Goal: Task Accomplishment & Management: Manage account settings

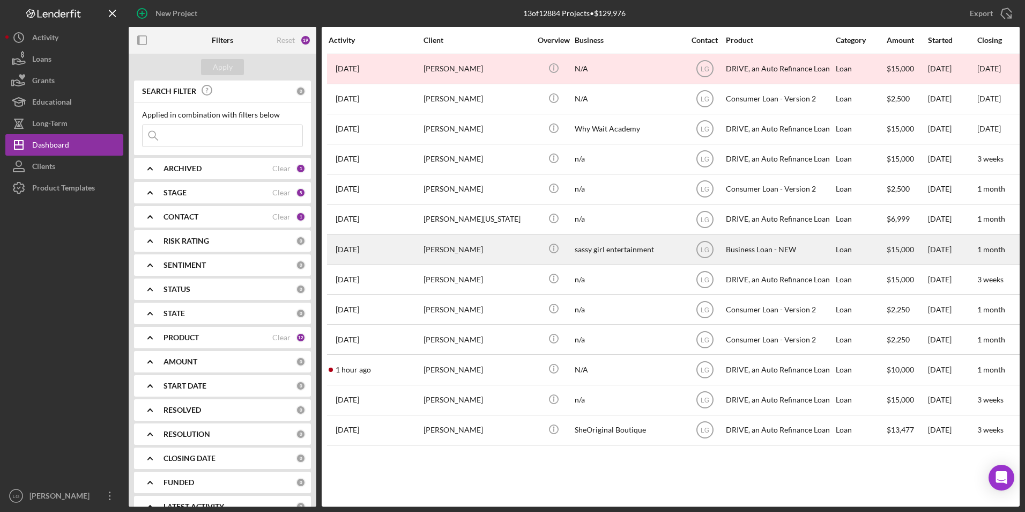
click at [453, 248] on div "flavia moore" at bounding box center [477, 249] width 107 height 28
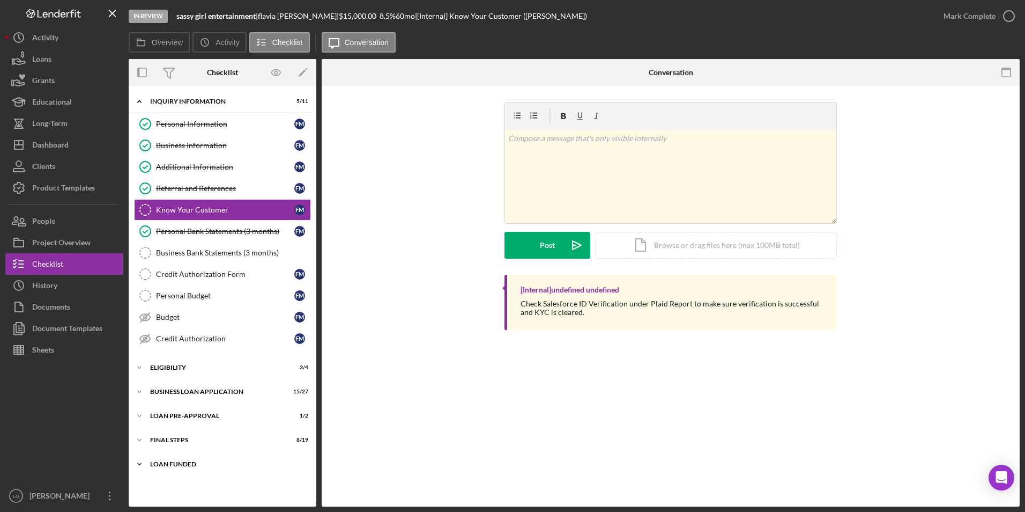
click at [172, 456] on div "Icon/Expander LOAN FUNDED 0 / 1" at bounding box center [223, 463] width 188 height 21
click at [172, 446] on div "Icon/Expander FINAL STEPS 8 / 19" at bounding box center [223, 439] width 188 height 21
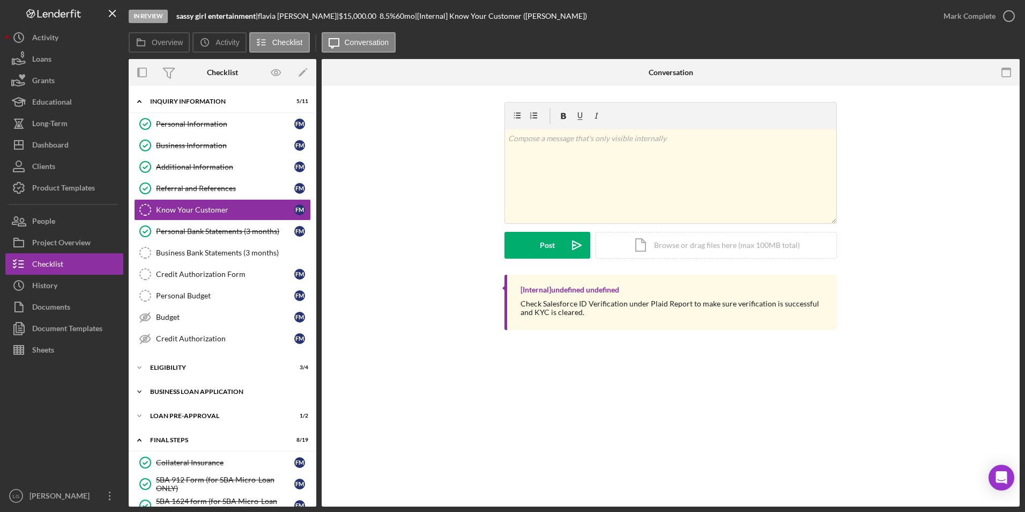
drag, startPoint x: 174, startPoint y: 418, endPoint x: 168, endPoint y: 391, distance: 26.9
click at [174, 417] on div "LOAN PRE-APPROVAL" at bounding box center [215, 415] width 131 height 6
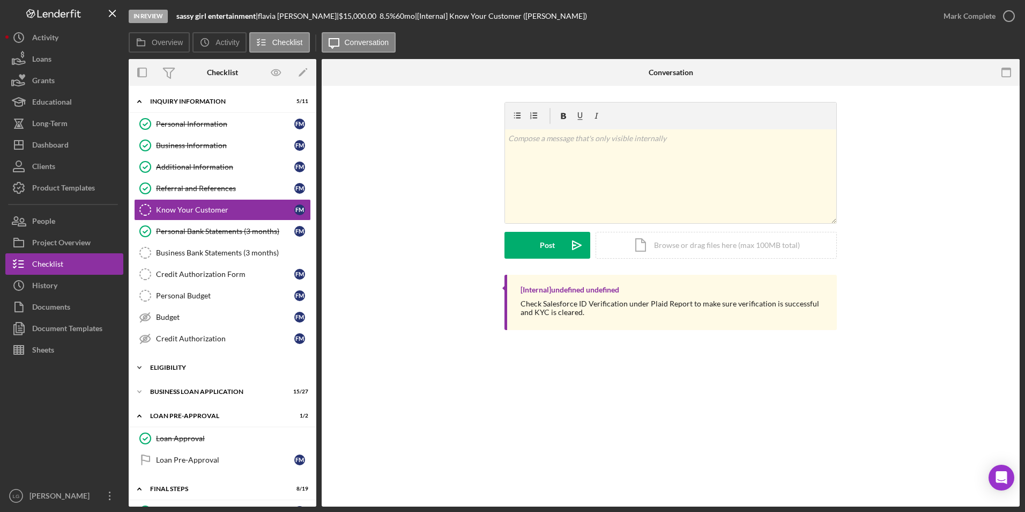
drag, startPoint x: 168, startPoint y: 391, endPoint x: 165, endPoint y: 375, distance: 16.9
click at [167, 389] on div "BUSINESS LOAN APPLICATION" at bounding box center [215, 391] width 131 height 6
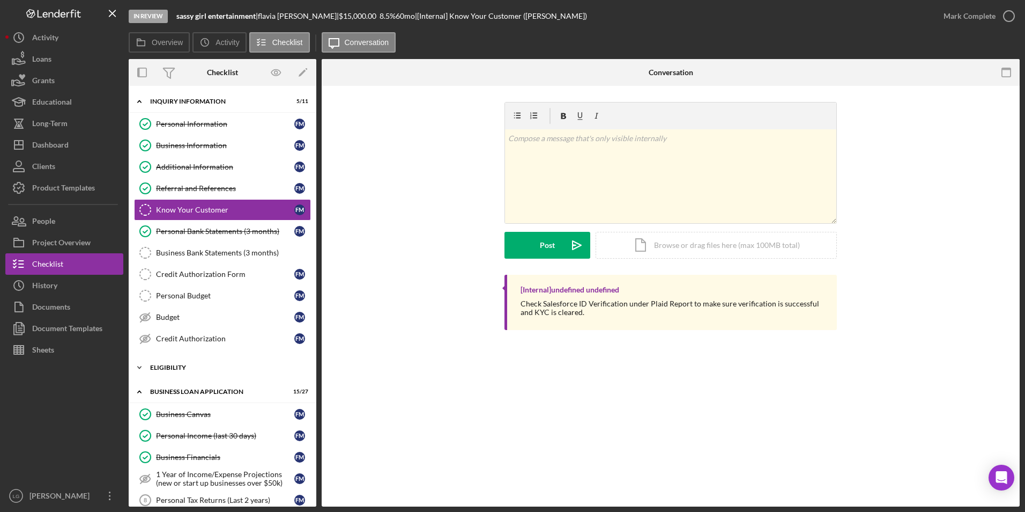
click at [164, 370] on div "ELIGIBILITY" at bounding box center [226, 367] width 153 height 6
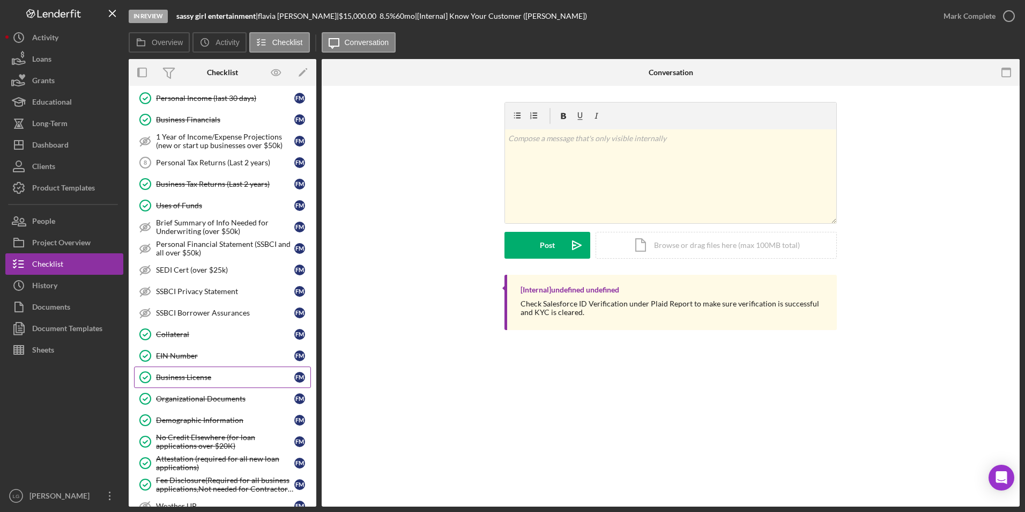
scroll to position [268, 0]
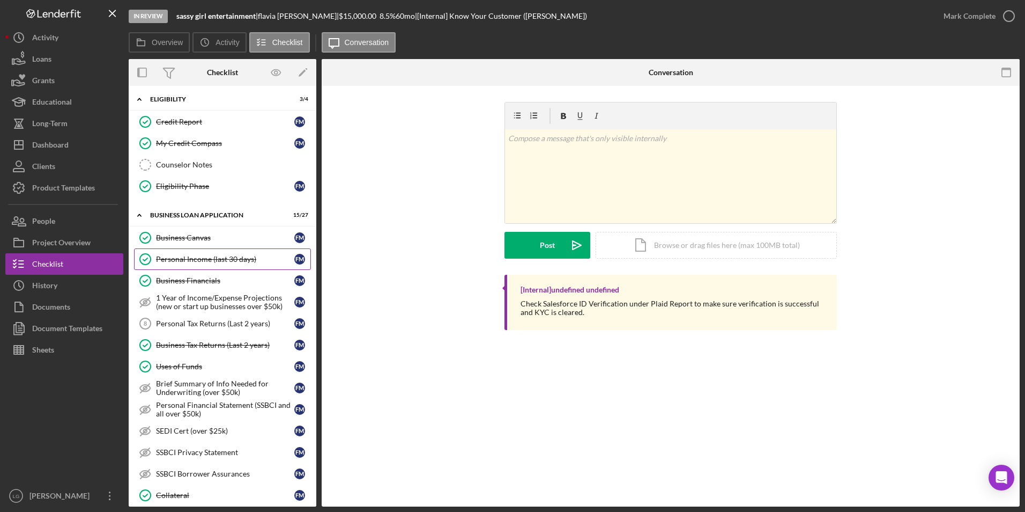
click at [219, 257] on div "Personal Income (last 30 days)" at bounding box center [225, 259] width 138 height 9
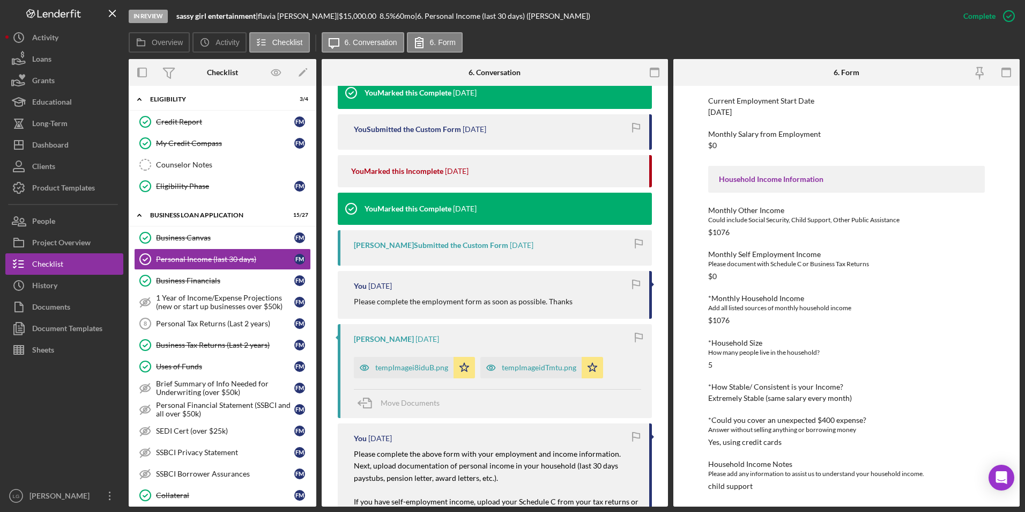
scroll to position [644, 0]
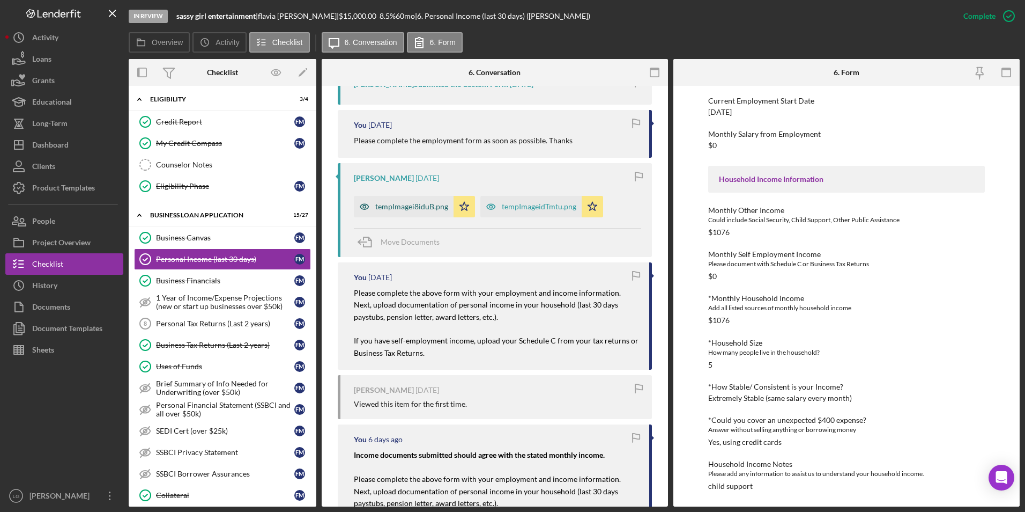
click at [386, 197] on div "tempImagei8iduB.png" at bounding box center [404, 206] width 100 height 21
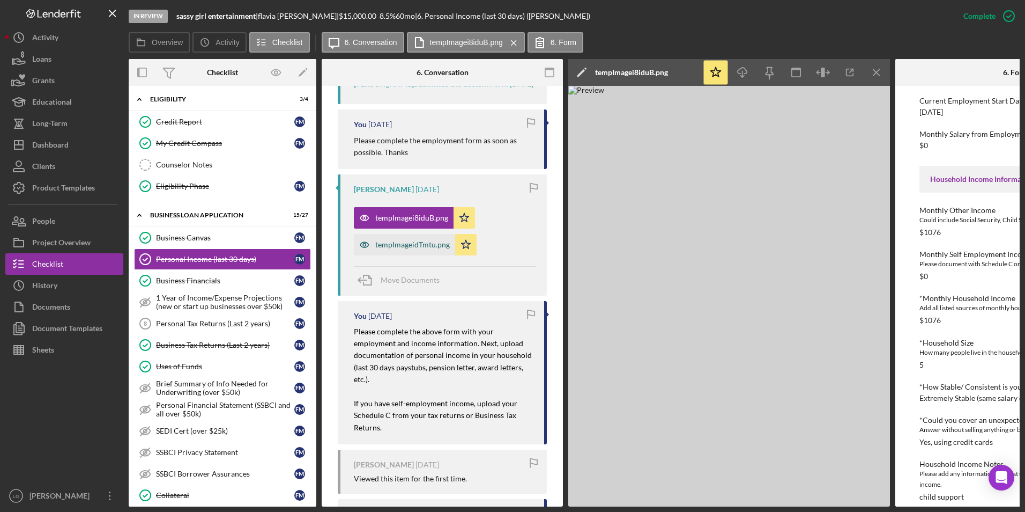
click at [419, 243] on div "tempImageidTmtu.png" at bounding box center [412, 244] width 75 height 9
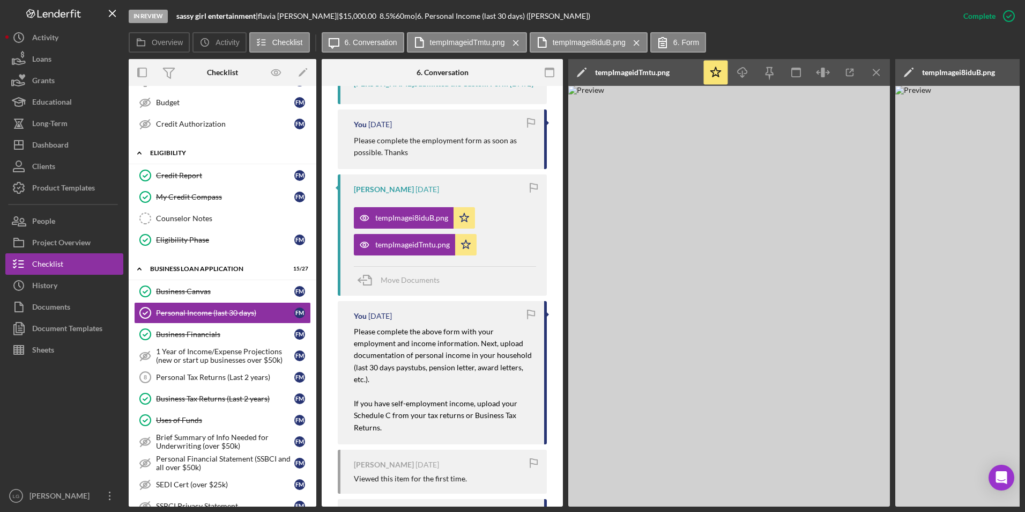
scroll to position [107, 0]
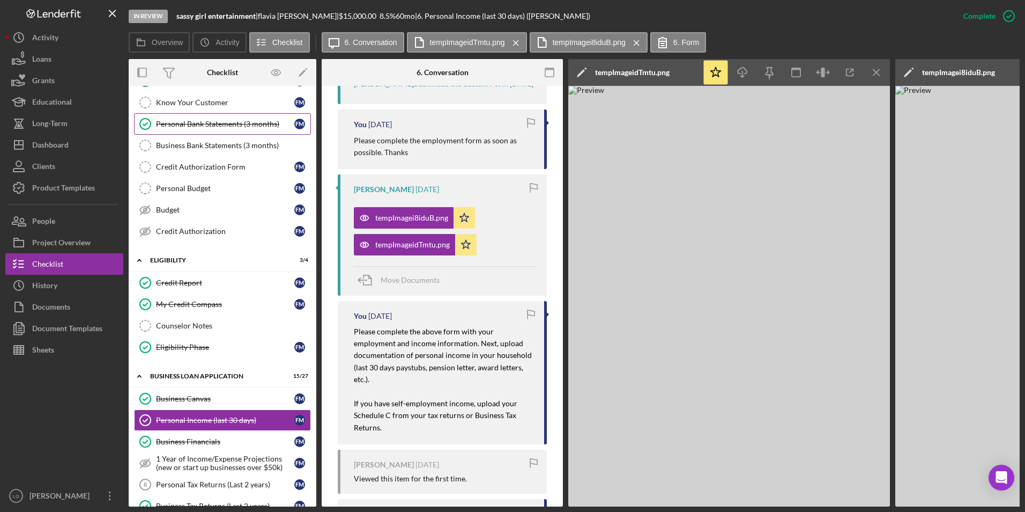
click at [228, 117] on link "Personal Bank Statements (3 months) Personal Bank Statements (3 months) f m" at bounding box center [222, 123] width 177 height 21
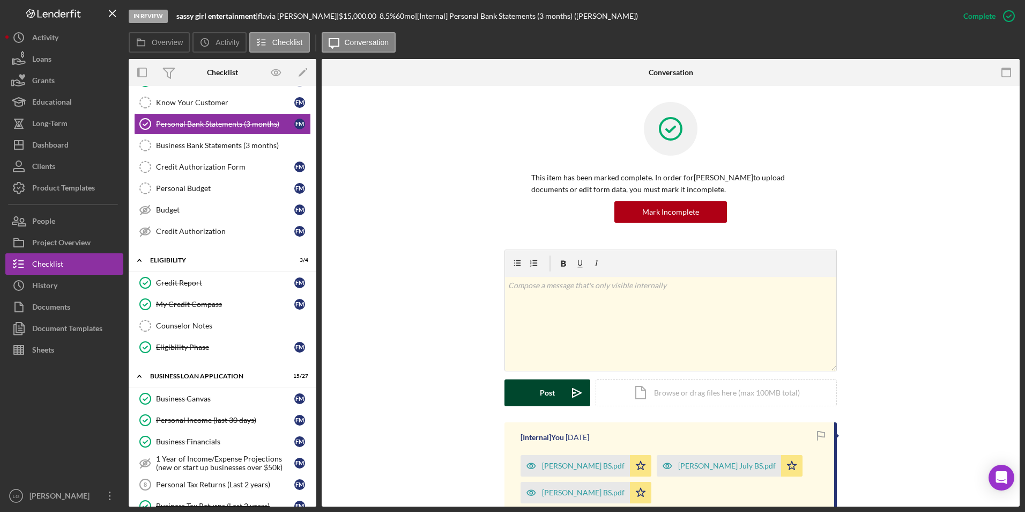
scroll to position [107, 0]
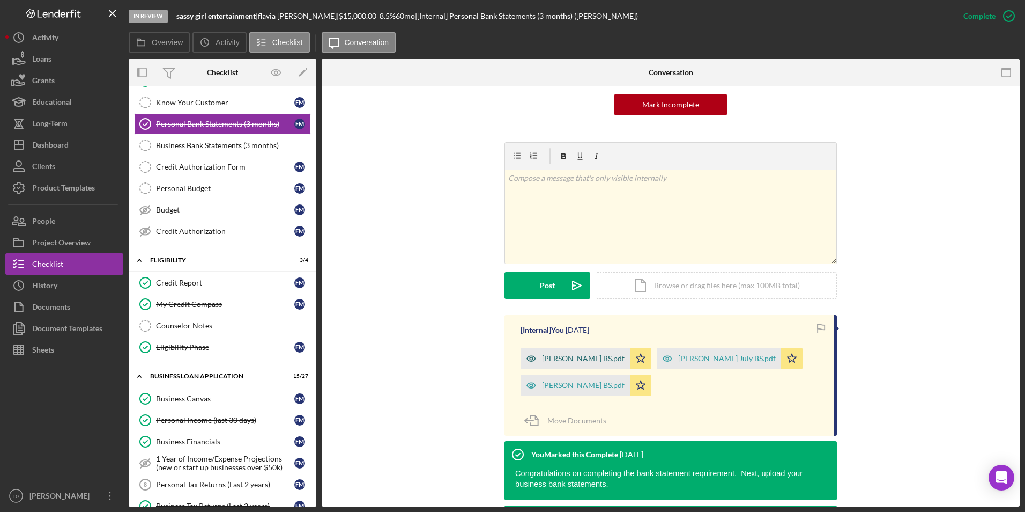
click at [579, 357] on div "Flvia Moore June BS.pdf" at bounding box center [583, 358] width 83 height 9
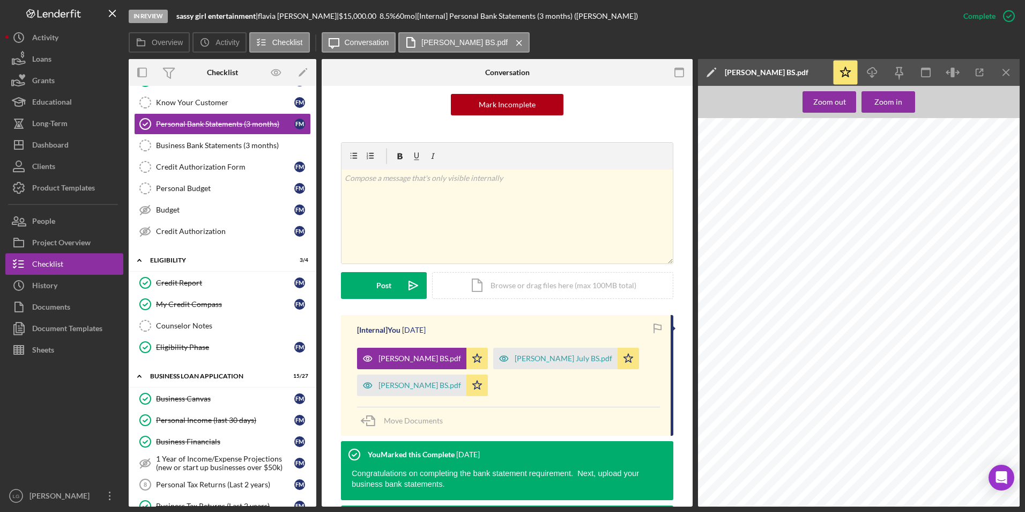
scroll to position [322, 0]
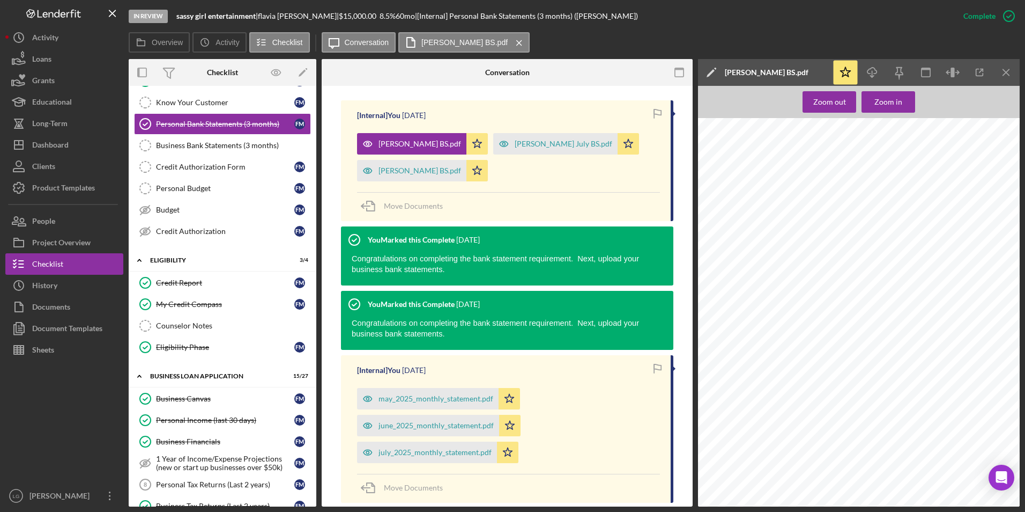
drag, startPoint x: 419, startPoint y: 396, endPoint x: 455, endPoint y: 394, distance: 35.5
click at [419, 396] on div "may_2025_monthly_statement.pdf" at bounding box center [436, 398] width 115 height 9
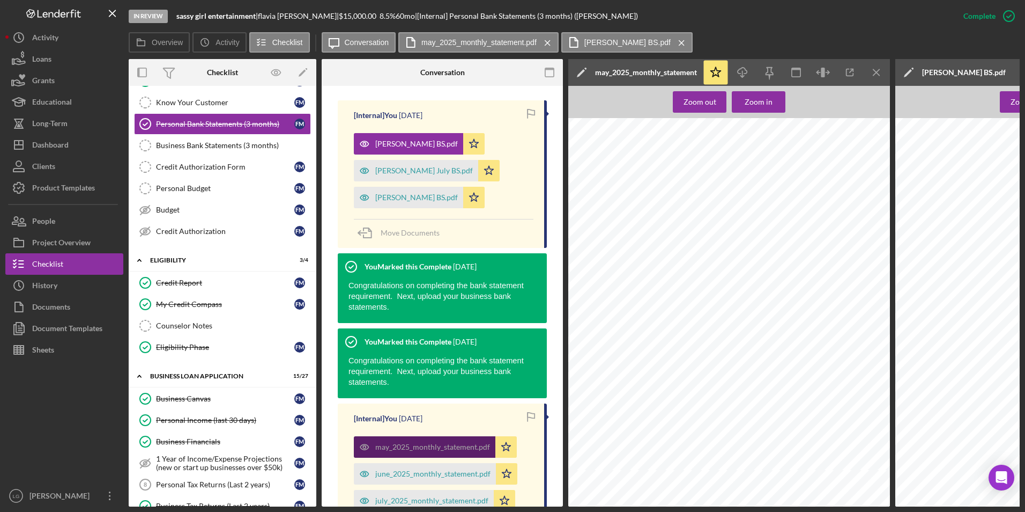
scroll to position [485, 0]
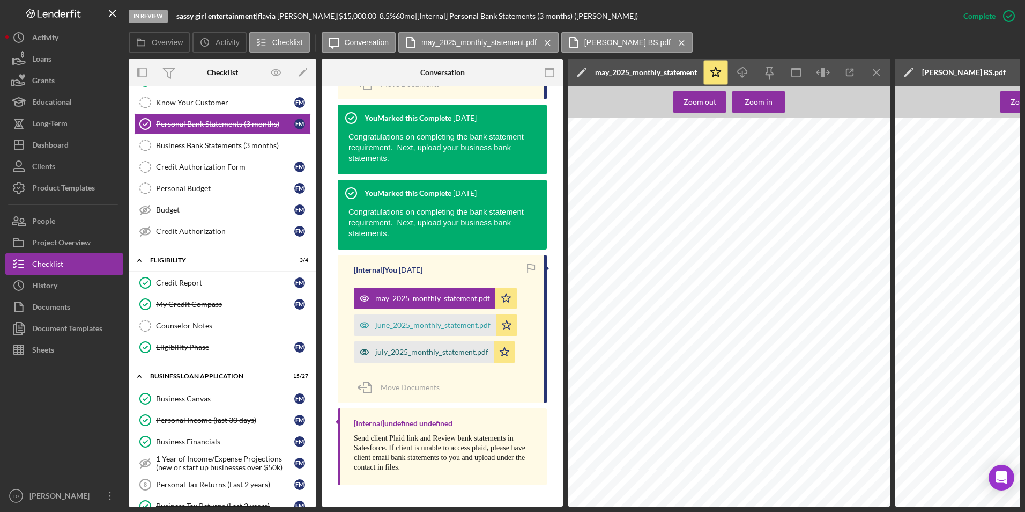
click at [456, 351] on div "july_2025_monthly_statement.pdf" at bounding box center [431, 352] width 113 height 9
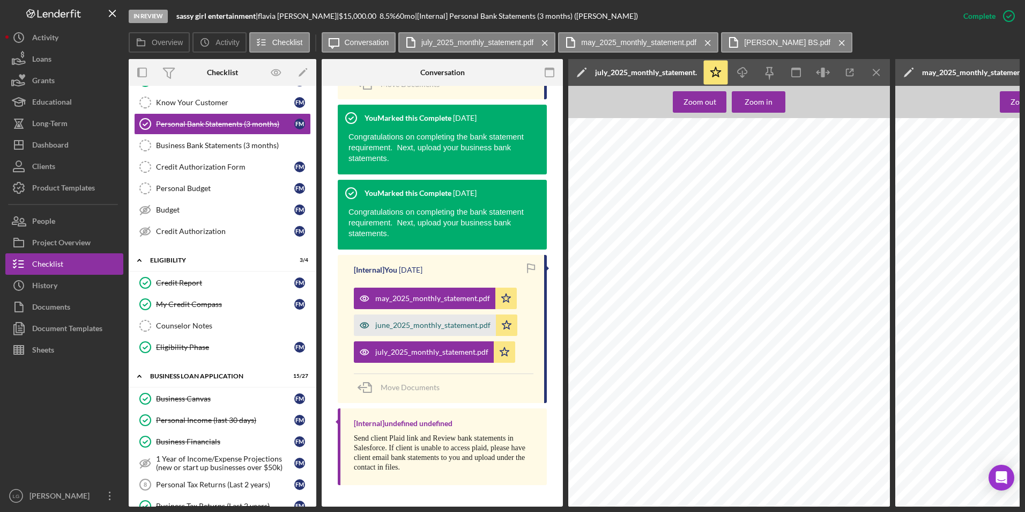
drag, startPoint x: 465, startPoint y: 327, endPoint x: 447, endPoint y: 326, distance: 18.8
click at [465, 327] on div "june_2025_monthly_statement.pdf" at bounding box center [425, 324] width 142 height 21
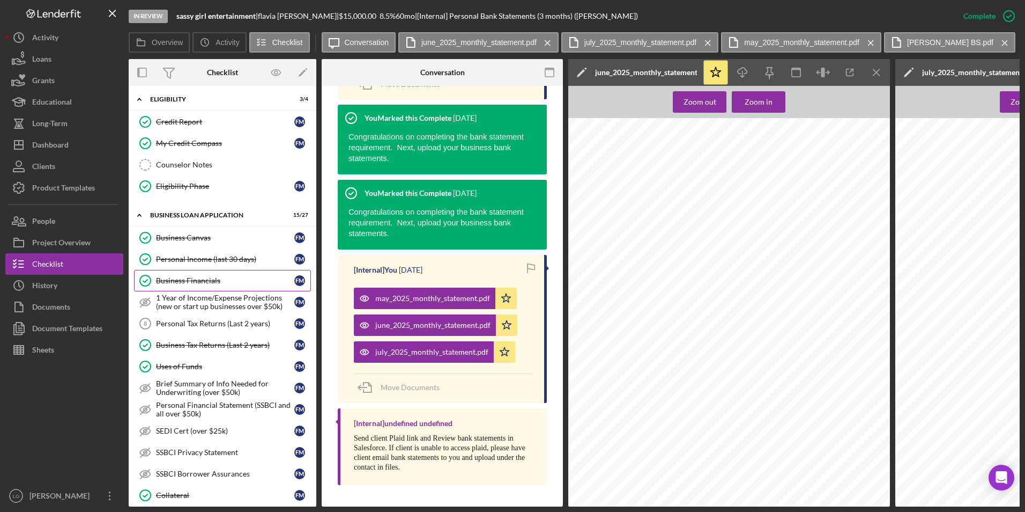
scroll to position [322, 0]
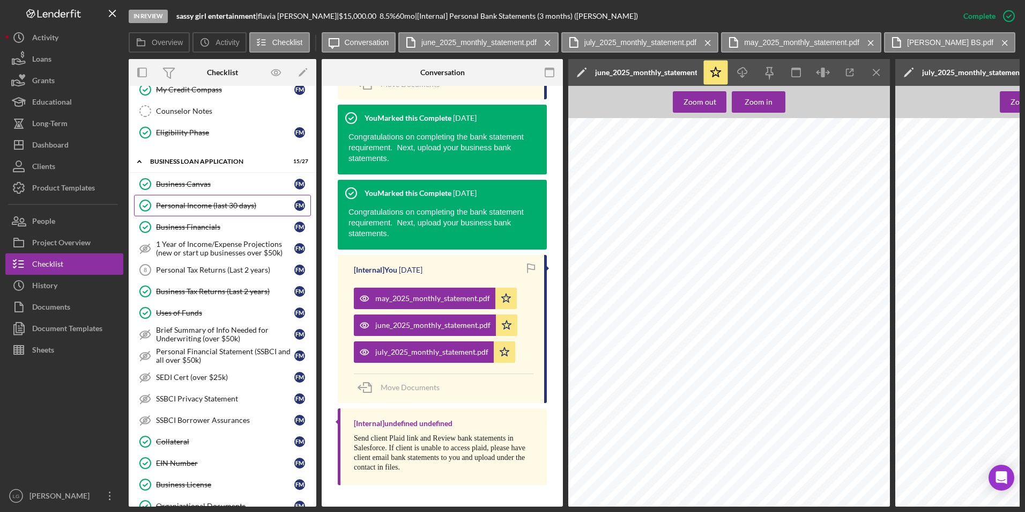
drag, startPoint x: 196, startPoint y: 193, endPoint x: 197, endPoint y: 202, distance: 8.6
click at [196, 193] on link "Business Canvas Business Canvas f m" at bounding box center [222, 183] width 177 height 21
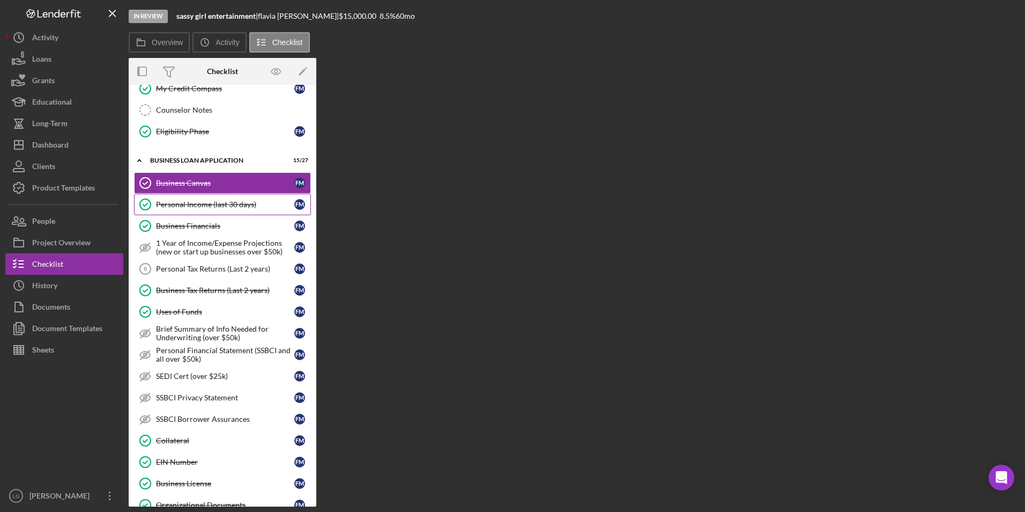
click at [197, 202] on div "Personal Income (last 30 days)" at bounding box center [225, 204] width 138 height 9
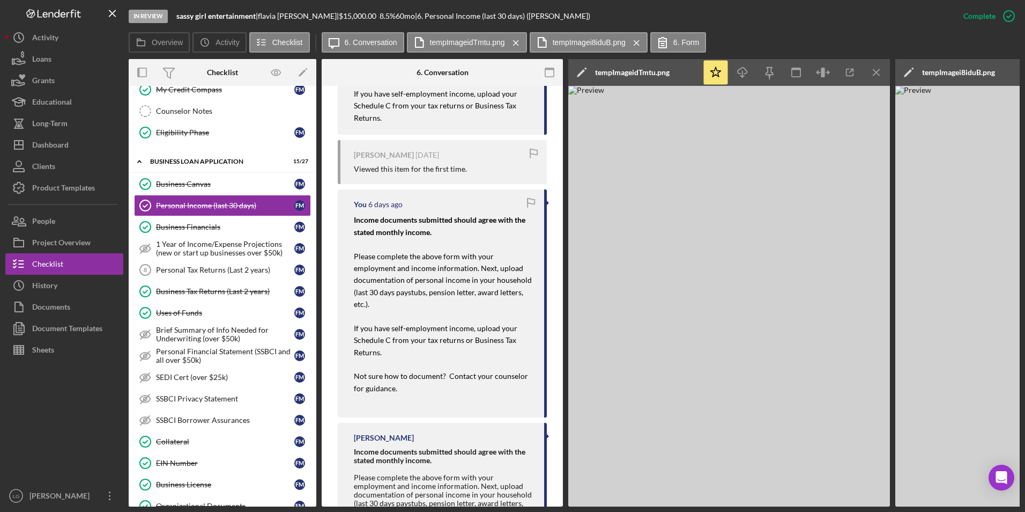
scroll to position [107, 0]
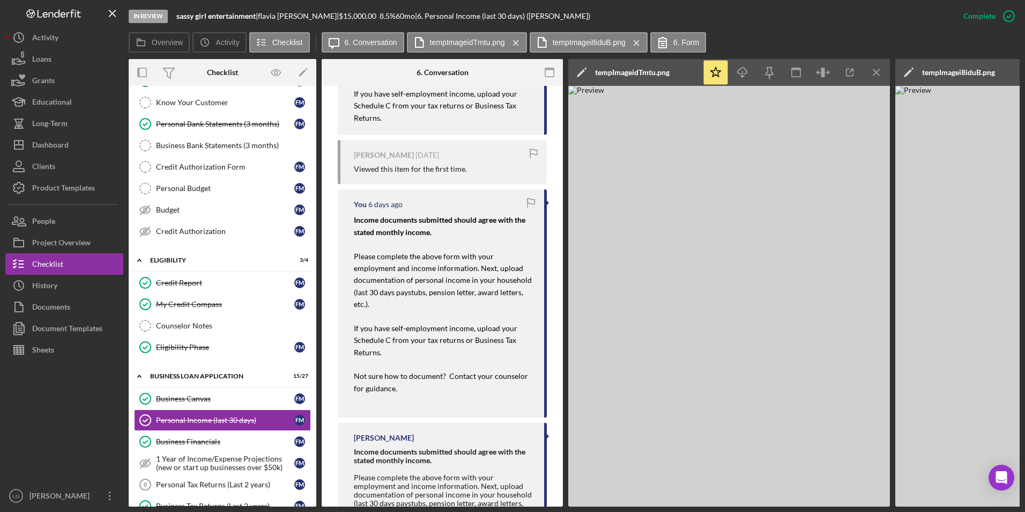
drag, startPoint x: 226, startPoint y: 124, endPoint x: 500, endPoint y: 164, distance: 277.0
click at [226, 124] on div "Personal Bank Statements (3 months)" at bounding box center [225, 124] width 138 height 9
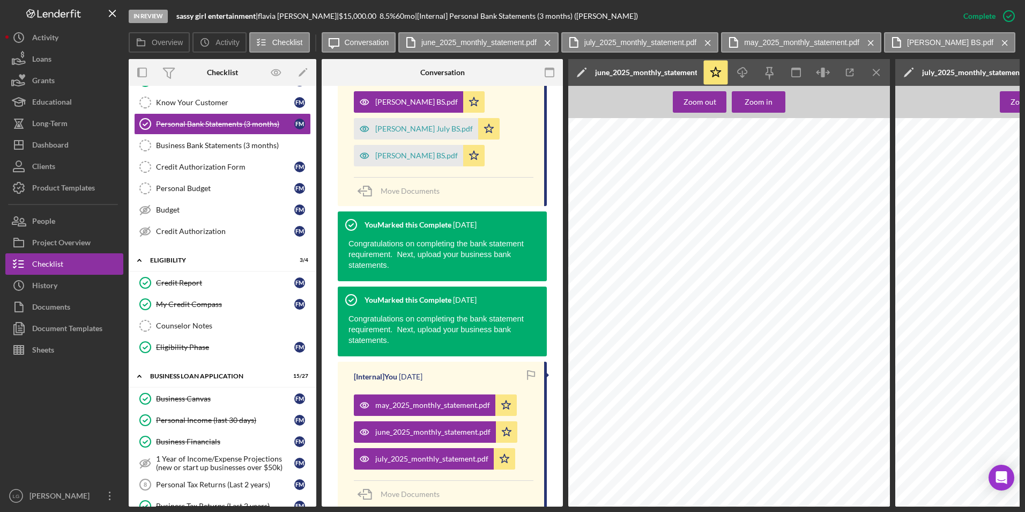
scroll to position [483, 0]
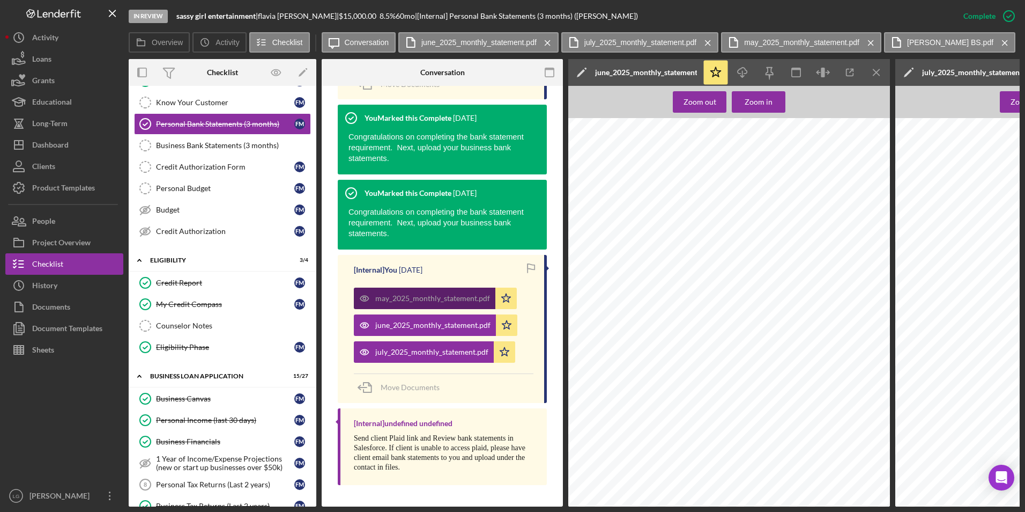
click at [434, 293] on div "may_2025_monthly_statement.pdf" at bounding box center [425, 297] width 142 height 21
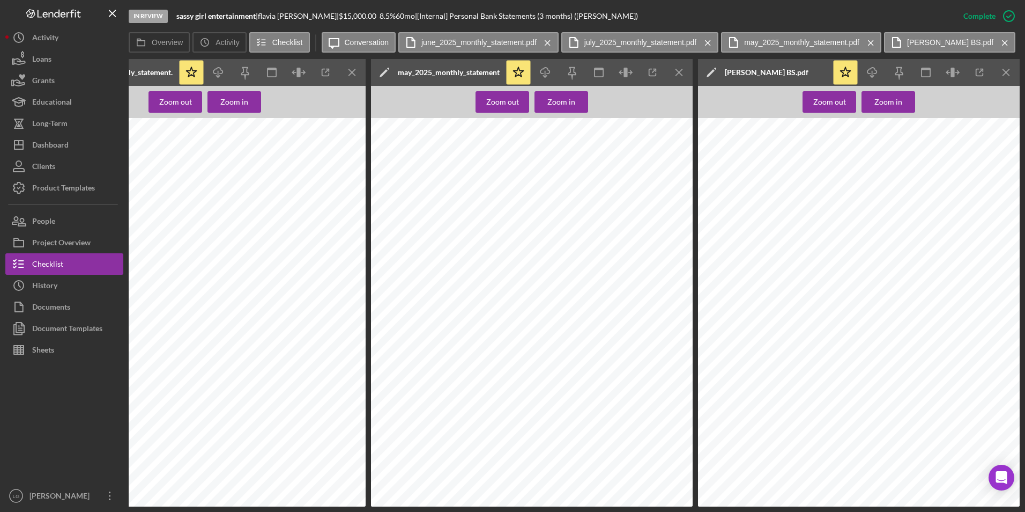
scroll to position [215, 0]
drag, startPoint x: 681, startPoint y: 71, endPoint x: 626, endPoint y: 85, distance: 55.9
click at [28, 71] on line "button" at bounding box center [25, 72] width 6 height 6
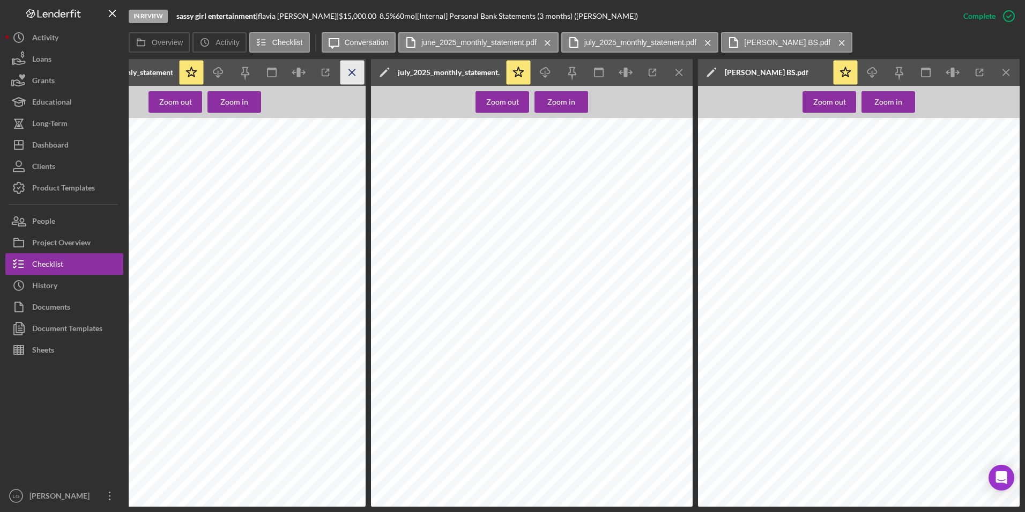
click at [357, 71] on icon "Icon/Menu Close" at bounding box center [353, 73] width 24 height 24
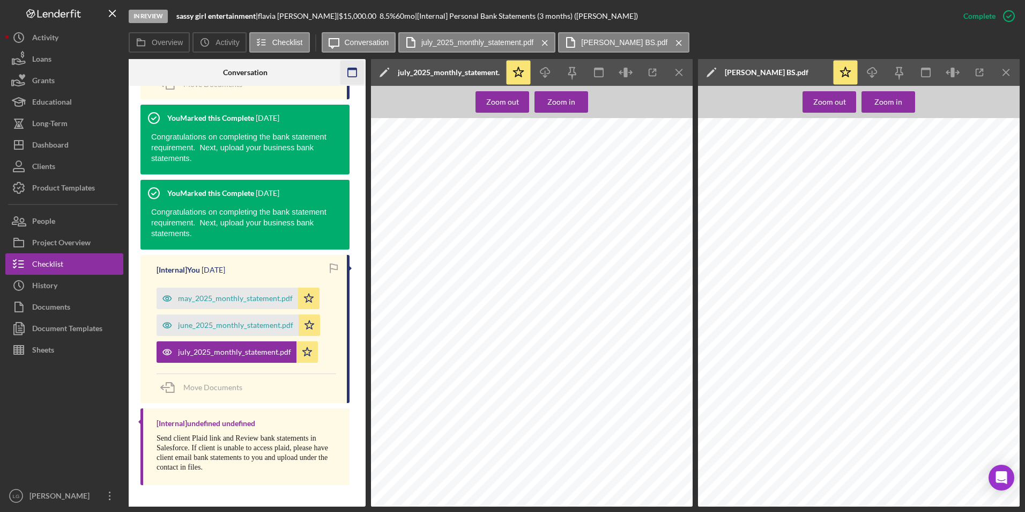
scroll to position [0, 197]
click at [684, 70] on icon "Icon/Menu Close" at bounding box center [680, 73] width 24 height 24
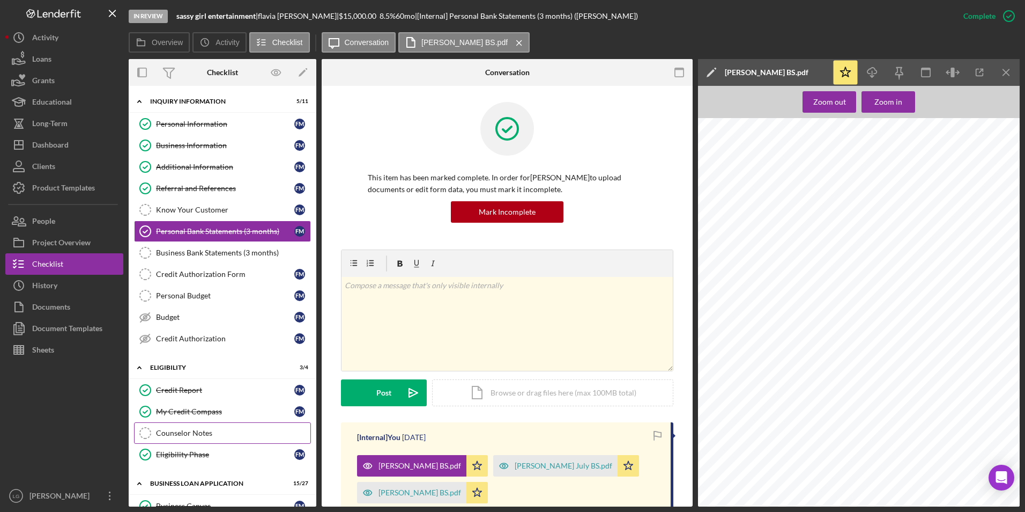
scroll to position [107, 0]
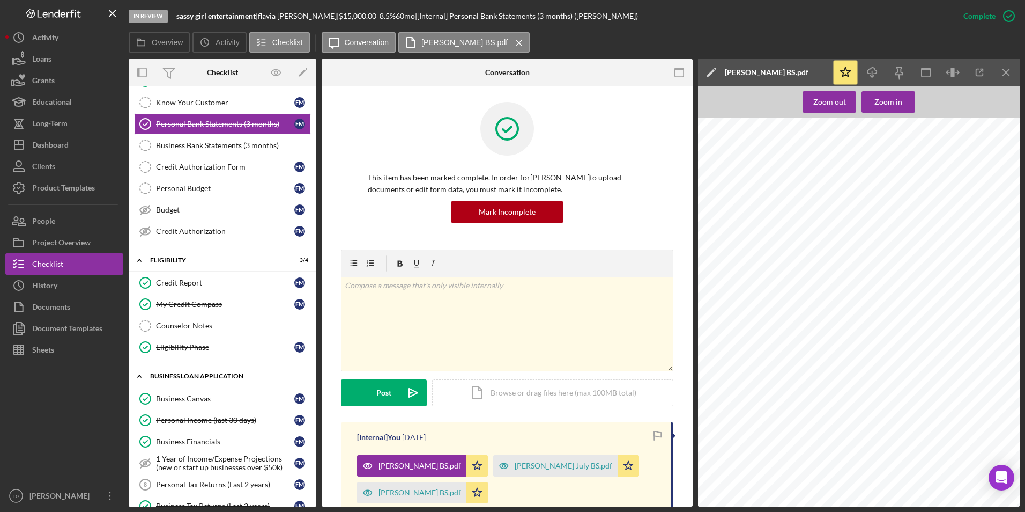
drag, startPoint x: 220, startPoint y: 411, endPoint x: 238, endPoint y: 376, distance: 39.6
click at [220, 411] on link "Personal Income (last 30 days) Personal Income (last 30 days) f m" at bounding box center [222, 419] width 177 height 21
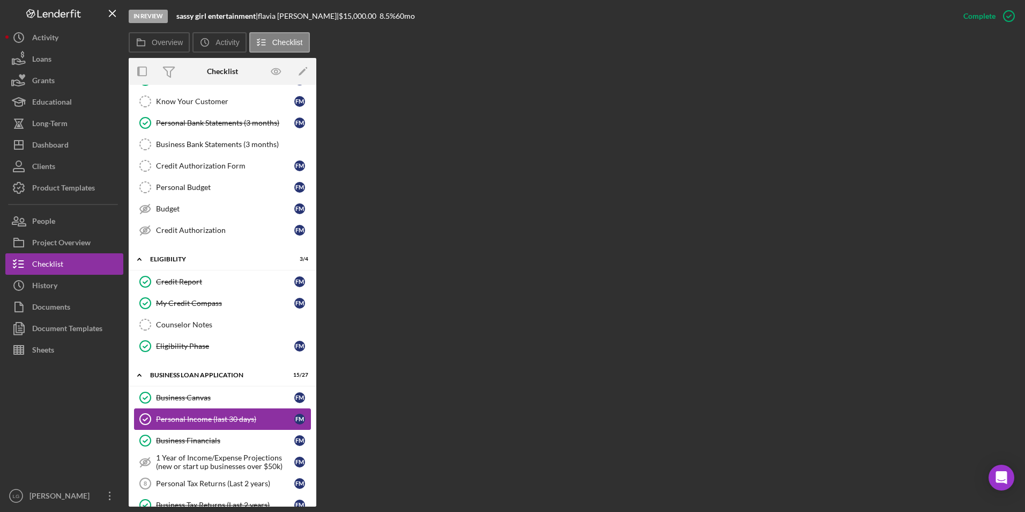
click at [199, 415] on div "Personal Income (last 30 days)" at bounding box center [225, 419] width 138 height 9
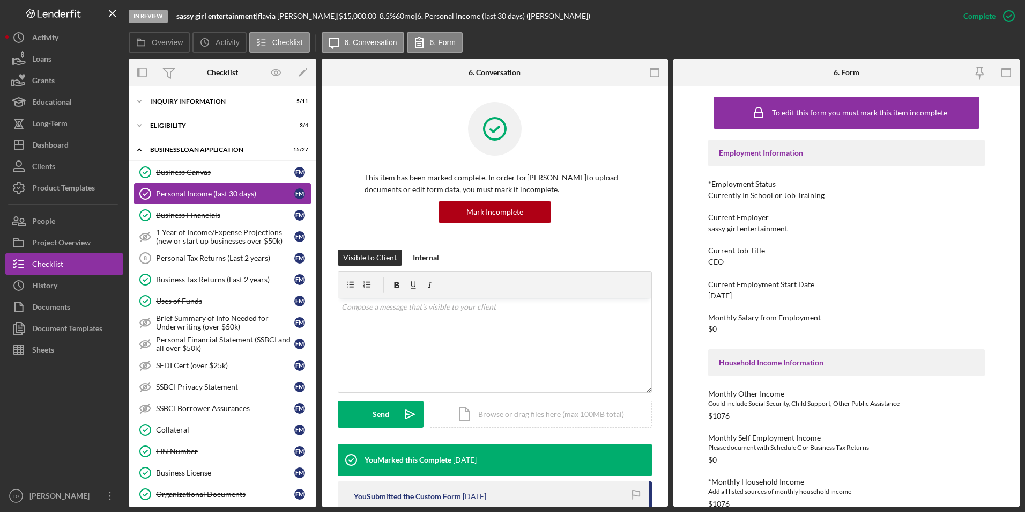
click at [258, 197] on div "Personal Income (last 30 days)" at bounding box center [225, 193] width 138 height 9
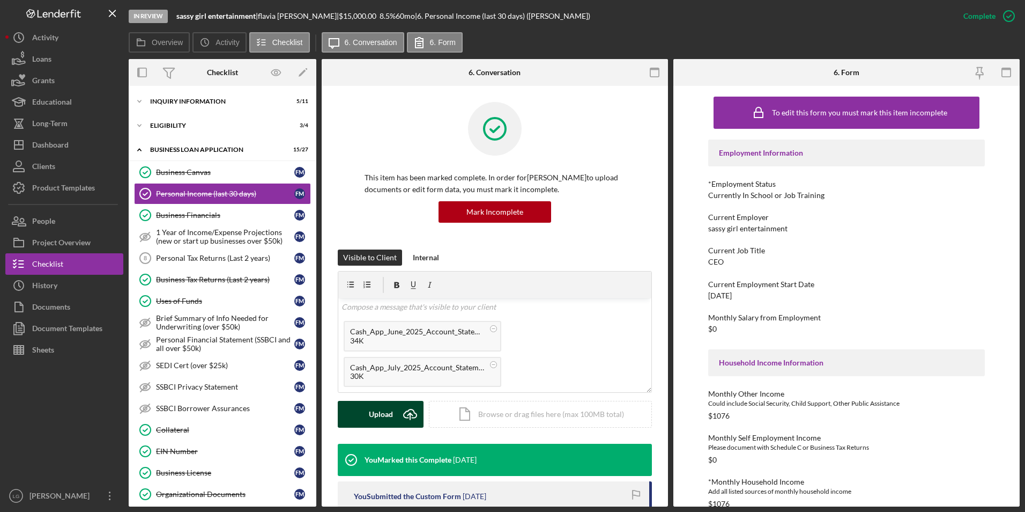
click at [385, 417] on div "Upload" at bounding box center [381, 414] width 24 height 27
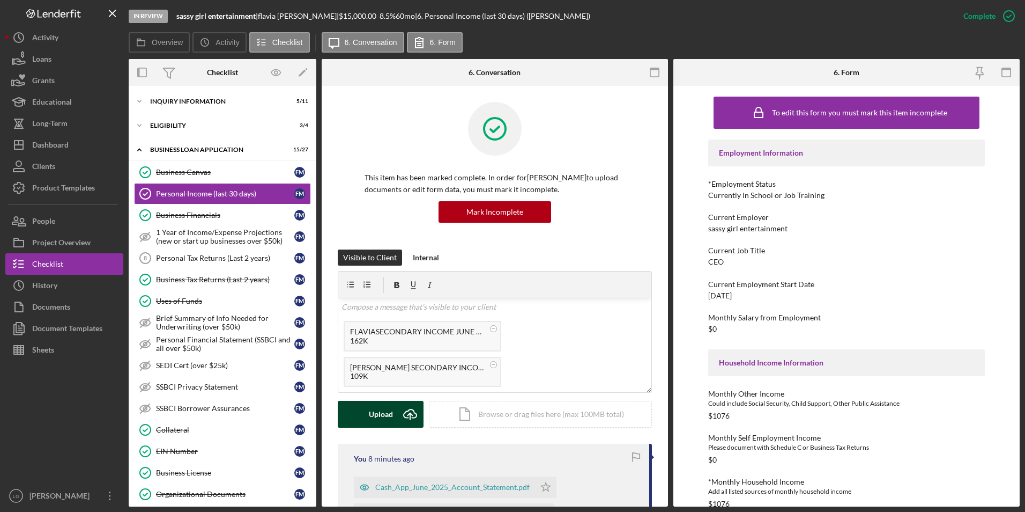
click at [376, 419] on div "Upload" at bounding box center [381, 414] width 24 height 27
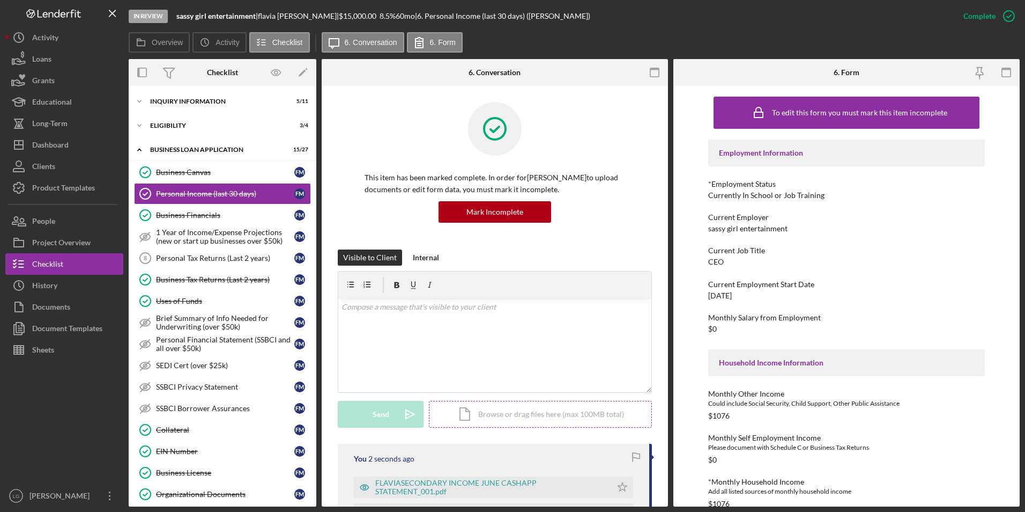
scroll to position [107, 0]
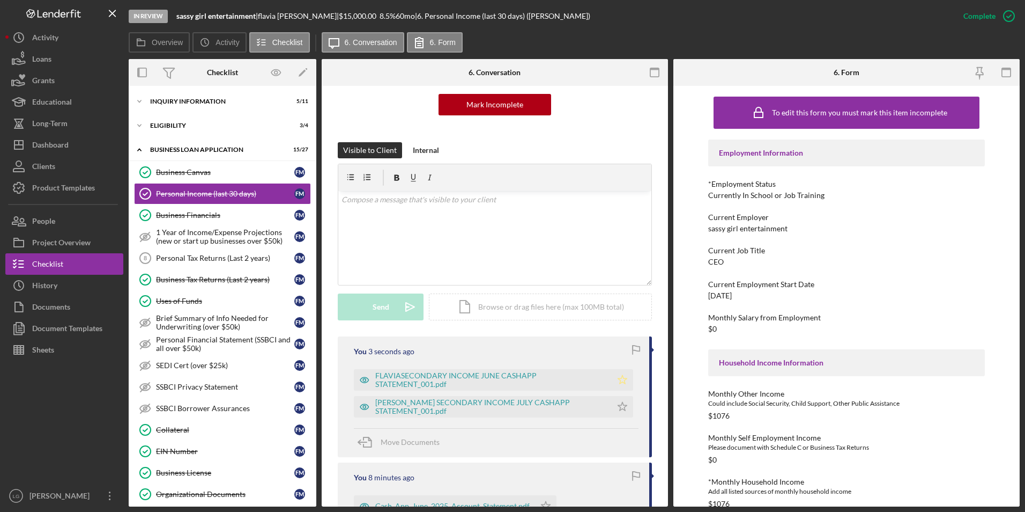
click at [620, 383] on icon "Icon/Star" at bounding box center [622, 379] width 21 height 21
click at [619, 409] on icon "Icon/Star" at bounding box center [622, 406] width 21 height 21
click at [974, 21] on div "Mark Incomplete" at bounding box center [966, 15] width 57 height 21
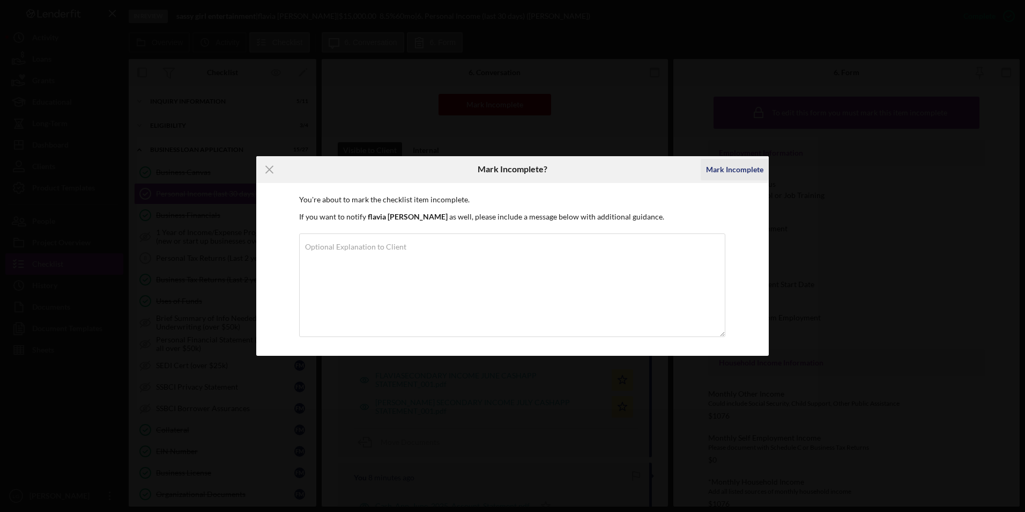
click at [731, 170] on div "Mark Incomplete" at bounding box center [734, 169] width 57 height 21
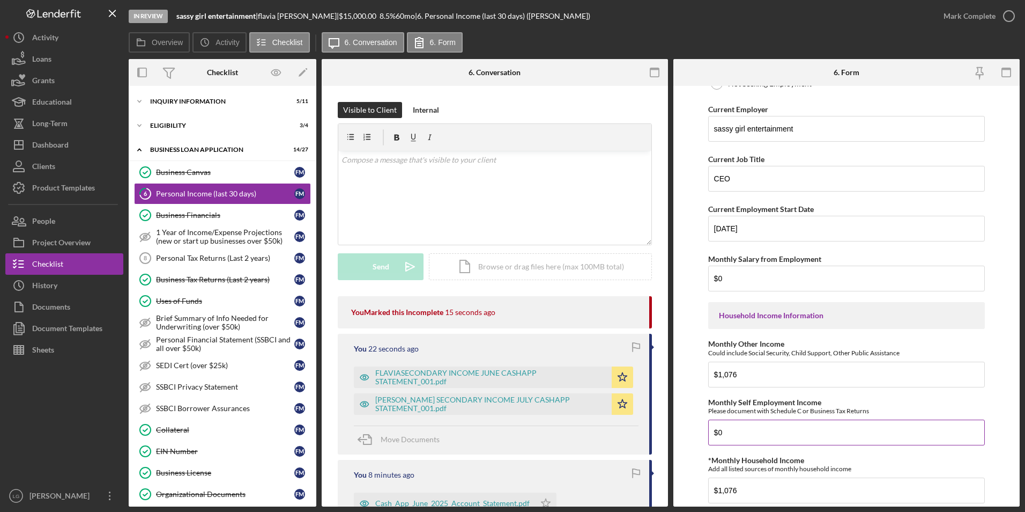
scroll to position [268, 0]
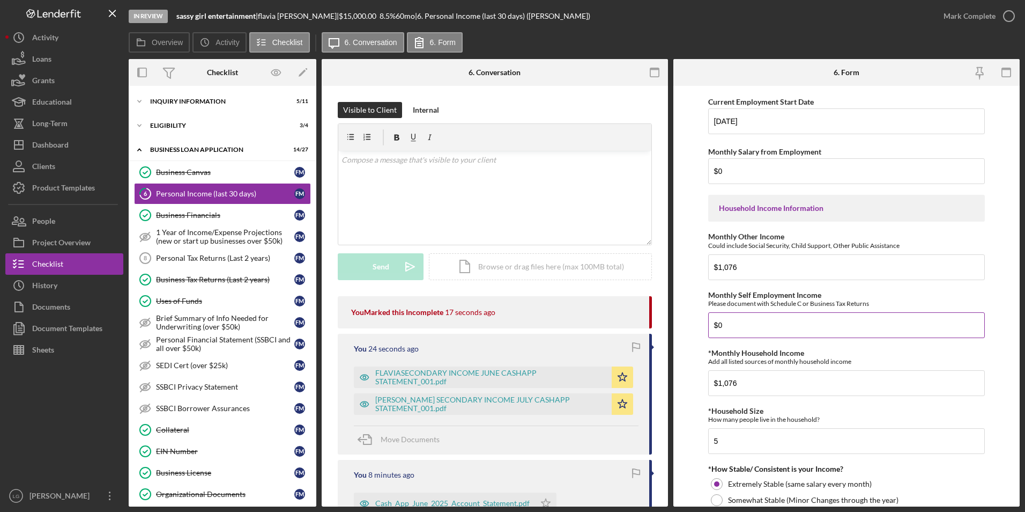
click at [734, 334] on input "$0" at bounding box center [846, 325] width 277 height 26
type input "$871.98"
click at [807, 350] on div "*Monthly Household Income Add all listed sources of monthly household income" at bounding box center [846, 357] width 277 height 17
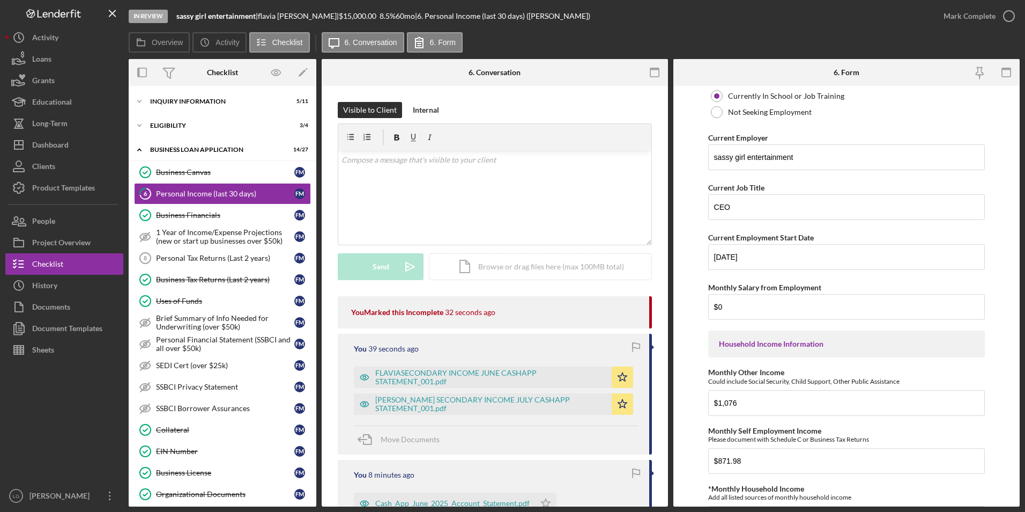
scroll to position [0, 0]
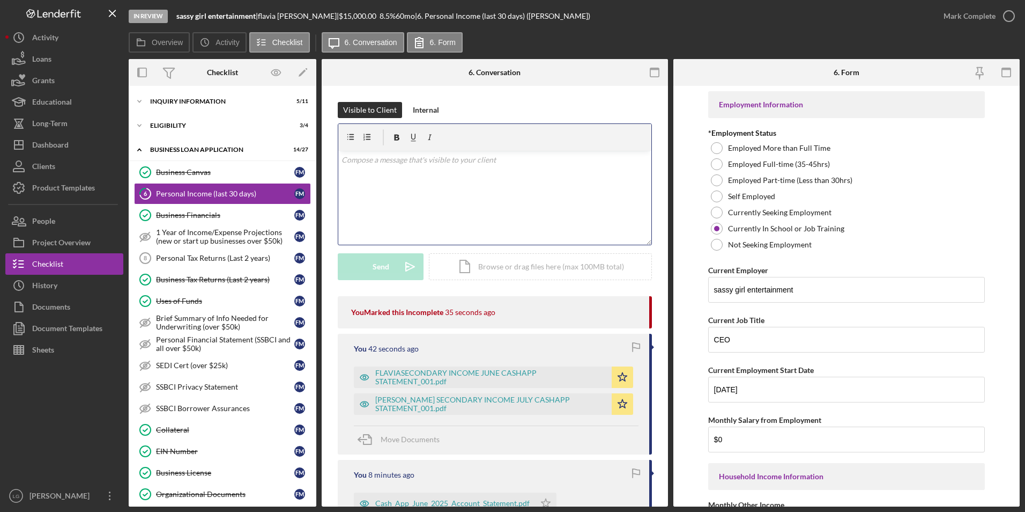
click at [522, 208] on div "v Color teal Color pink Remove color Add row above Add row below Add column bef…" at bounding box center [494, 198] width 313 height 94
click at [715, 195] on div at bounding box center [717, 196] width 12 height 12
click at [715, 227] on div at bounding box center [717, 229] width 12 height 12
click at [721, 199] on div at bounding box center [717, 196] width 12 height 12
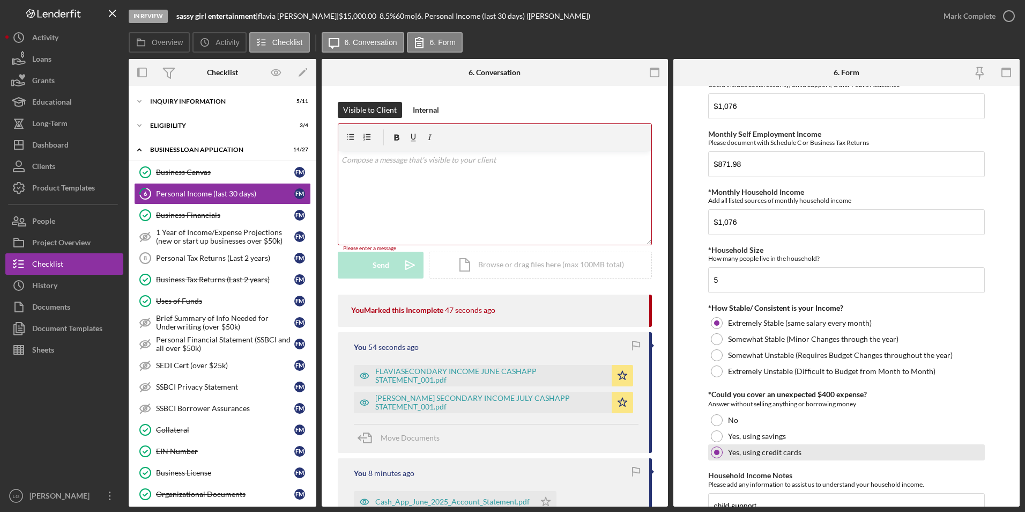
scroll to position [508, 0]
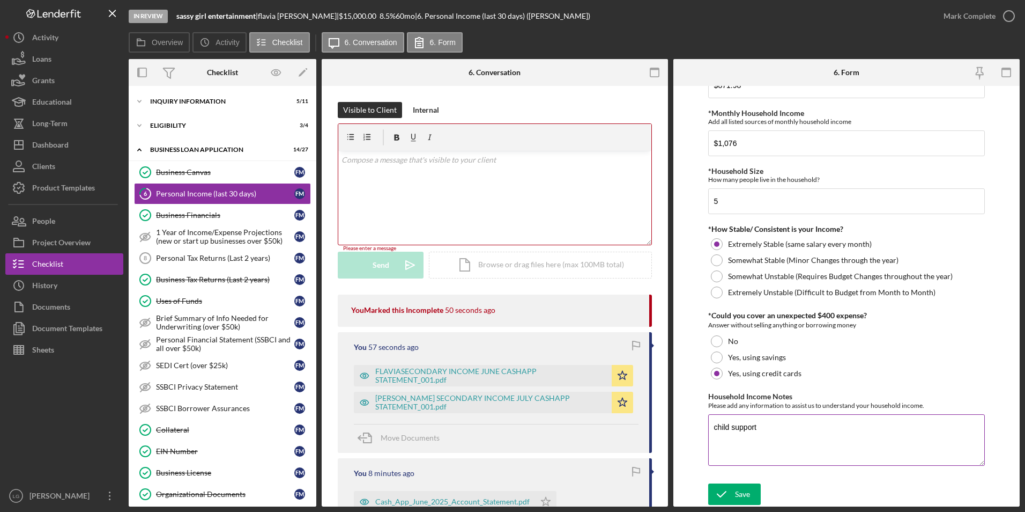
click at [765, 432] on textarea "child support" at bounding box center [846, 439] width 277 height 51
drag, startPoint x: 761, startPoint y: 439, endPoint x: 795, endPoint y: 447, distance: 34.7
click at [799, 450] on textarea "child support & Self employed income though side business. Attached are cashapp…" at bounding box center [846, 439] width 277 height 51
drag, startPoint x: 787, startPoint y: 436, endPoint x: 783, endPoint y: 447, distance: 12.1
drag, startPoint x: 738, startPoint y: 437, endPoint x: 787, endPoint y: 459, distance: 53.7
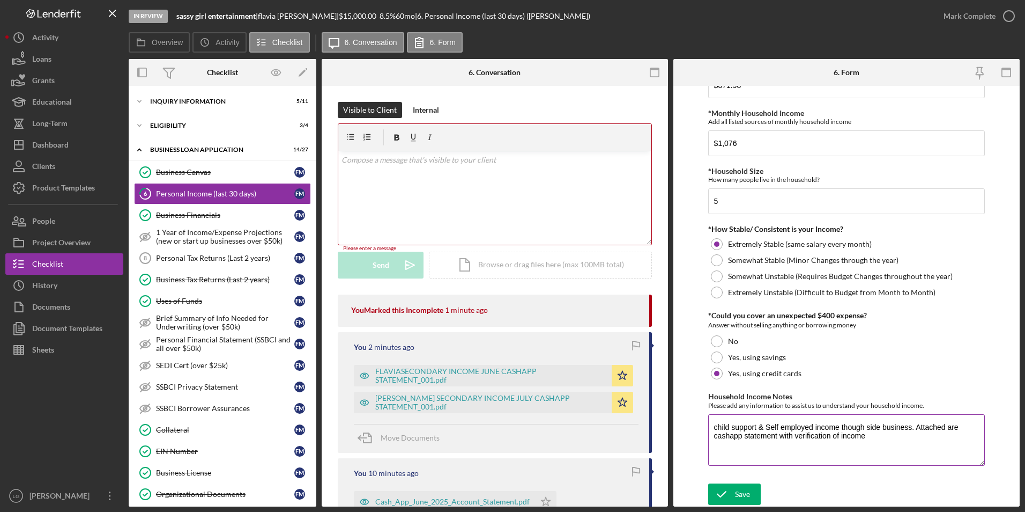
click at [787, 459] on textarea "child support & Self employed income though side business. Attached are cashapp…" at bounding box center [846, 439] width 277 height 51
click at [873, 438] on textarea "child support & Self employed income though side business. Attached are cashapp…" at bounding box center [846, 439] width 277 height 51
click at [840, 435] on textarea "child support & Self employed income though side business. Attached are cashapp…" at bounding box center [846, 439] width 277 height 51
click at [899, 436] on textarea "child support & Self employed income though side business. Attached are cashapp…" at bounding box center [846, 439] width 277 height 51
drag, startPoint x: 935, startPoint y: 447, endPoint x: 741, endPoint y: 426, distance: 195.3
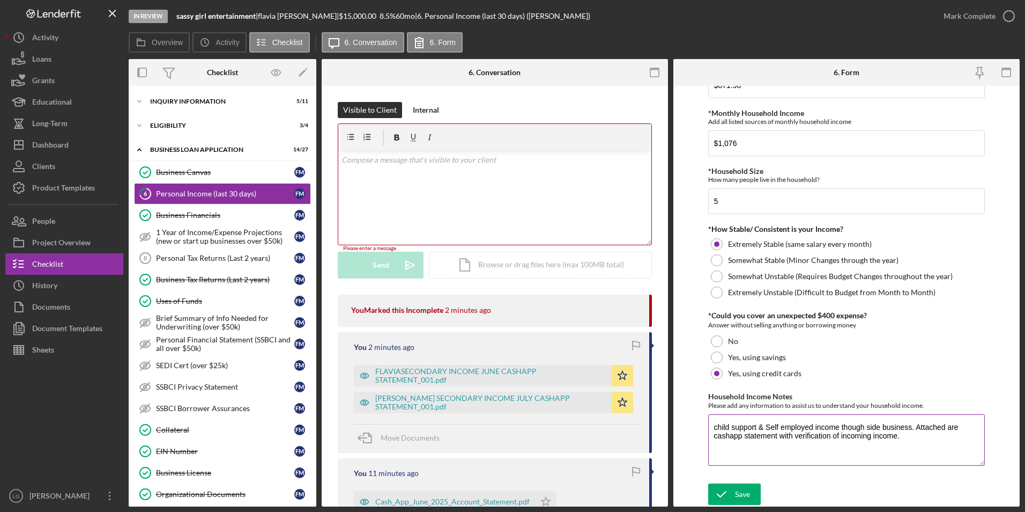
click at [709, 426] on textarea "child support & Self employed income though side business. Attached are cashapp…" at bounding box center [846, 439] width 277 height 51
type textarea "child support & Self employed income though side business. Attached are cashapp…"
click at [729, 492] on icon "submit" at bounding box center [721, 493] width 27 height 27
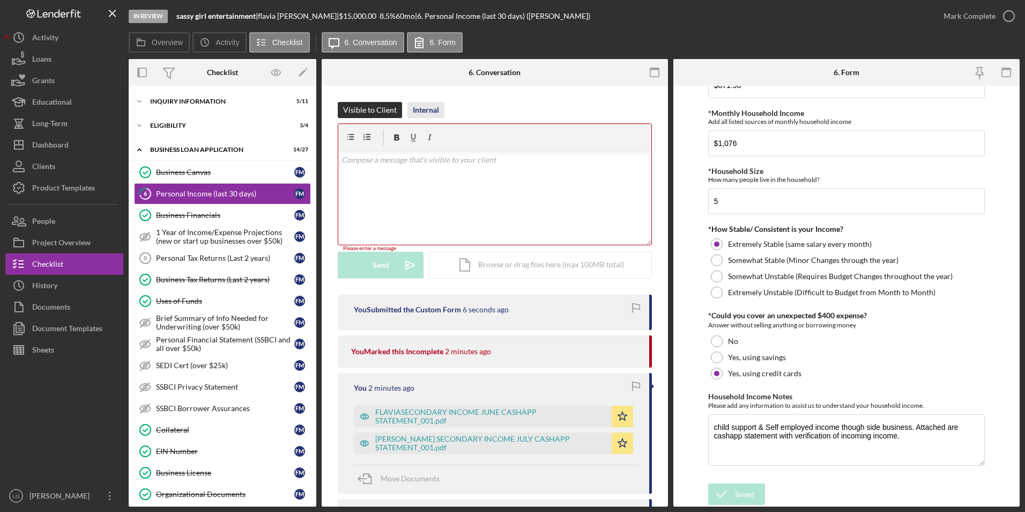
drag, startPoint x: 426, startPoint y: 109, endPoint x: 413, endPoint y: 134, distance: 27.8
click at [426, 109] on div "Internal" at bounding box center [426, 110] width 26 height 16
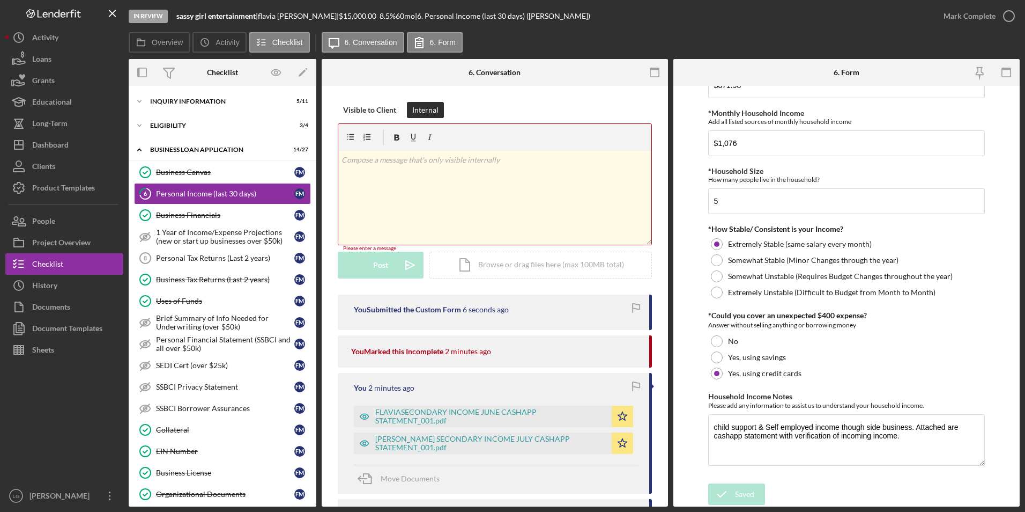
click at [383, 168] on div "v Color teal Color pink Remove color Add row above Add row below Add column bef…" at bounding box center [494, 198] width 313 height 94
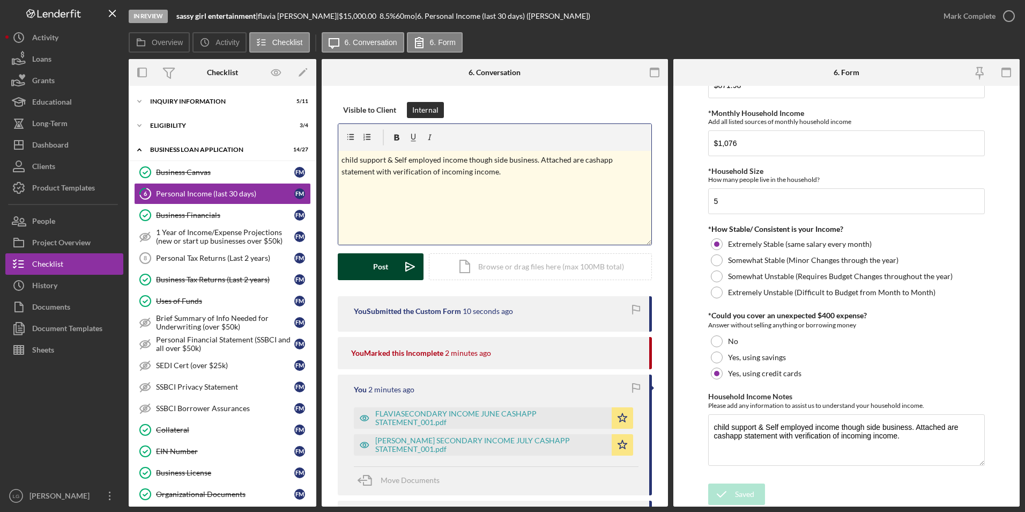
click at [356, 262] on button "Post Icon/icon-invite-send" at bounding box center [381, 266] width 86 height 27
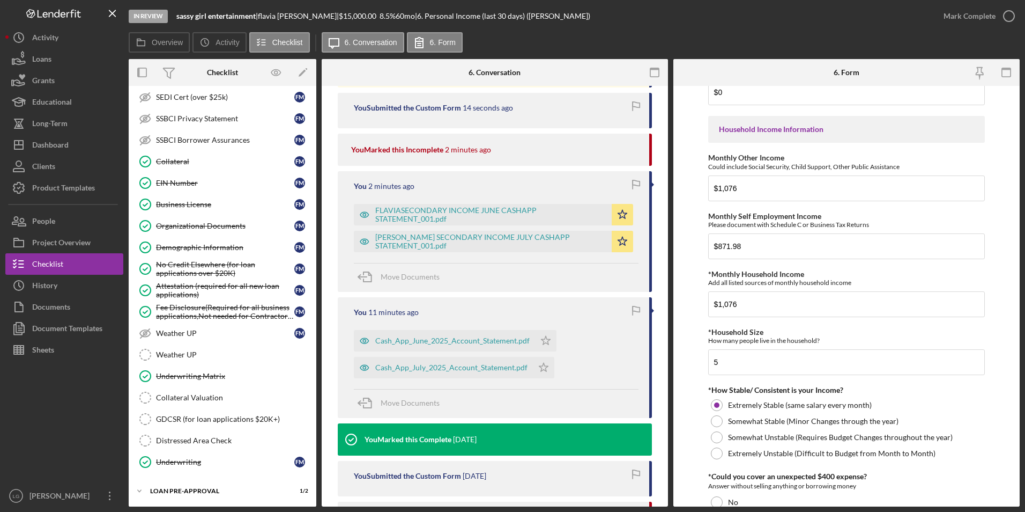
scroll to position [240, 0]
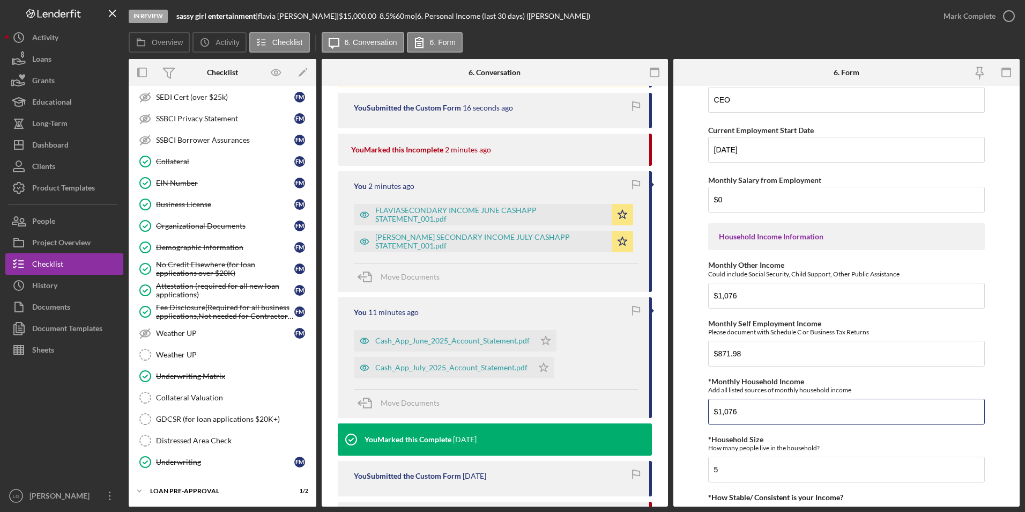
drag, startPoint x: 756, startPoint y: 410, endPoint x: 687, endPoint y: 413, distance: 68.2
click at [689, 411] on form "Employment Information *Employment Status Employed More than Full Time Employed…" at bounding box center [847, 296] width 346 height 420
type input "$1"
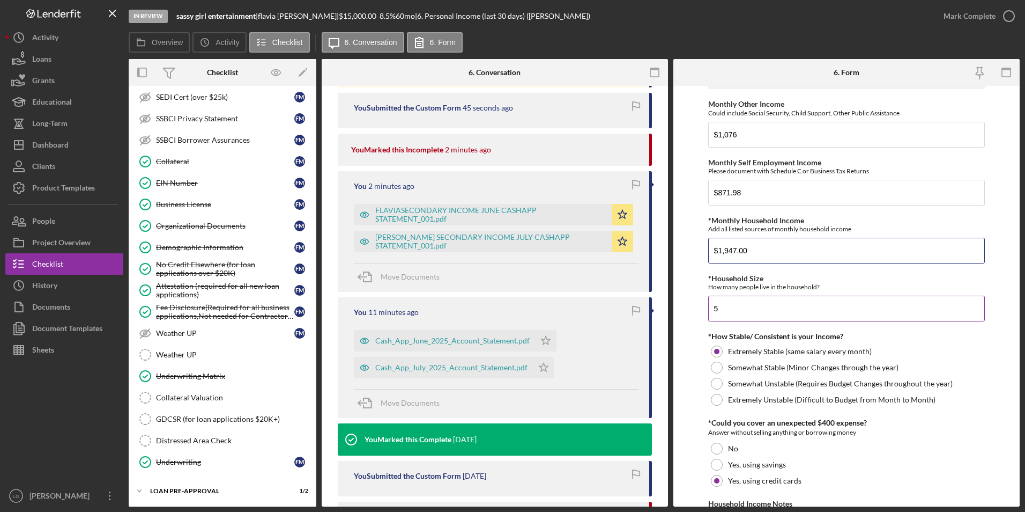
scroll to position [508, 0]
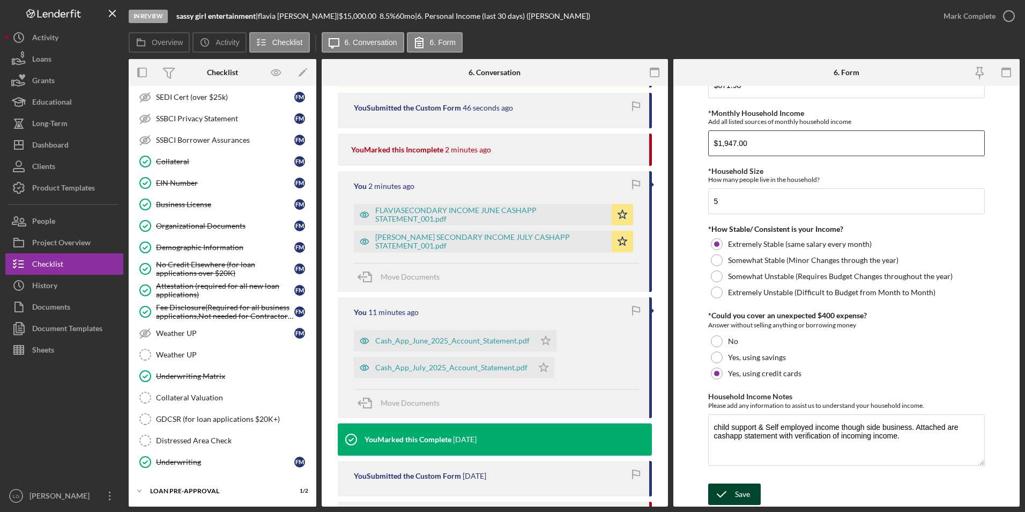
type input "$1,947.00"
click at [742, 489] on div "Save" at bounding box center [742, 493] width 15 height 21
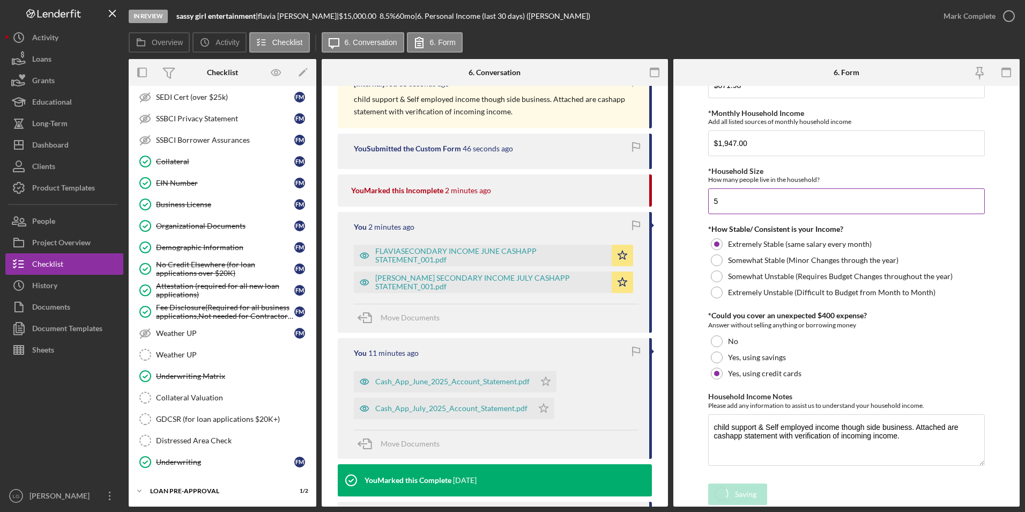
scroll to position [309, 0]
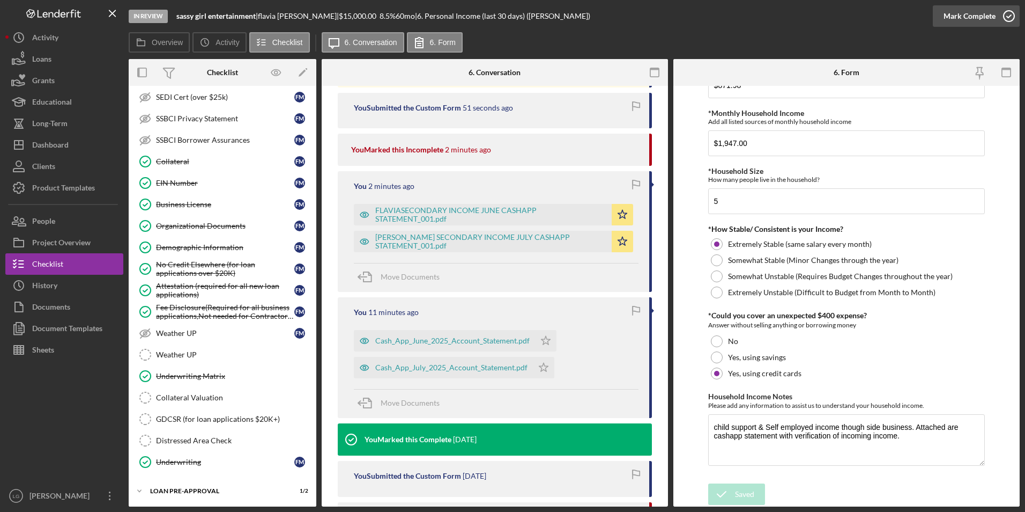
click at [949, 10] on div "Mark Complete" at bounding box center [970, 15] width 52 height 21
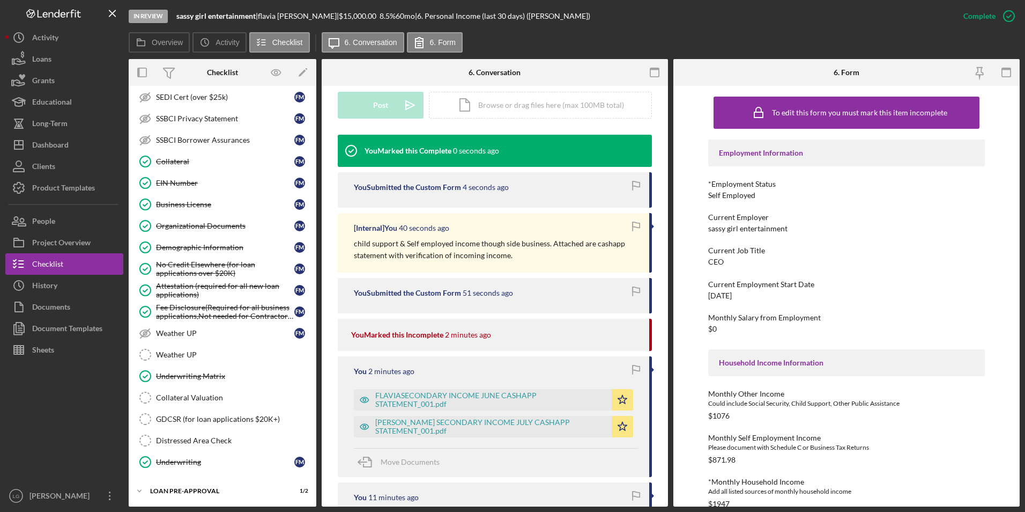
scroll to position [494, 0]
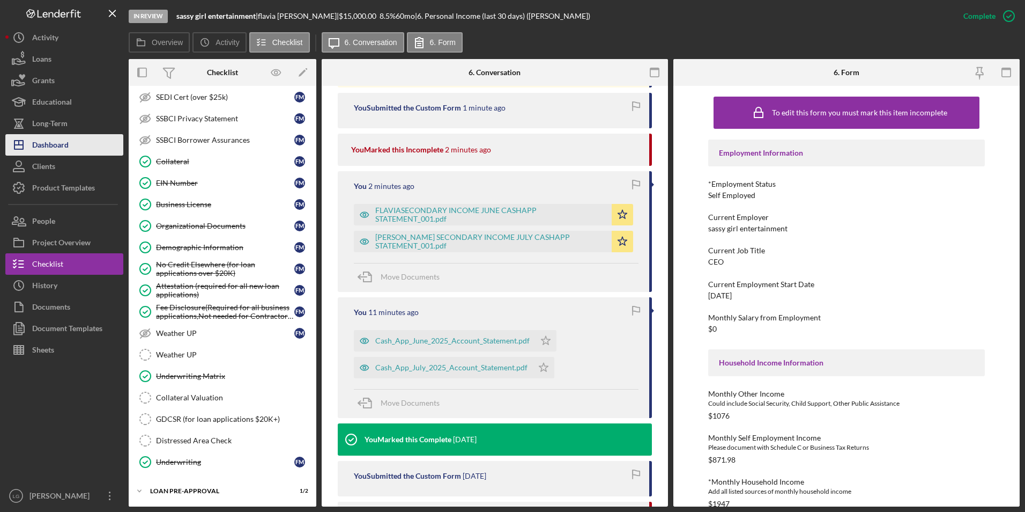
drag, startPoint x: 61, startPoint y: 143, endPoint x: 76, endPoint y: 143, distance: 15.0
click at [61, 143] on div "Dashboard" at bounding box center [50, 146] width 36 height 24
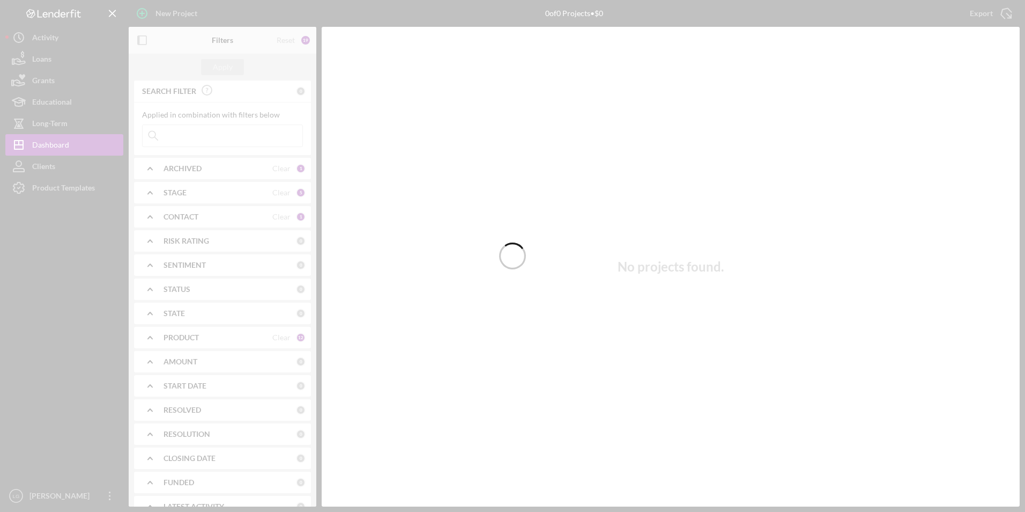
click at [217, 168] on div at bounding box center [512, 256] width 1025 height 512
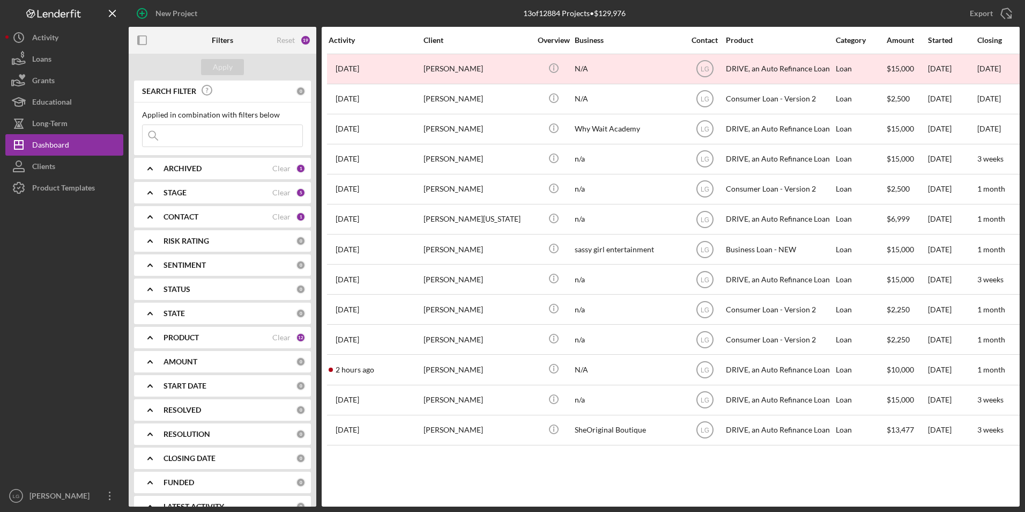
click at [212, 170] on div "ARCHIVED" at bounding box center [218, 168] width 109 height 9
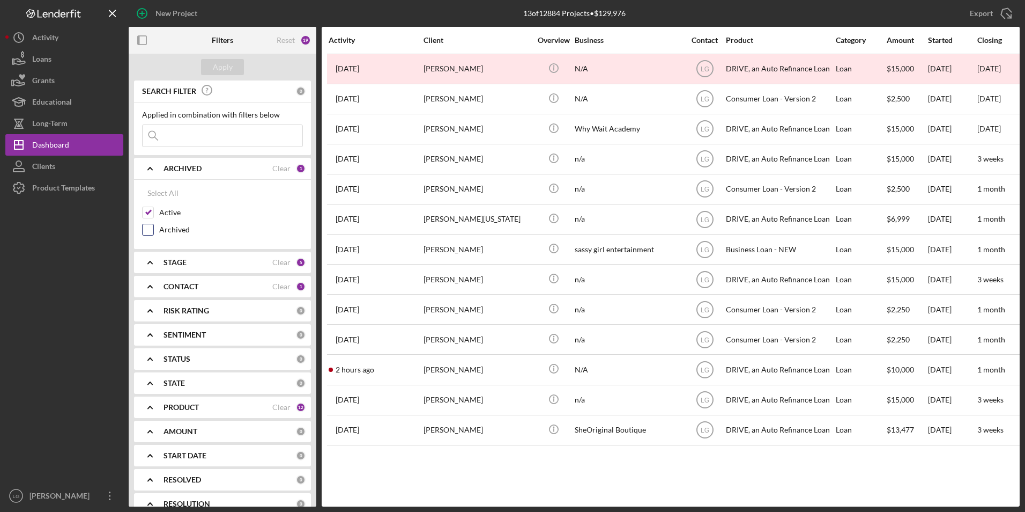
click at [149, 230] on input "Archived" at bounding box center [148, 229] width 11 height 11
checkbox input "true"
click at [149, 213] on input "Active" at bounding box center [148, 212] width 11 height 11
checkbox input "false"
click at [227, 73] on div "Apply" at bounding box center [223, 67] width 20 height 16
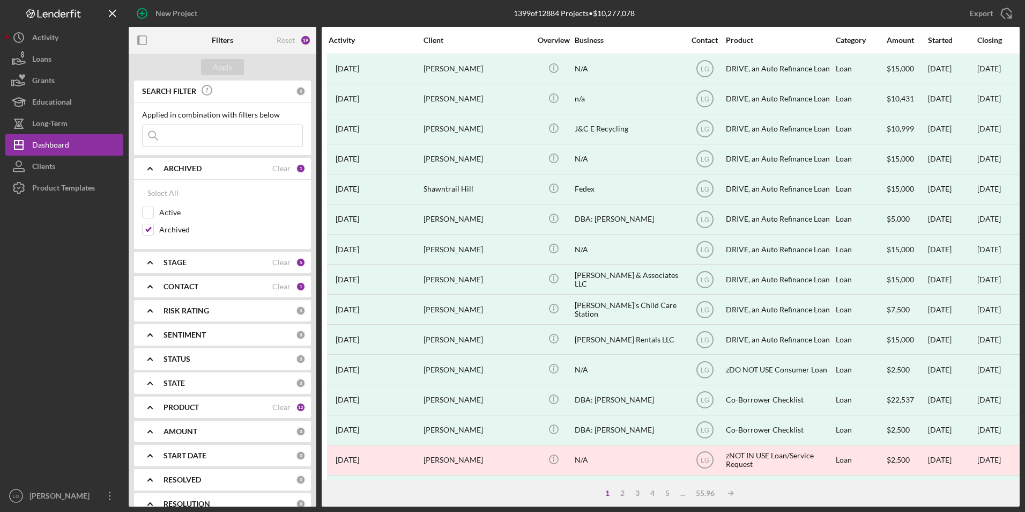
click at [250, 131] on input at bounding box center [223, 135] width 160 height 21
type input "groves"
click at [213, 77] on div "Apply" at bounding box center [223, 67] width 188 height 27
click at [213, 74] on div "Apply" at bounding box center [223, 67] width 20 height 16
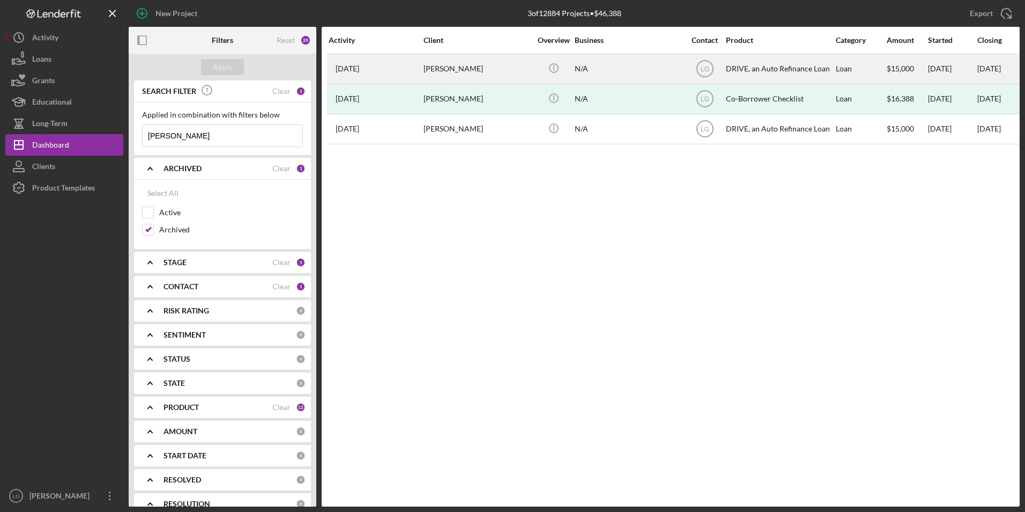
click at [389, 66] on div "2 years ago Alexander Groves" at bounding box center [376, 69] width 94 height 28
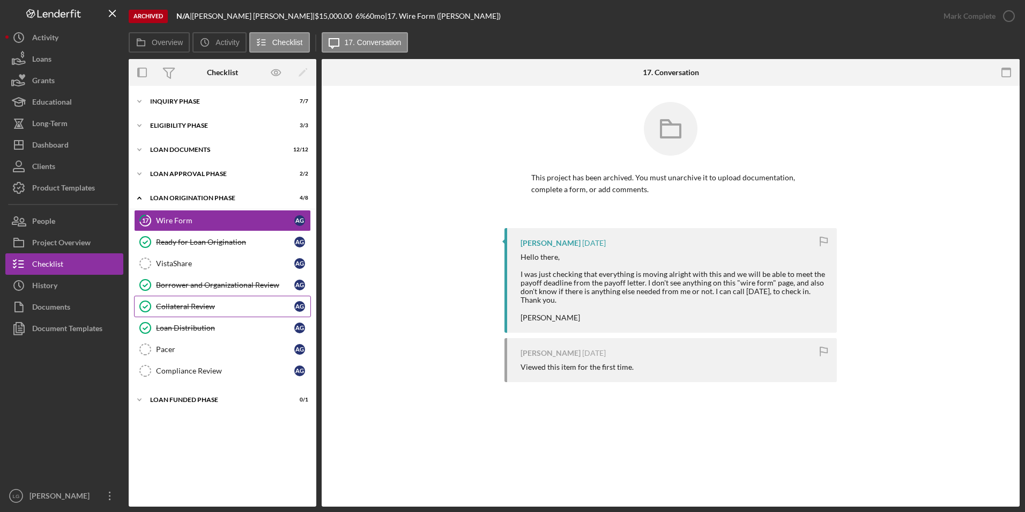
click at [188, 305] on div "Collateral Review" at bounding box center [225, 306] width 138 height 9
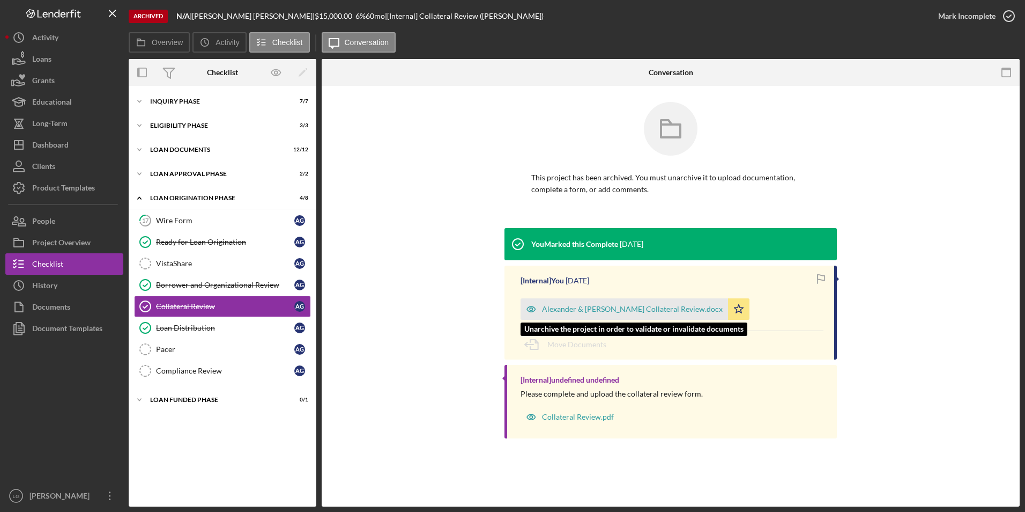
click at [632, 310] on div "Alexander & Leanne Groves Collateral Review.docx" at bounding box center [632, 309] width 181 height 9
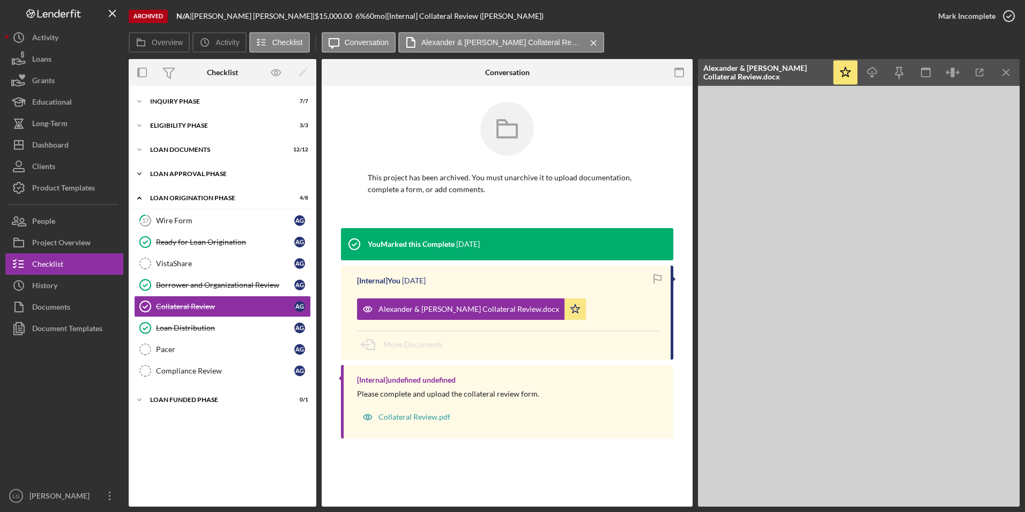
click at [180, 174] on div "Loan Approval Phase" at bounding box center [226, 174] width 153 height 6
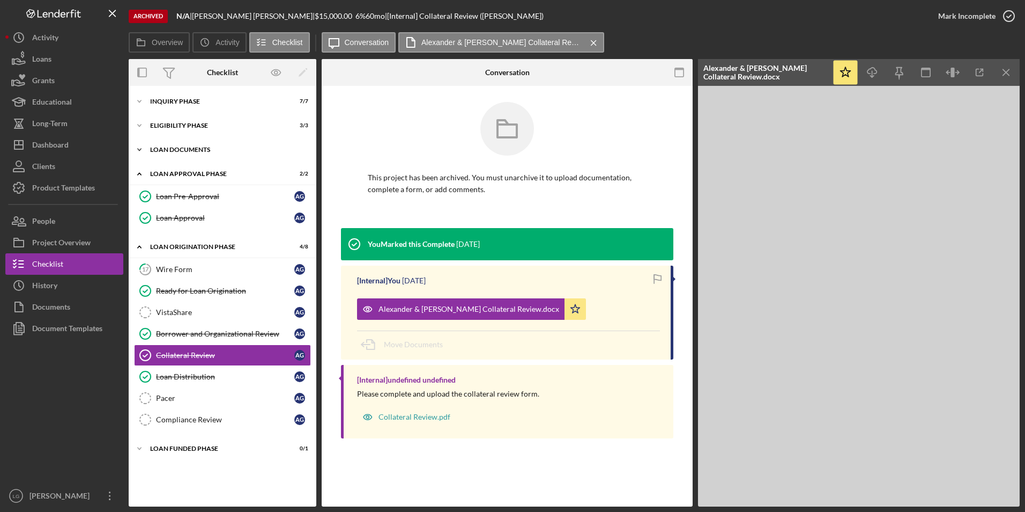
click at [173, 146] on div "Loan Documents" at bounding box center [226, 149] width 153 height 6
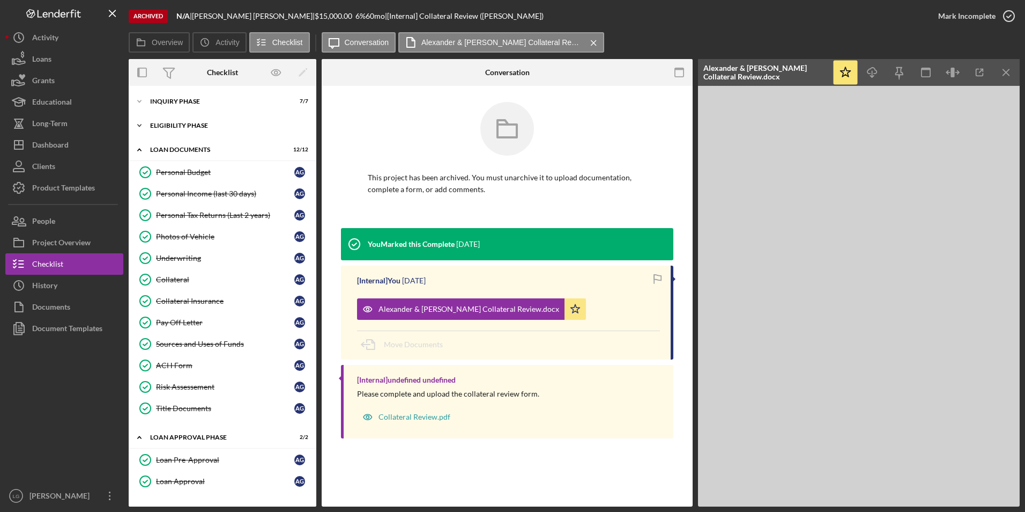
click at [178, 124] on div "Eligibility Phase" at bounding box center [226, 125] width 153 height 6
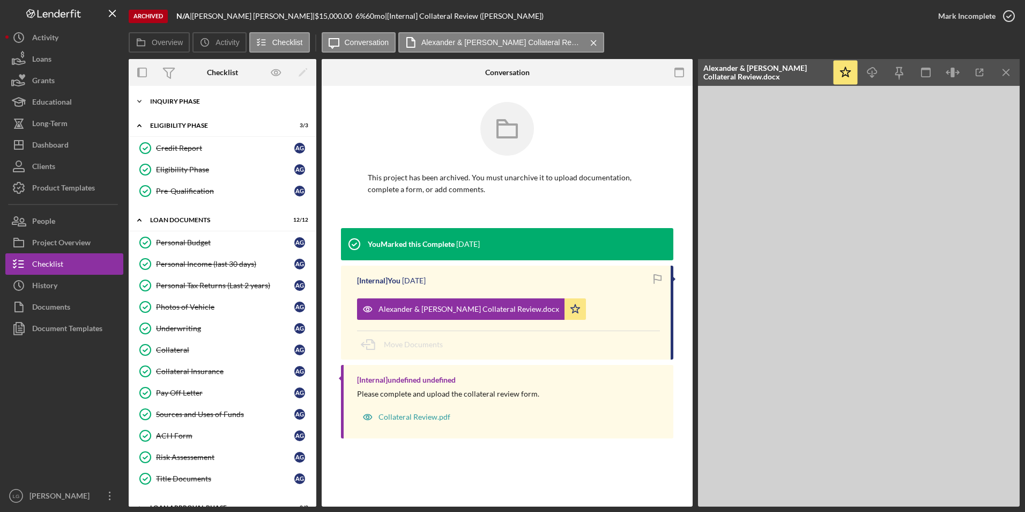
click at [177, 104] on div "Inquiry Phase" at bounding box center [226, 101] width 153 height 6
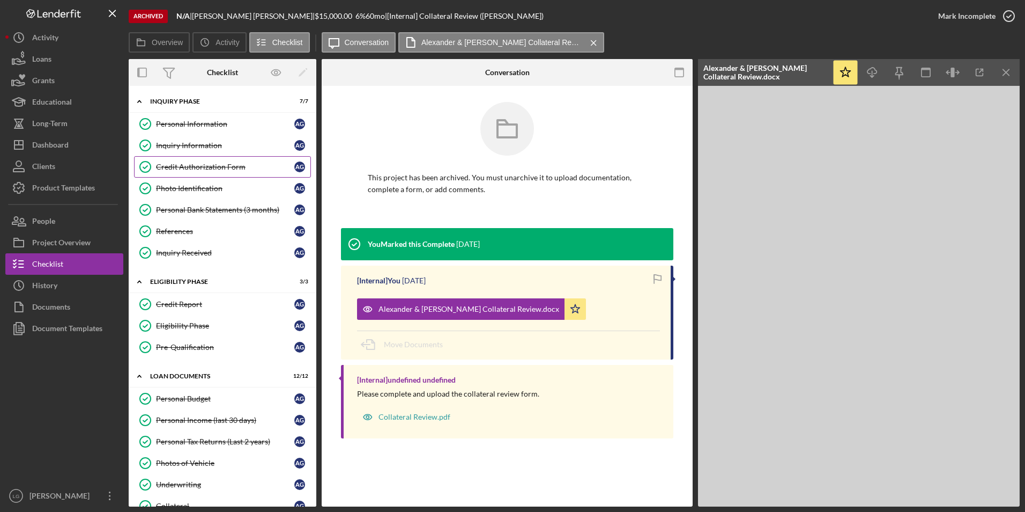
scroll to position [161, 0]
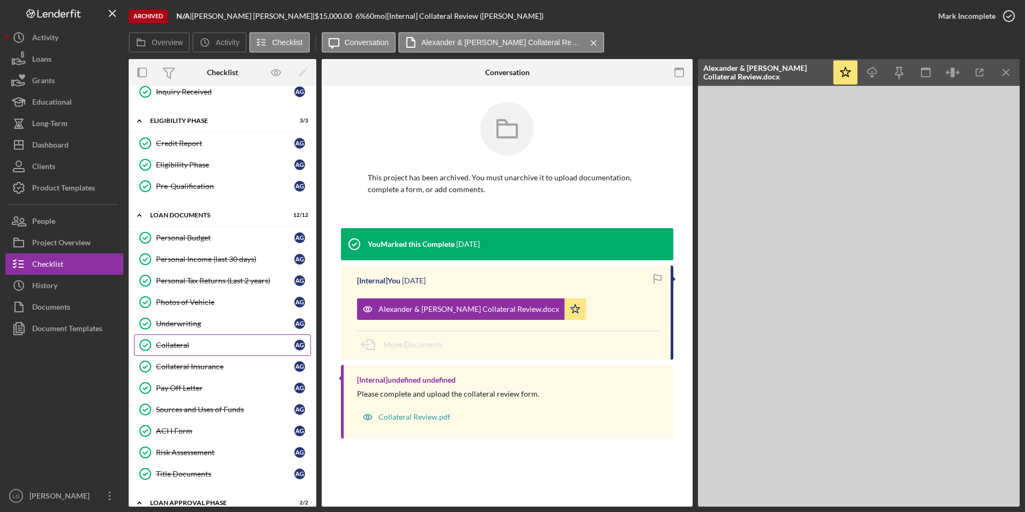
click at [173, 341] on div "Collateral" at bounding box center [225, 345] width 138 height 9
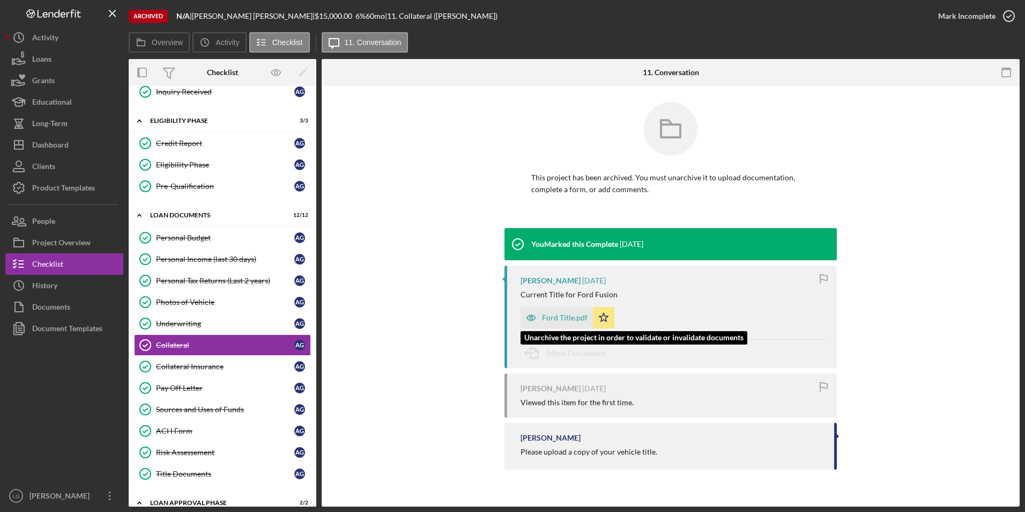
click at [563, 322] on div "Ford Title.pdf" at bounding box center [557, 317] width 72 height 21
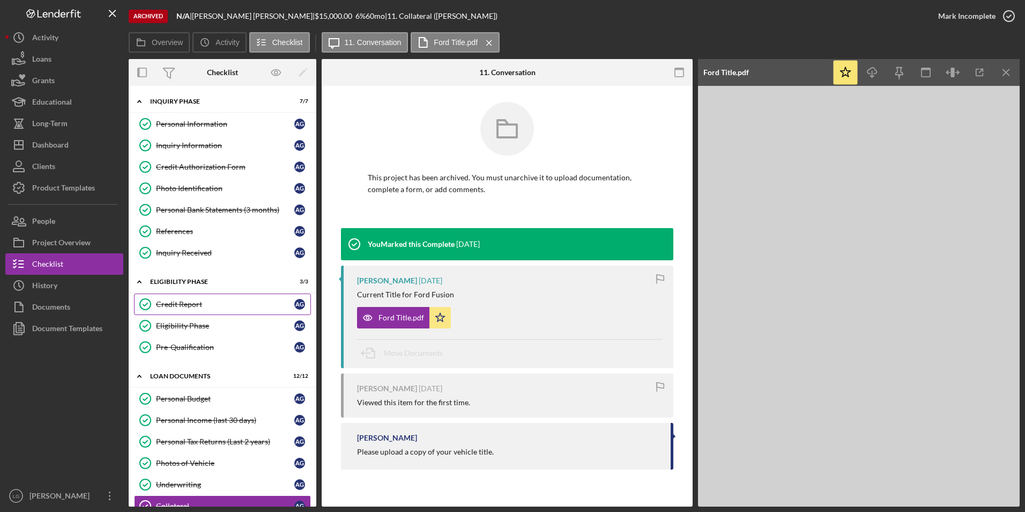
drag, startPoint x: 184, startPoint y: 306, endPoint x: 197, endPoint y: 304, distance: 13.0
click at [184, 306] on div "Credit Report" at bounding box center [225, 304] width 138 height 9
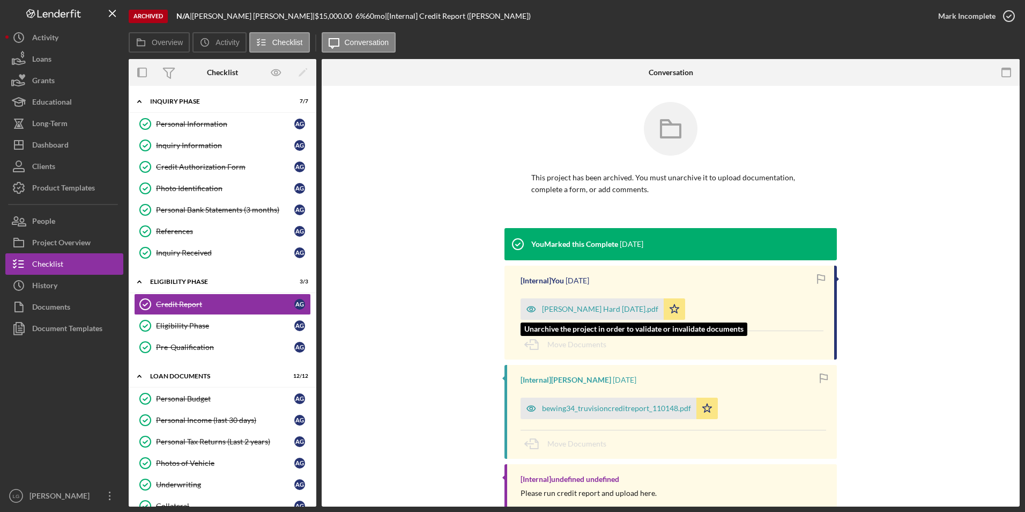
click at [602, 309] on div "Alexander Groves Hard TU 6.27.23.pdf" at bounding box center [600, 309] width 116 height 9
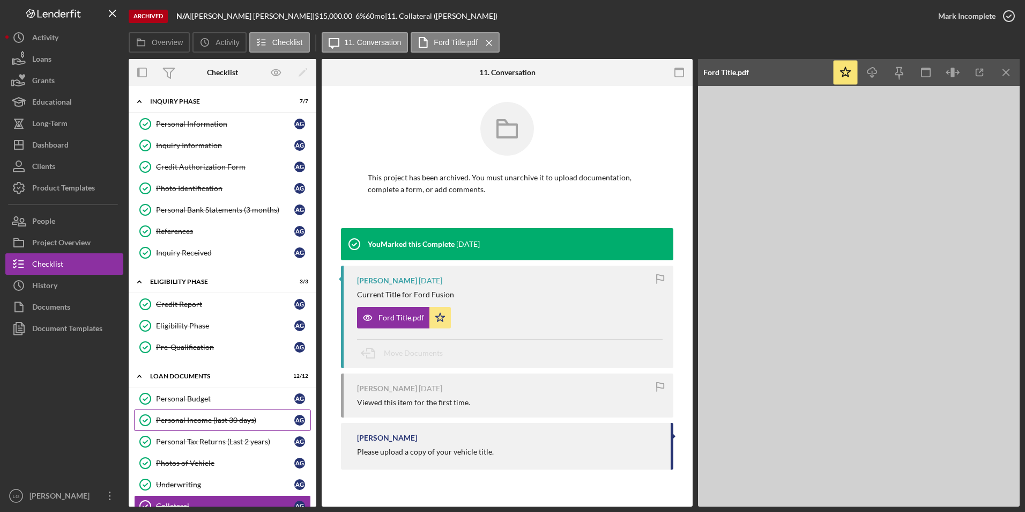
scroll to position [107, 0]
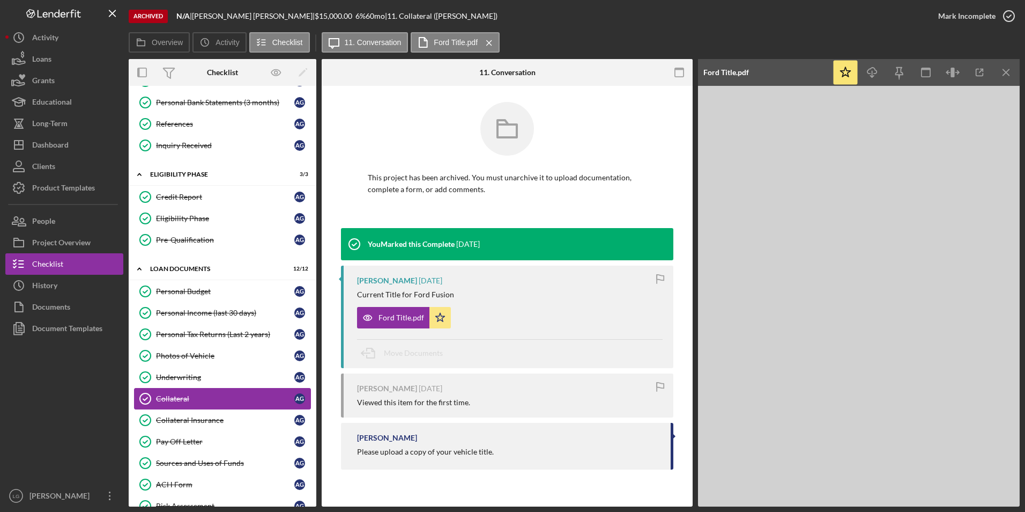
click at [187, 400] on div "Collateral" at bounding box center [225, 398] width 138 height 9
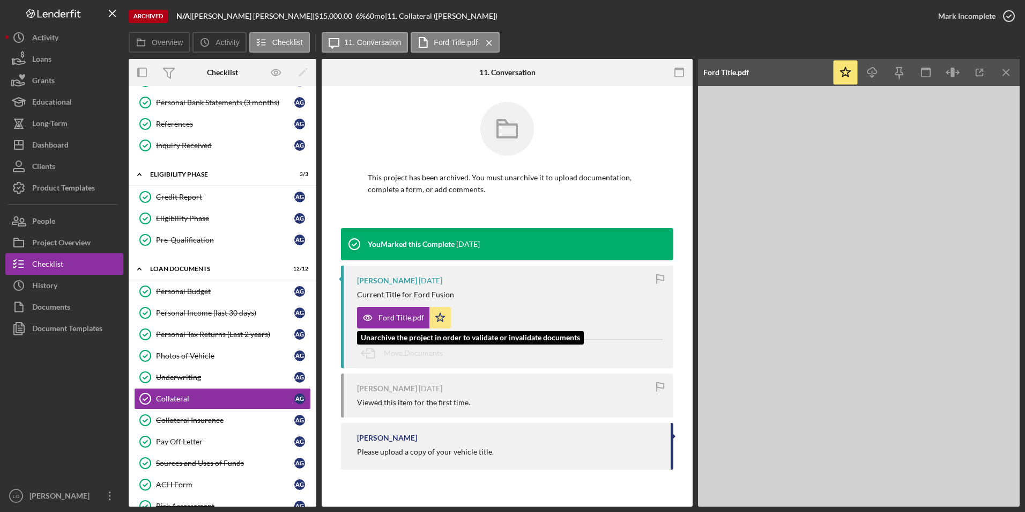
click at [396, 319] on div "Ford Title.pdf" at bounding box center [402, 317] width 46 height 9
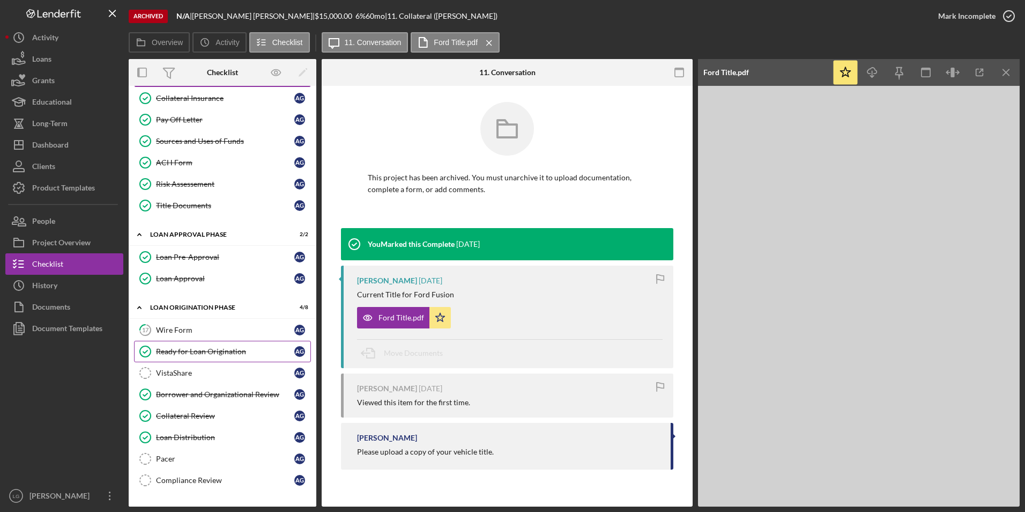
scroll to position [448, 0]
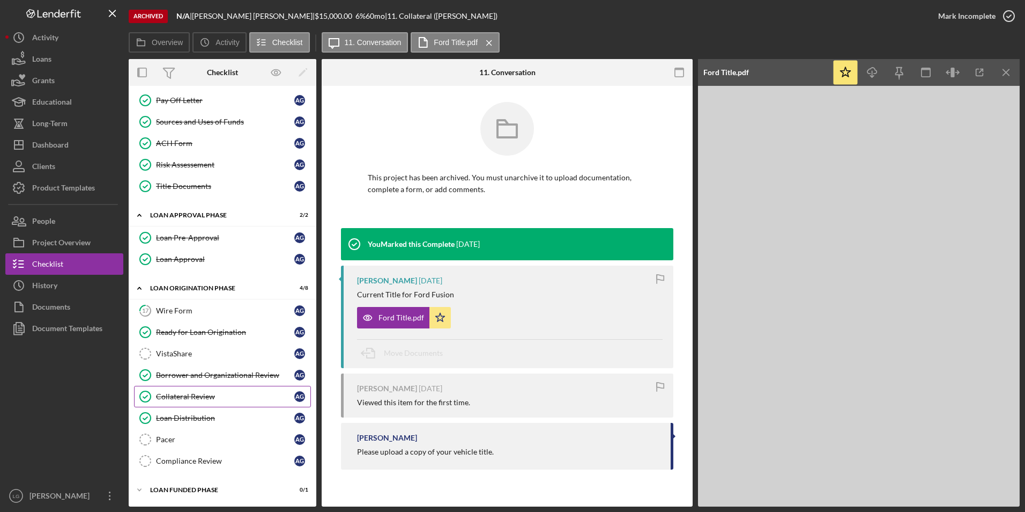
click at [221, 400] on div "Collateral Review" at bounding box center [225, 396] width 138 height 9
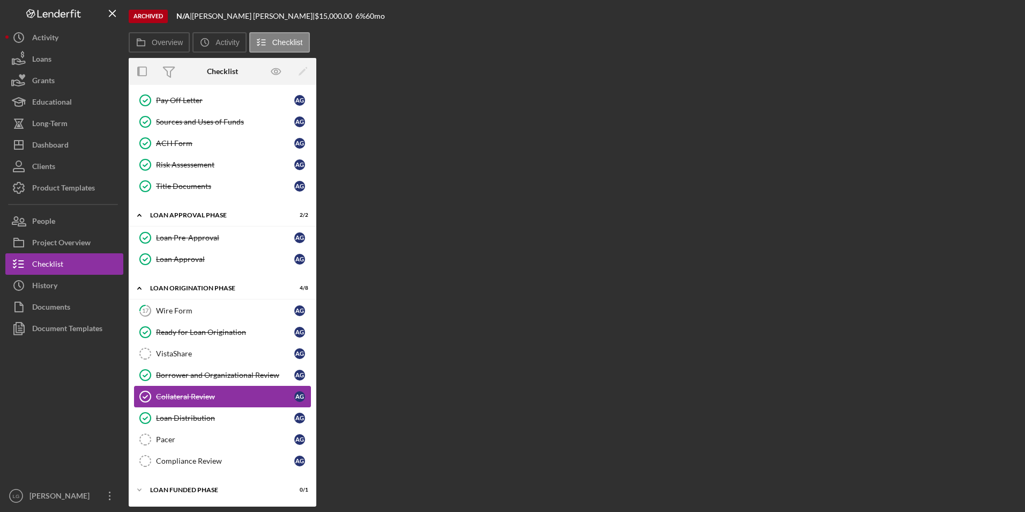
scroll to position [448, 0]
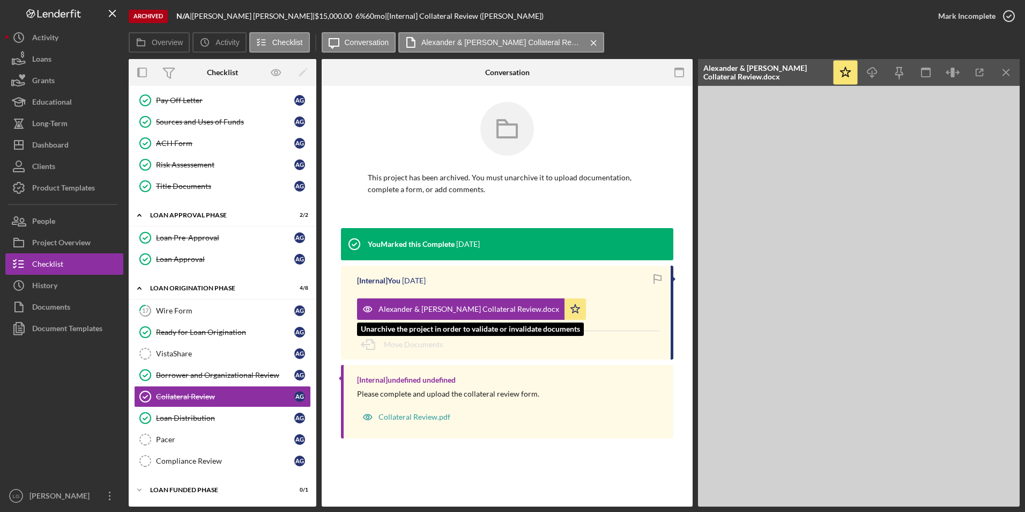
click at [451, 310] on div "Alexander & Leanne Groves Collateral Review.docx" at bounding box center [469, 309] width 181 height 9
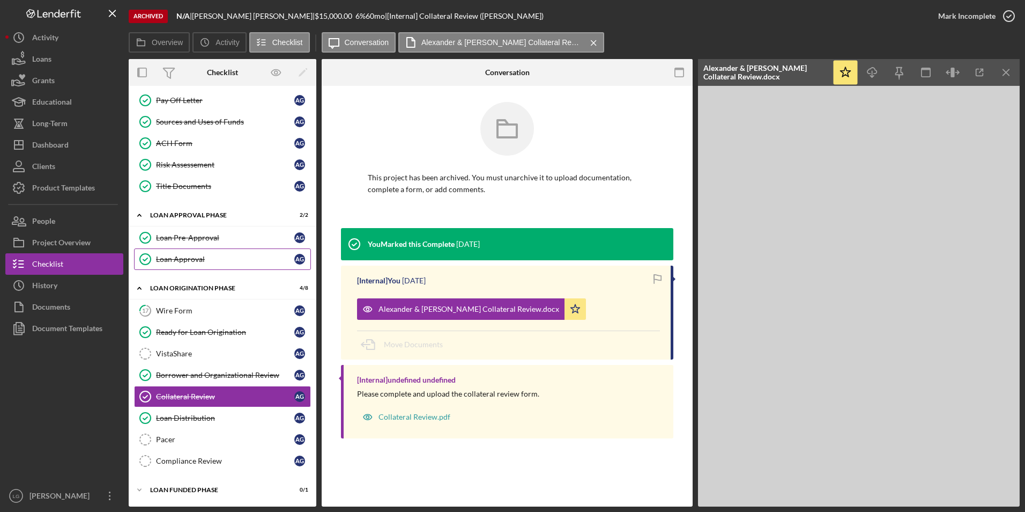
scroll to position [234, 0]
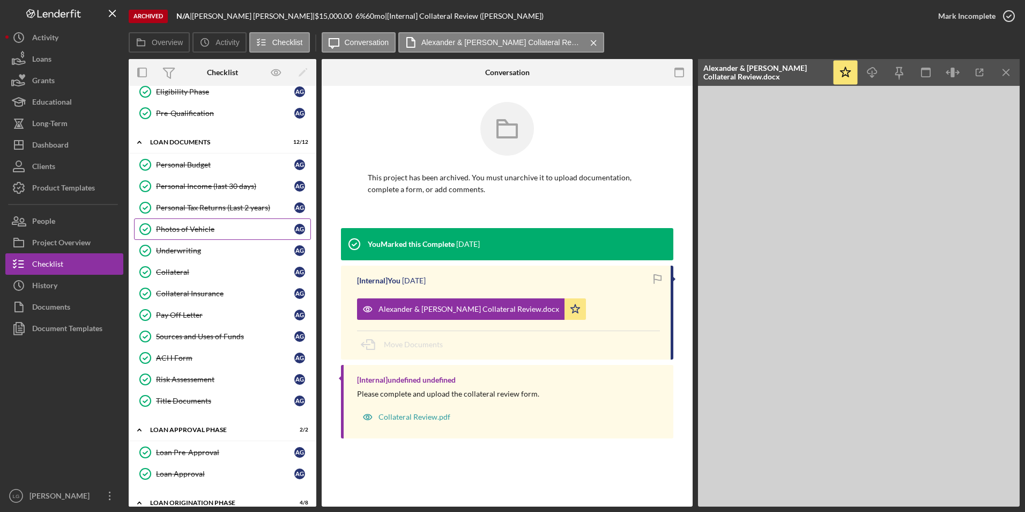
click at [181, 228] on div "Photos of Vehicle" at bounding box center [225, 229] width 138 height 9
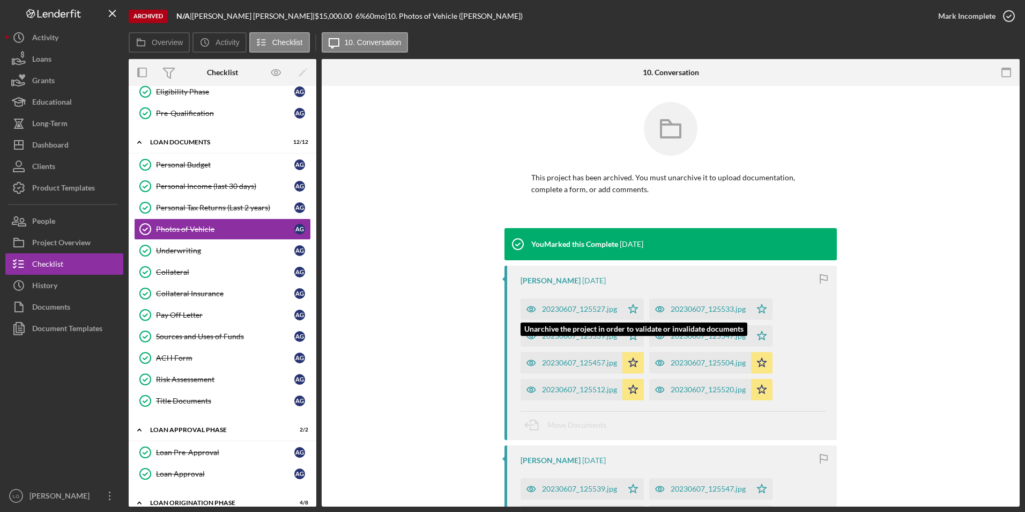
click at [560, 307] on div "20230607_125527.jpg" at bounding box center [579, 309] width 75 height 9
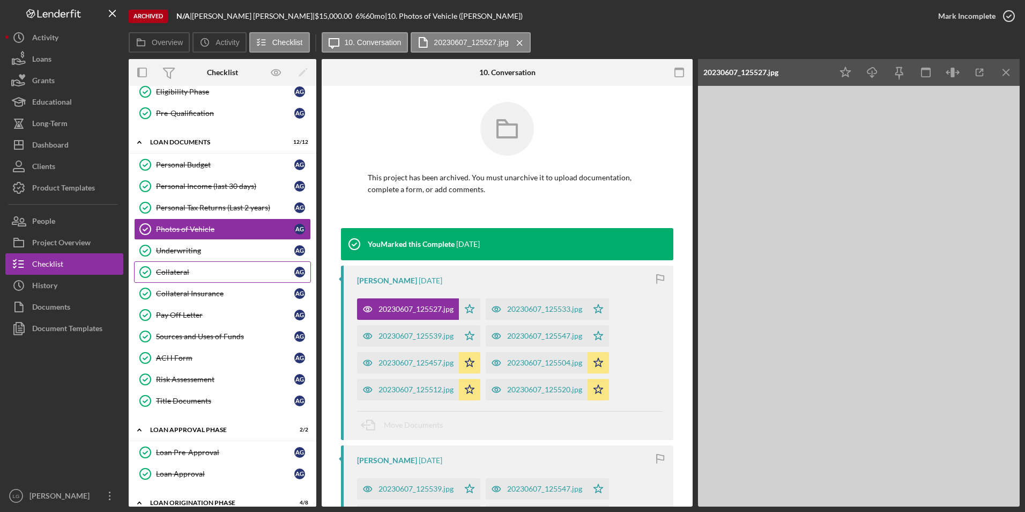
click at [204, 275] on div "Collateral" at bounding box center [225, 272] width 138 height 9
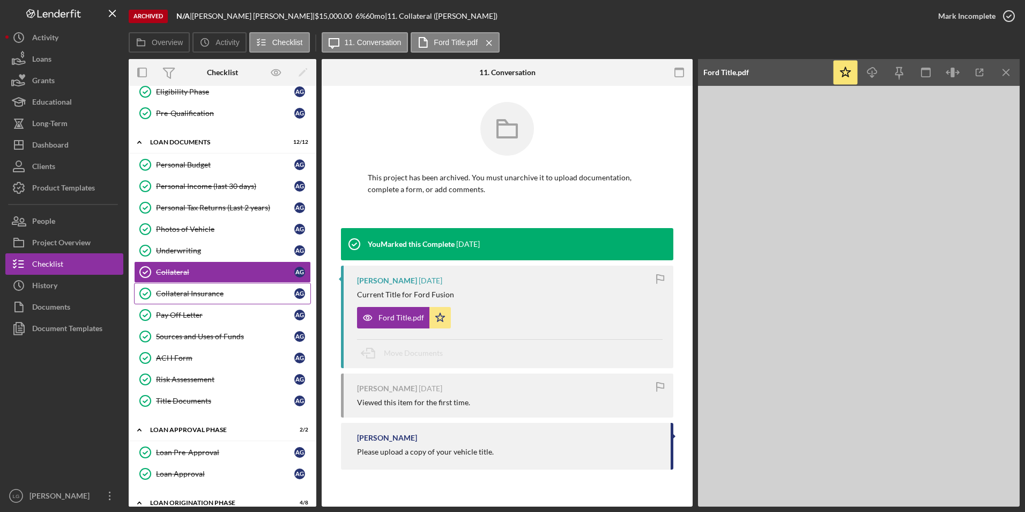
click at [208, 291] on div "Collateral Insurance" at bounding box center [225, 293] width 138 height 9
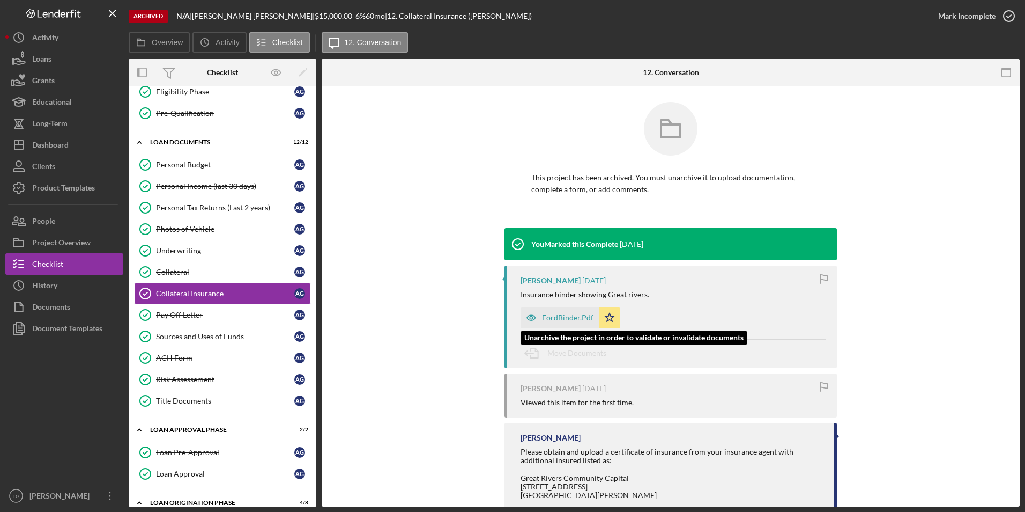
click at [554, 320] on div "FordBinder.Pdf" at bounding box center [567, 317] width 51 height 9
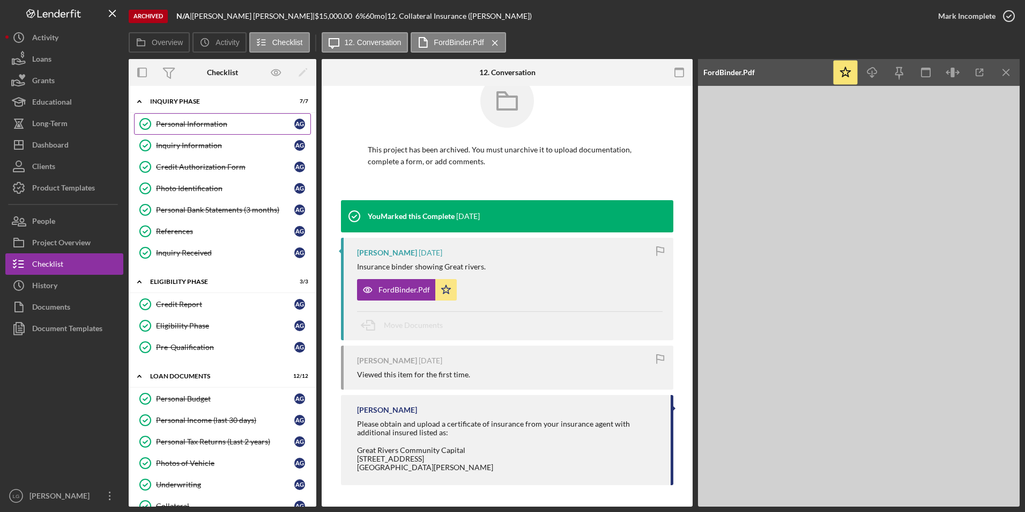
click at [204, 122] on div "Personal Information" at bounding box center [225, 124] width 138 height 9
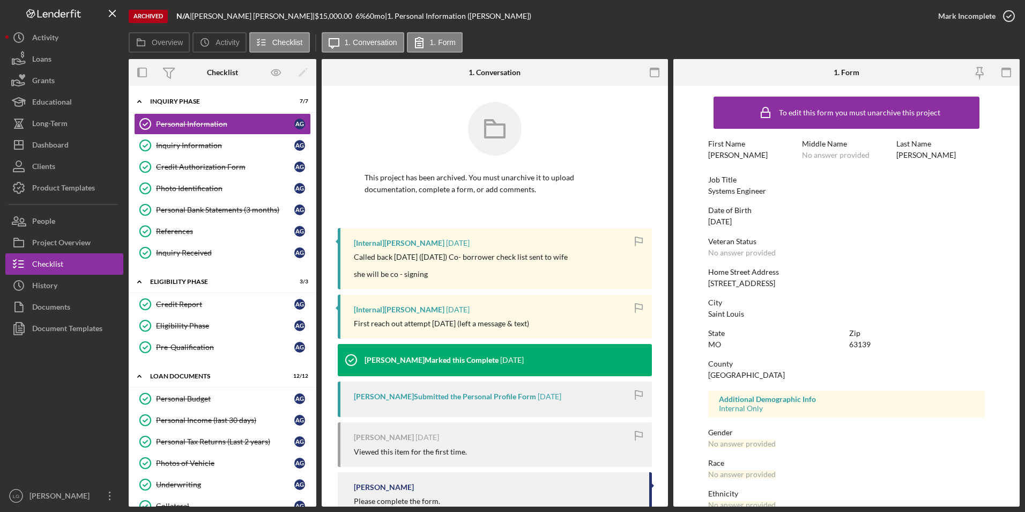
scroll to position [34, 0]
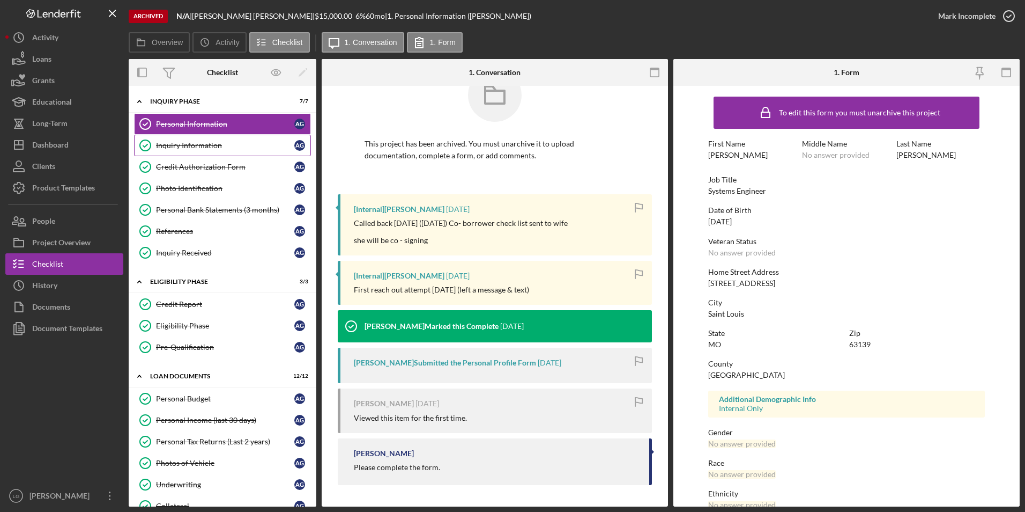
click at [208, 144] on div "Inquiry Information" at bounding box center [225, 145] width 138 height 9
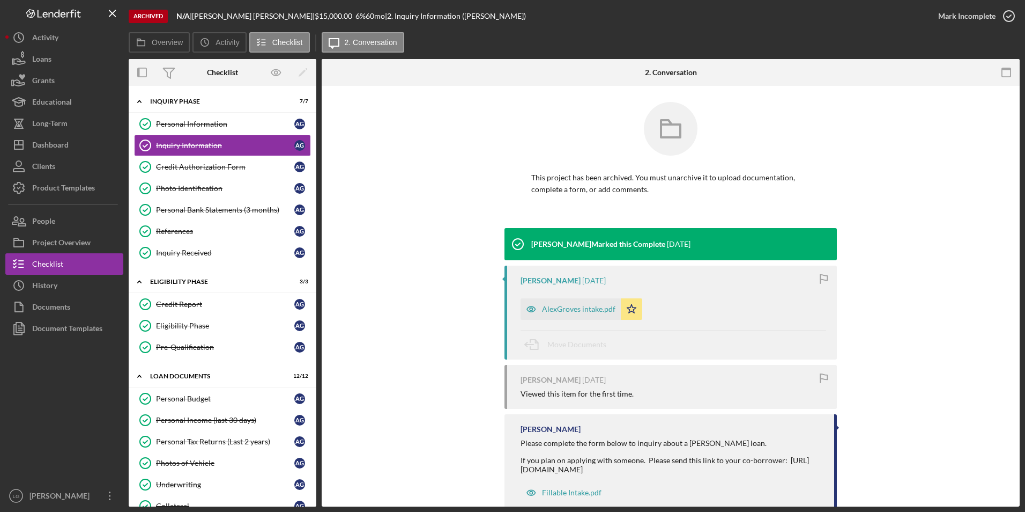
scroll to position [29, 0]
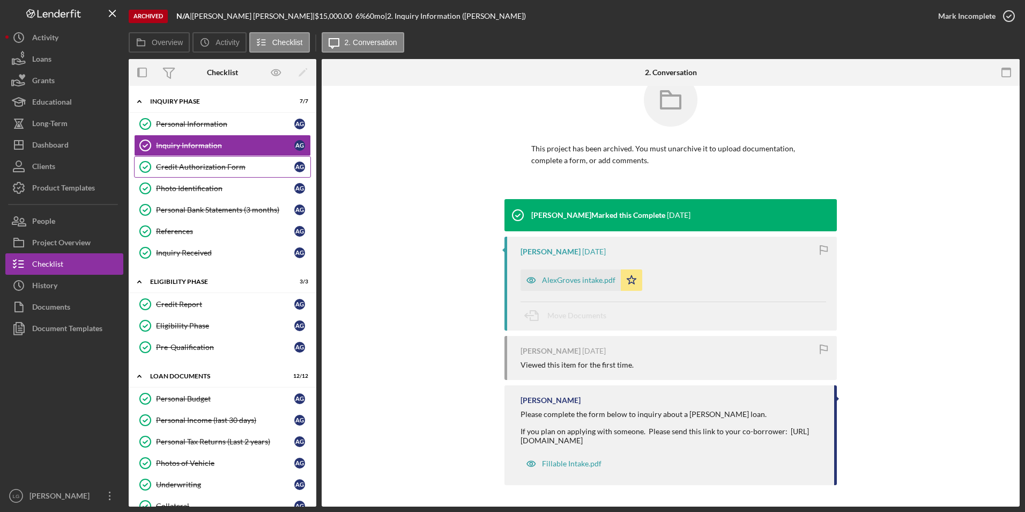
click at [202, 165] on div "Credit Authorization Form" at bounding box center [225, 166] width 138 height 9
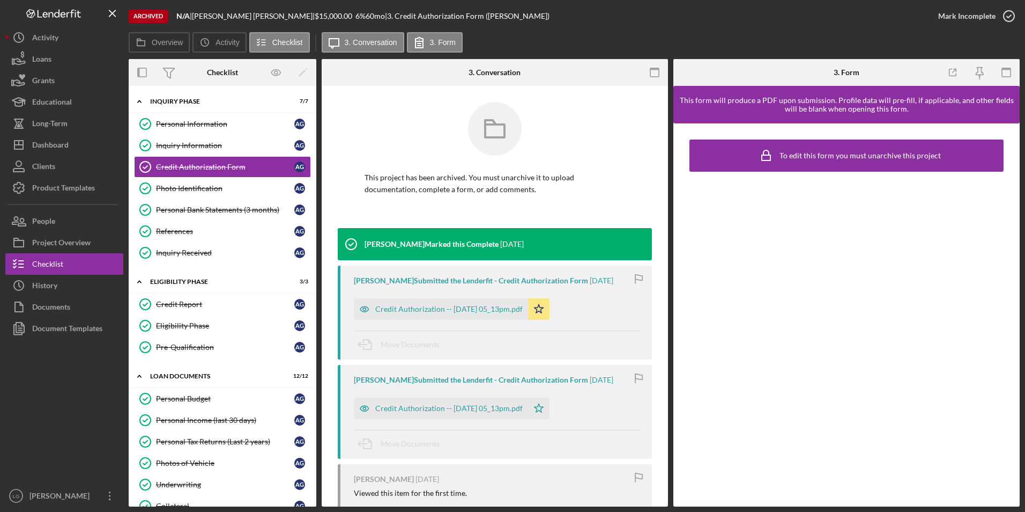
scroll to position [101, 0]
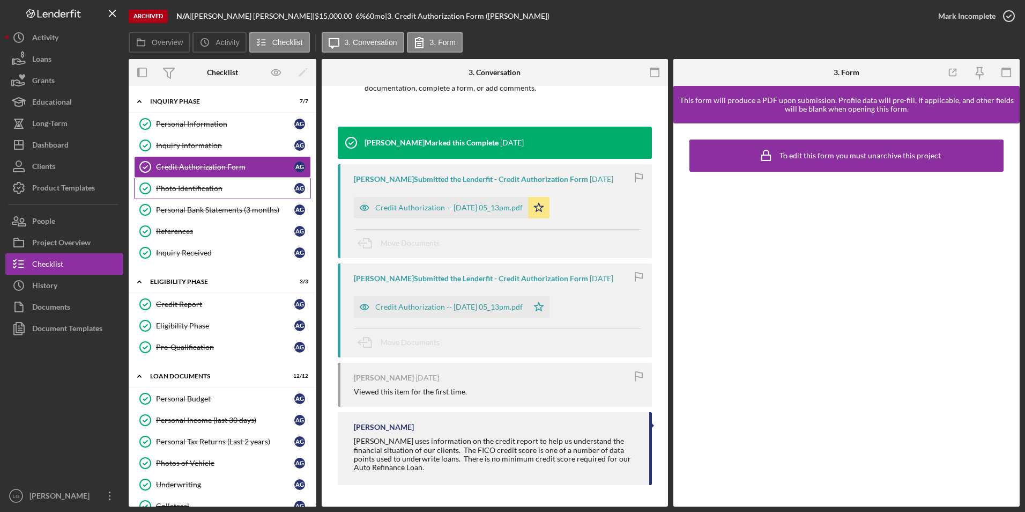
click at [165, 184] on div "Photo Identification" at bounding box center [225, 188] width 138 height 9
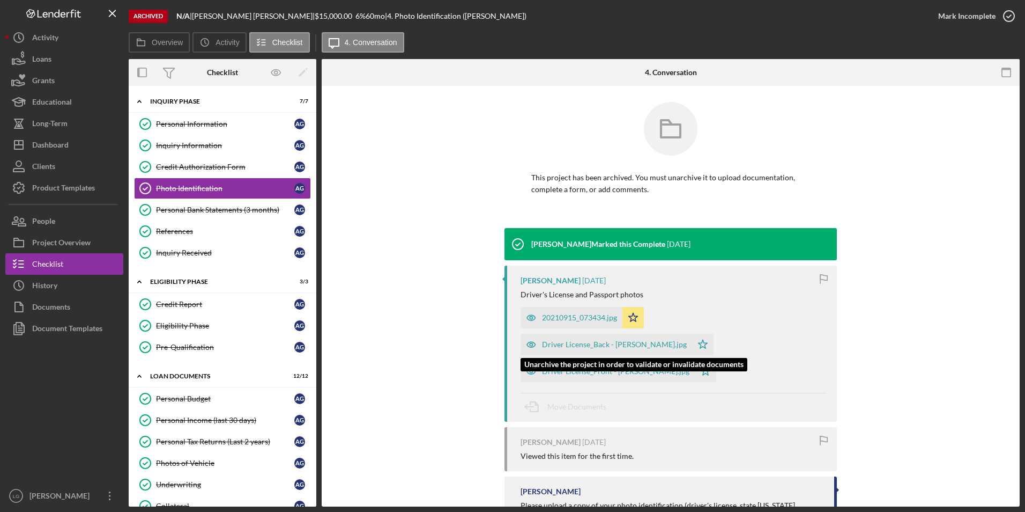
scroll to position [11, 0]
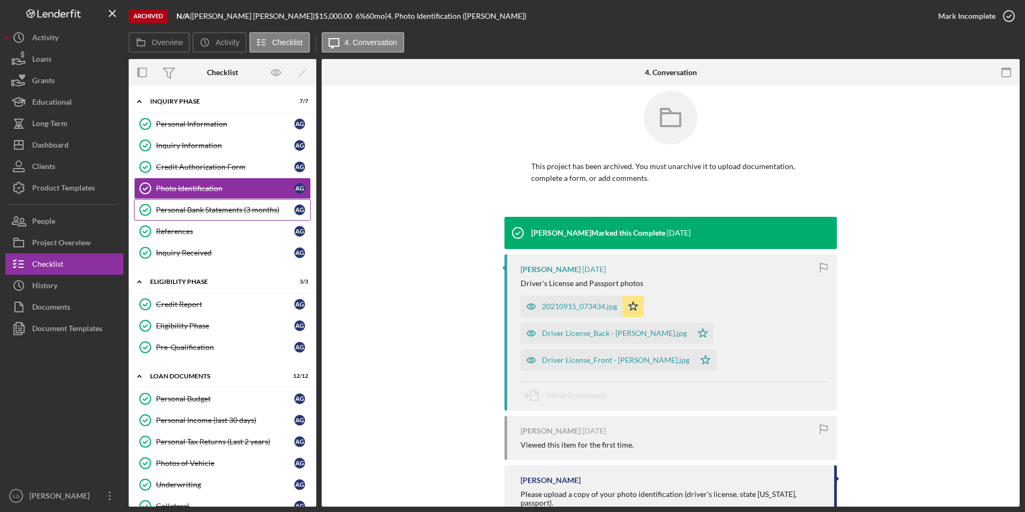
click at [160, 215] on link "Personal Bank Statements (3 months) Personal Bank Statements (3 months) A G" at bounding box center [222, 209] width 177 height 21
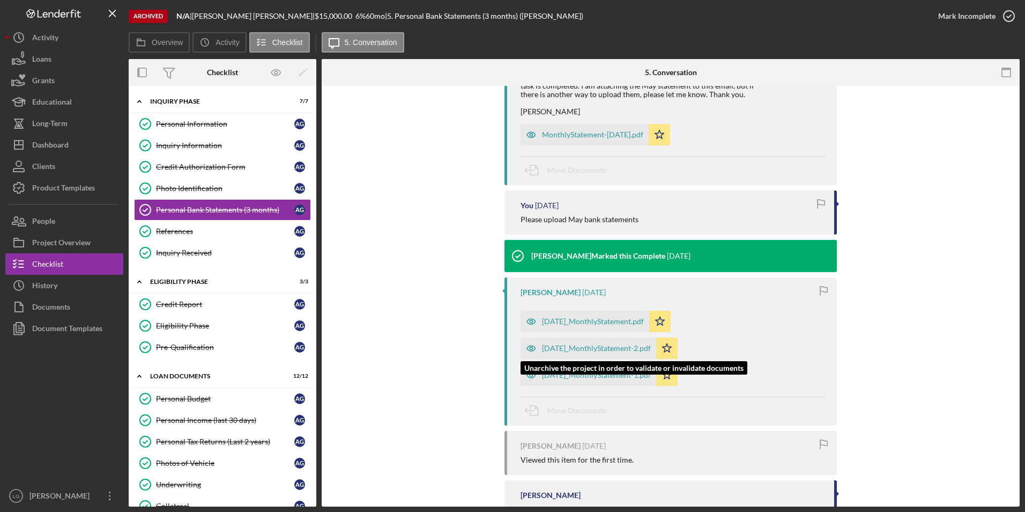
scroll to position [381, 0]
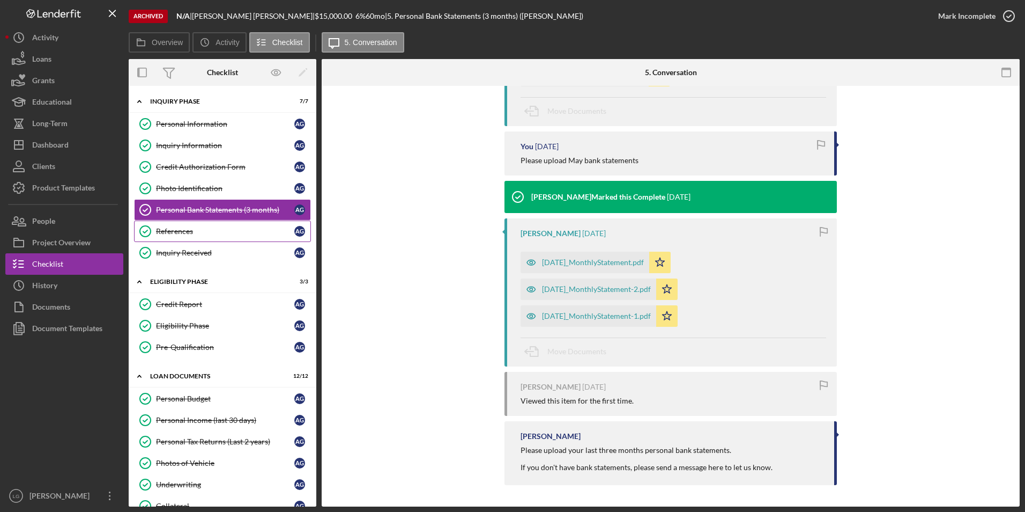
click at [184, 231] on div "References" at bounding box center [225, 231] width 138 height 9
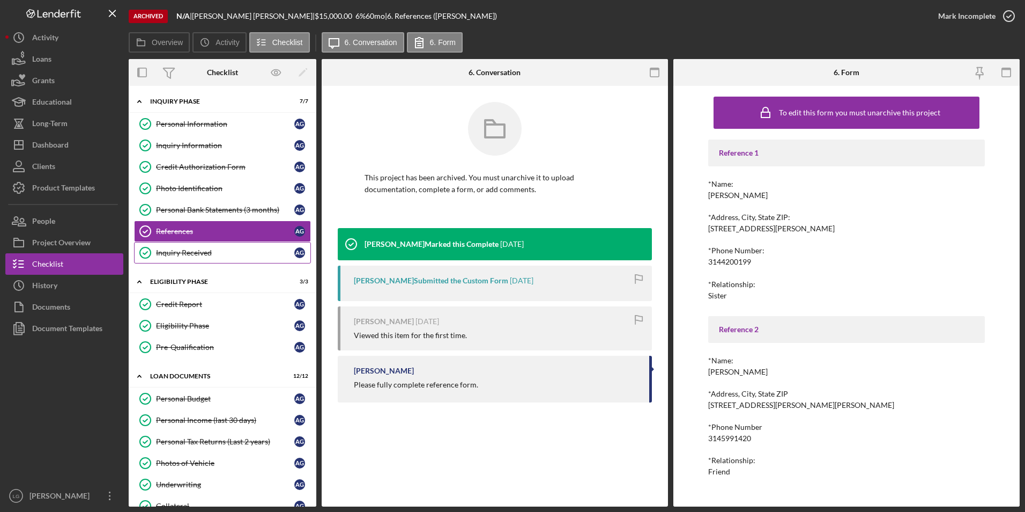
click at [183, 254] on div "Inquiry Received" at bounding box center [225, 252] width 138 height 9
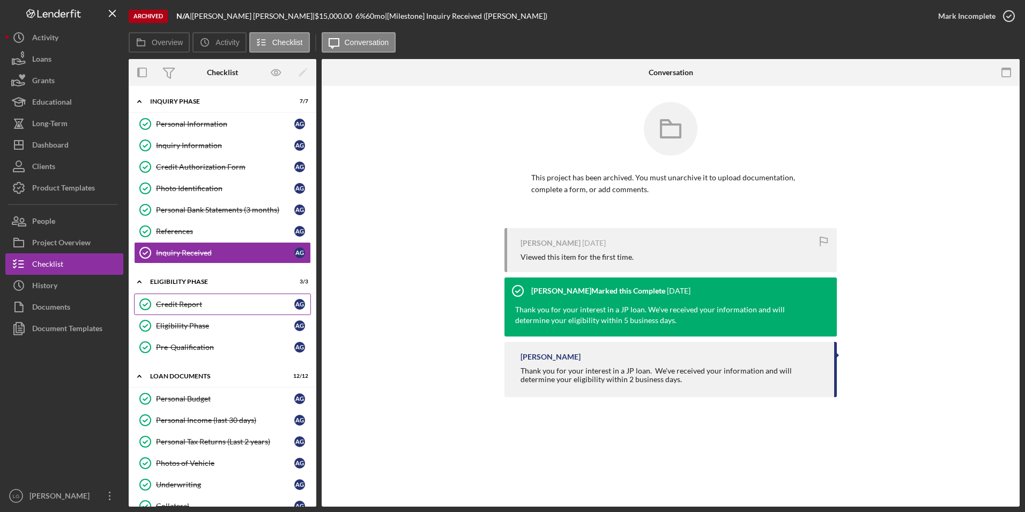
click at [192, 298] on link "Credit Report Credit Report A G" at bounding box center [222, 303] width 177 height 21
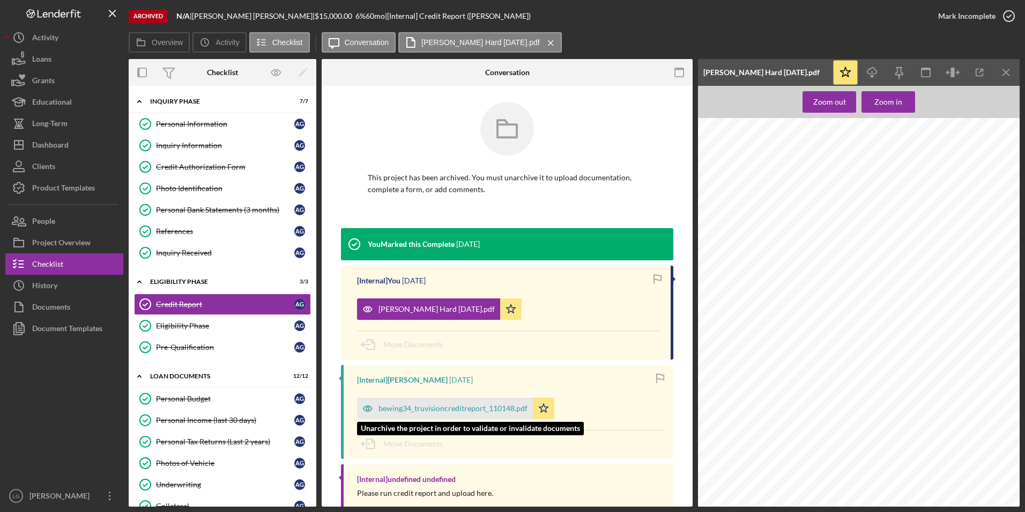
scroll to position [52, 0]
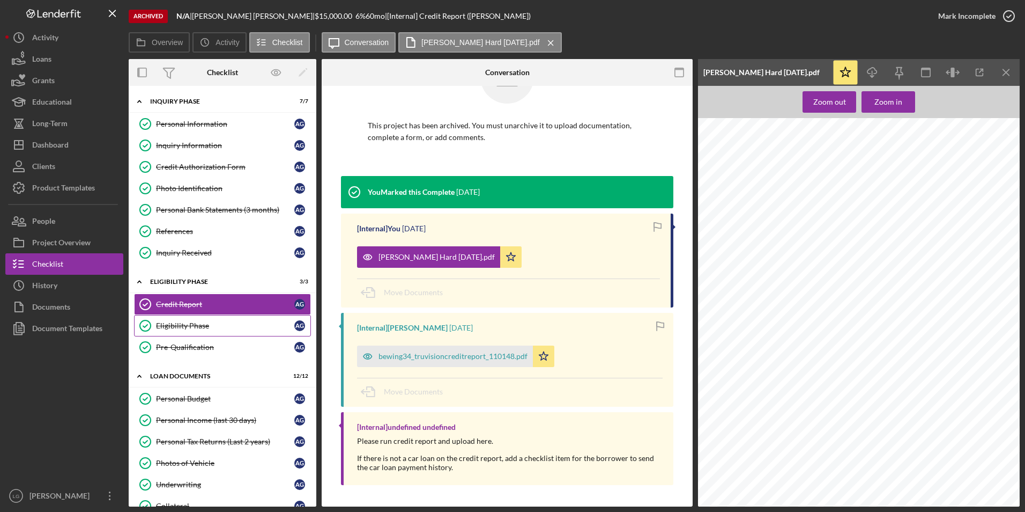
drag, startPoint x: 236, startPoint y: 329, endPoint x: 356, endPoint y: 345, distance: 120.7
click at [235, 329] on div "Eligibility Phase" at bounding box center [225, 325] width 138 height 9
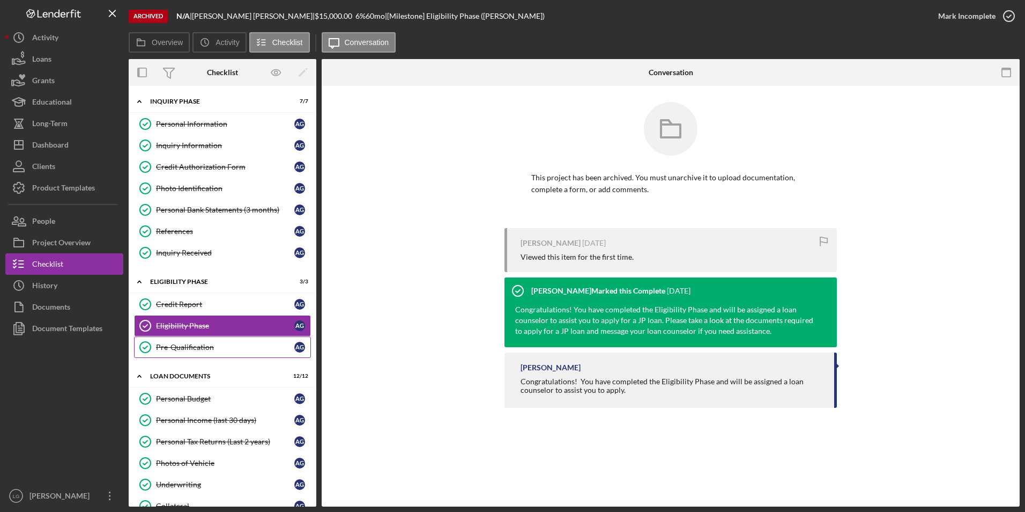
click at [209, 353] on link "Pre-Qualification Pre-Qualification A G" at bounding box center [222, 346] width 177 height 21
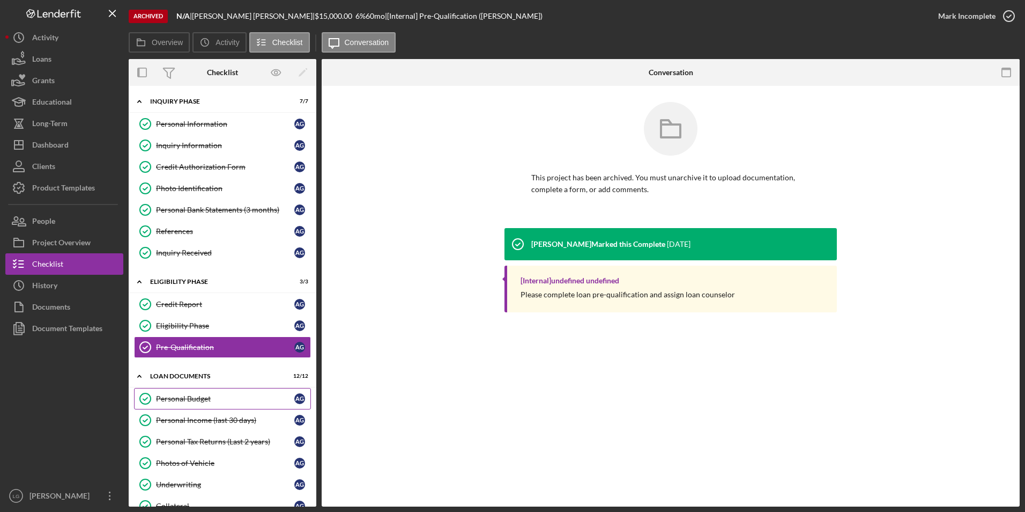
click at [220, 401] on div "Personal Budget" at bounding box center [225, 398] width 138 height 9
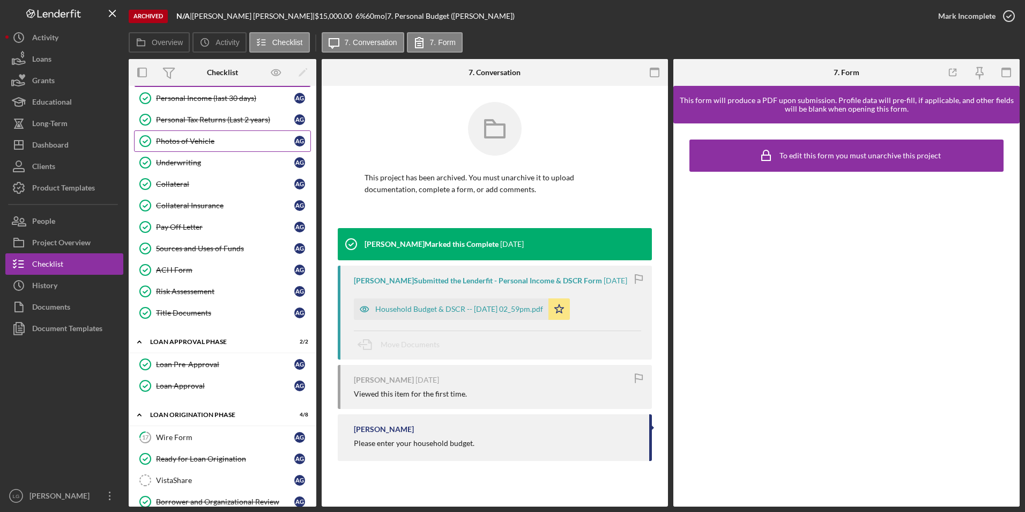
scroll to position [215, 0]
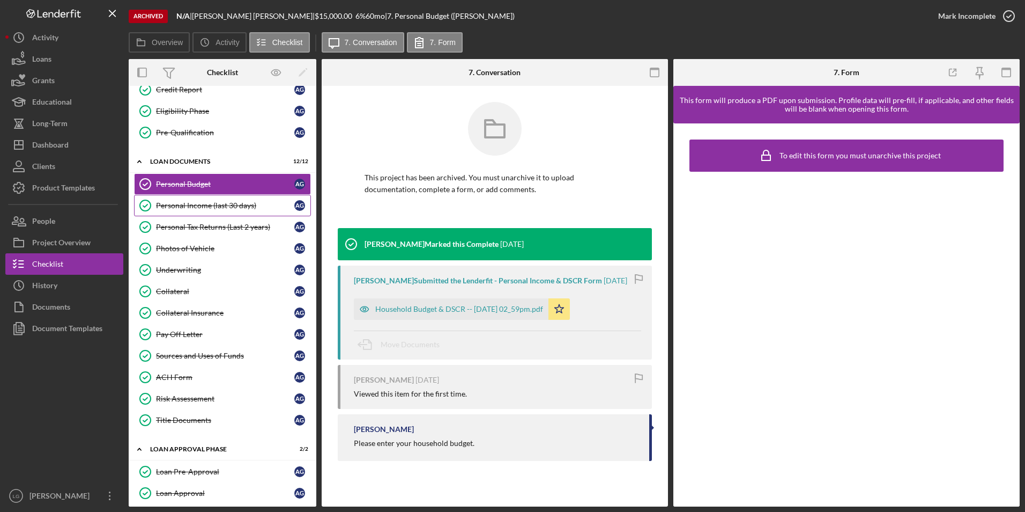
click at [201, 202] on div "Personal Income (last 30 days)" at bounding box center [225, 205] width 138 height 9
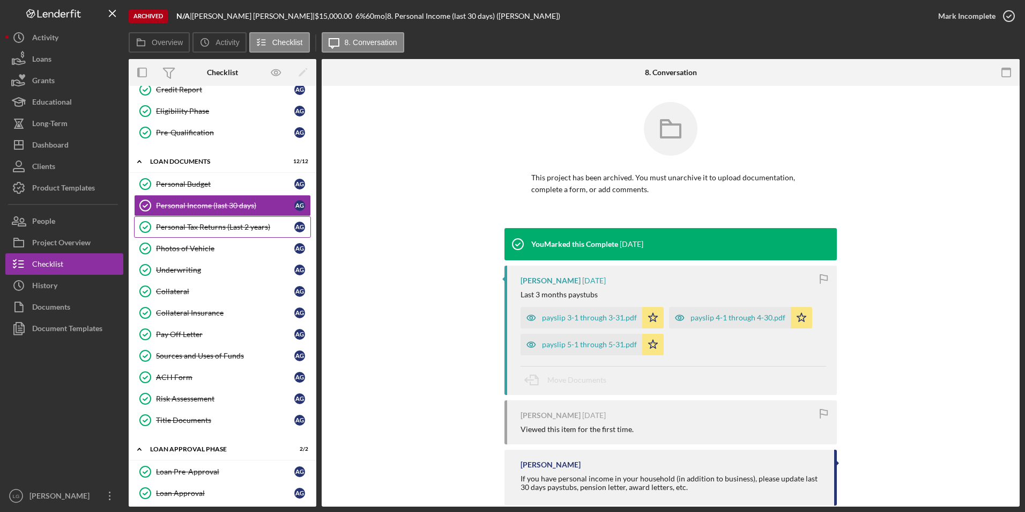
click at [229, 228] on div "Personal Tax Returns (Last 2 years)" at bounding box center [225, 227] width 138 height 9
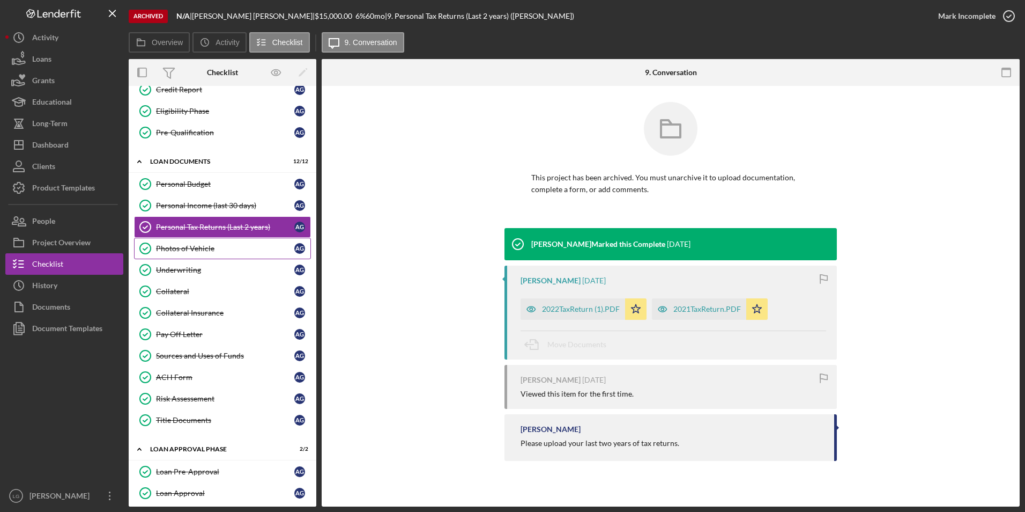
click at [187, 241] on link "Photos of Vehicle Photos of Vehicle A G" at bounding box center [222, 248] width 177 height 21
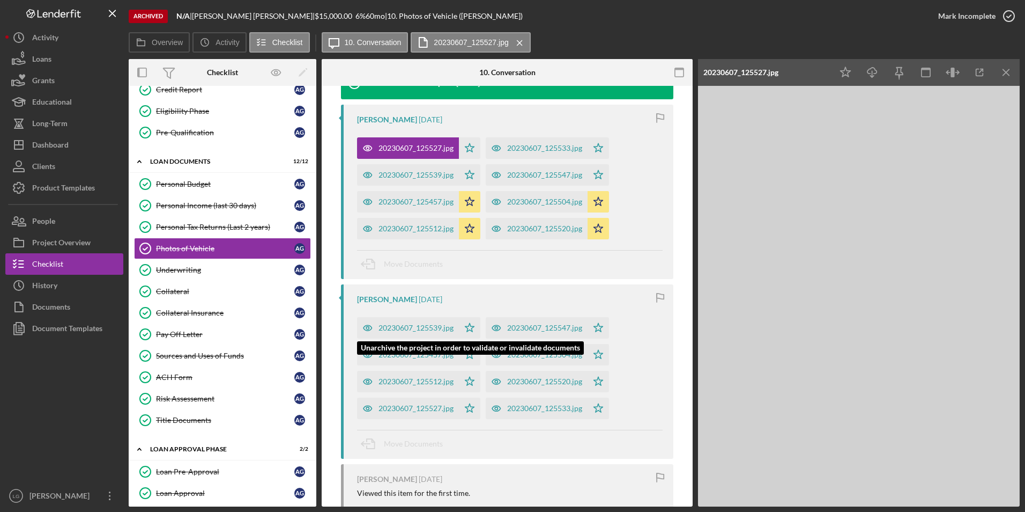
scroll to position [236, 0]
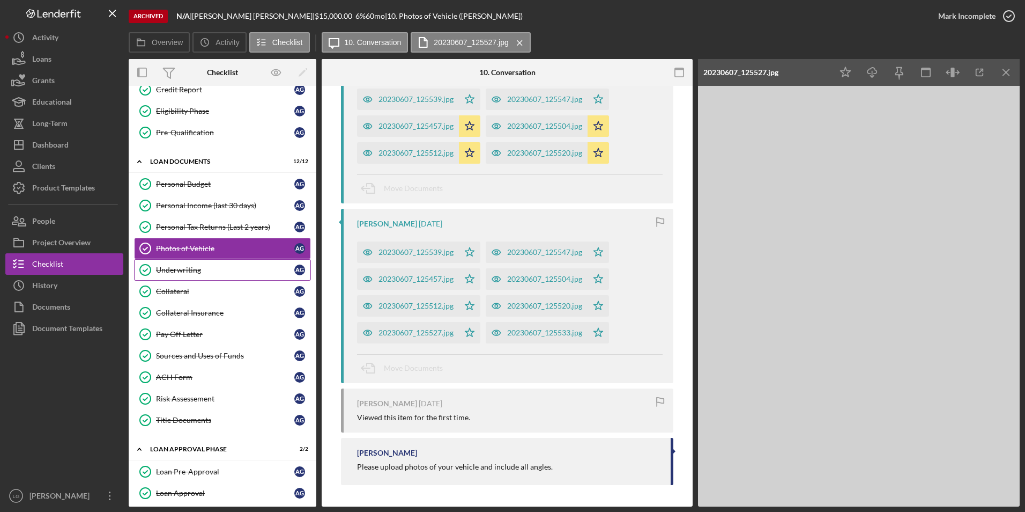
click at [229, 275] on link "Underwriting Underwriting A G" at bounding box center [222, 269] width 177 height 21
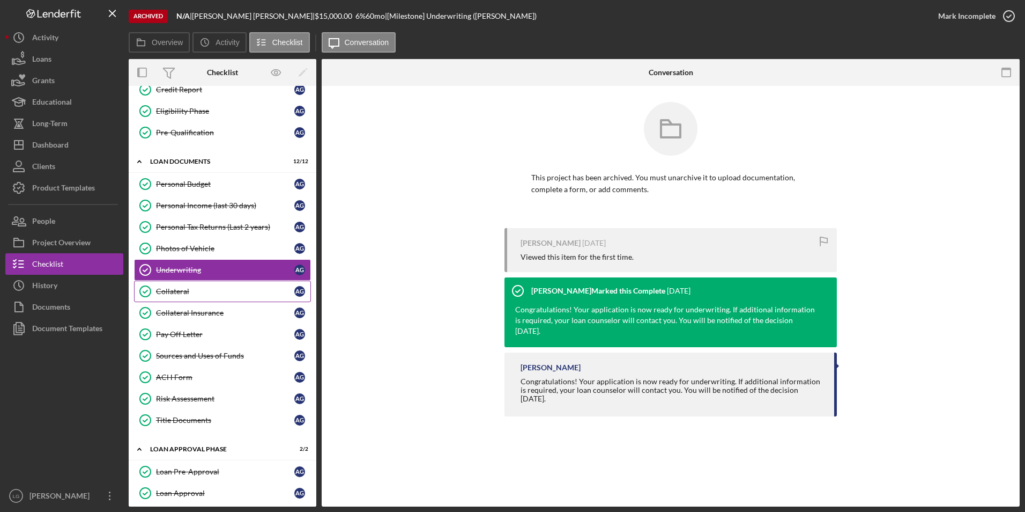
click at [204, 290] on div "Collateral" at bounding box center [225, 291] width 138 height 9
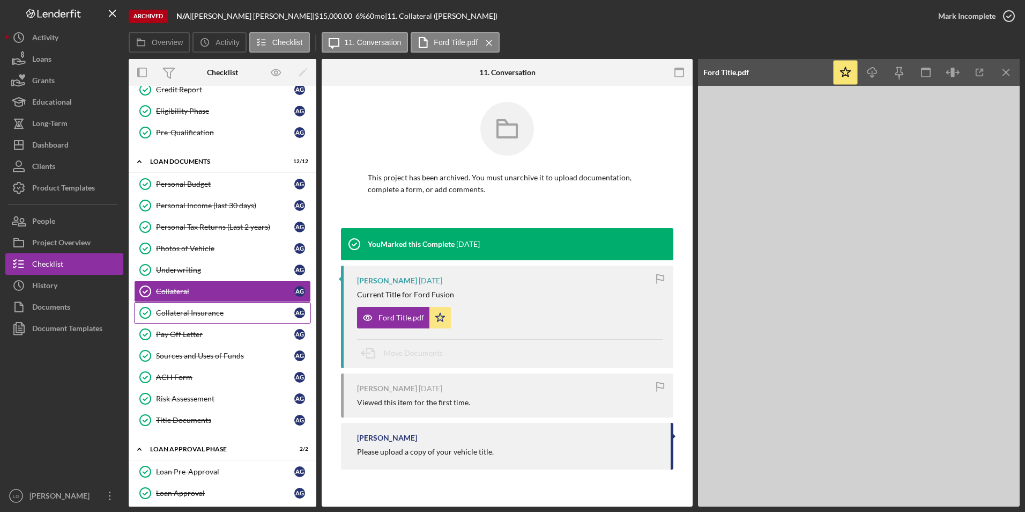
click at [210, 314] on div "Collateral Insurance" at bounding box center [225, 312] width 138 height 9
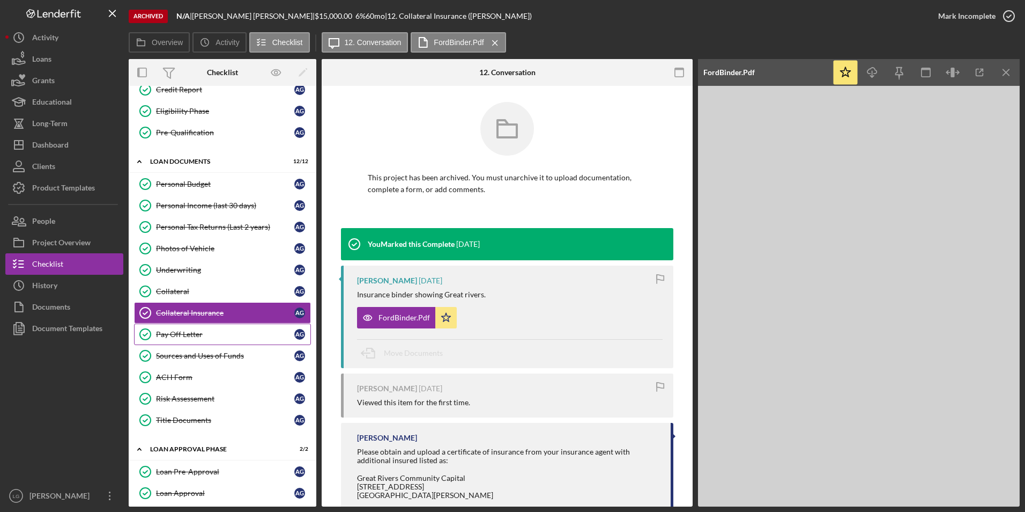
click at [195, 333] on div "Pay Off Letter" at bounding box center [225, 334] width 138 height 9
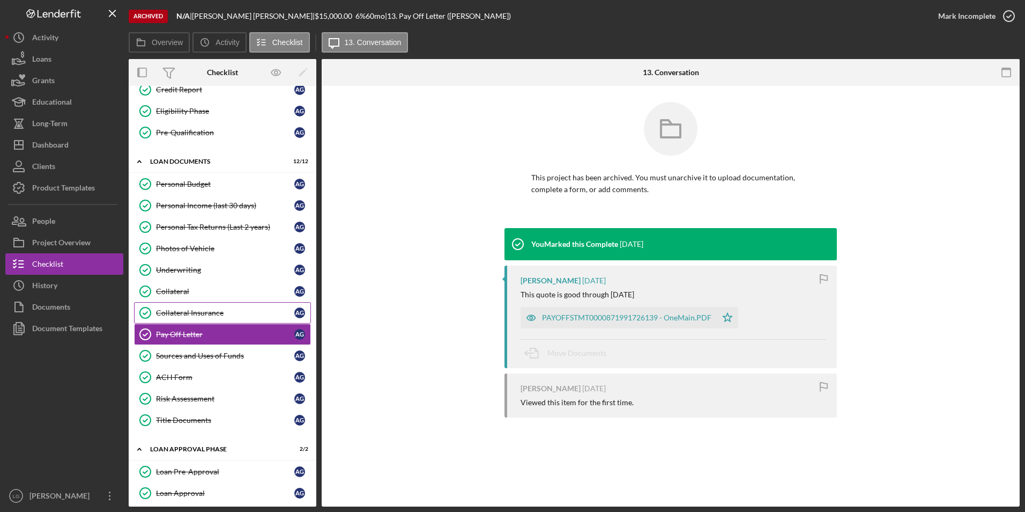
click at [217, 315] on div "Collateral Insurance" at bounding box center [225, 312] width 138 height 9
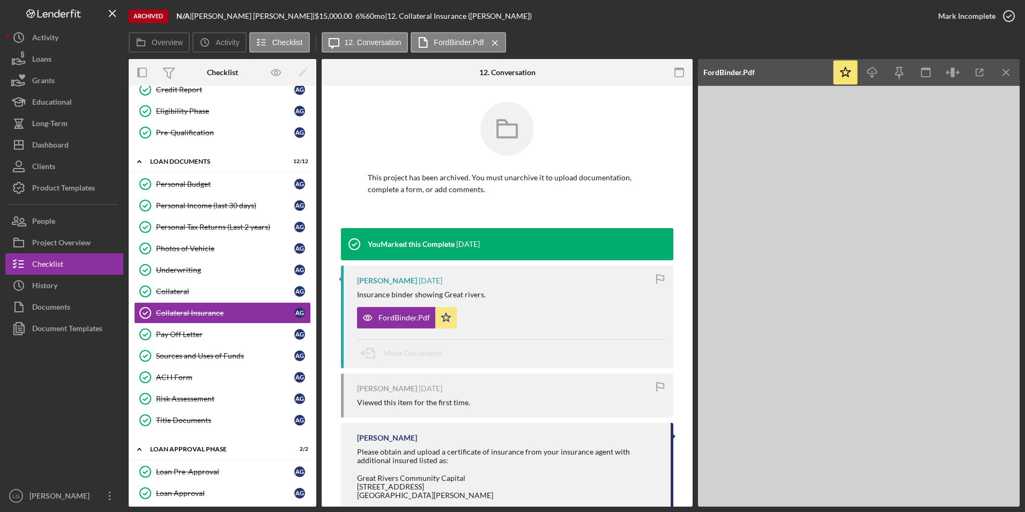
drag, startPoint x: 181, startPoint y: 335, endPoint x: 325, endPoint y: 335, distance: 143.7
click at [181, 335] on div "Pay Off Letter" at bounding box center [225, 334] width 138 height 9
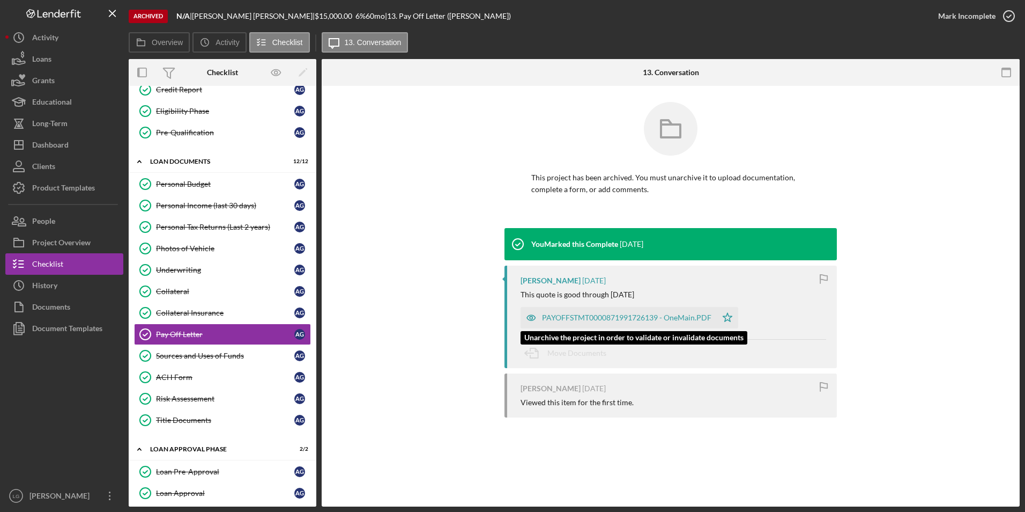
click at [672, 310] on div "PAYOFFSTMT0000871991726139 - OneMain.PDF" at bounding box center [619, 317] width 196 height 21
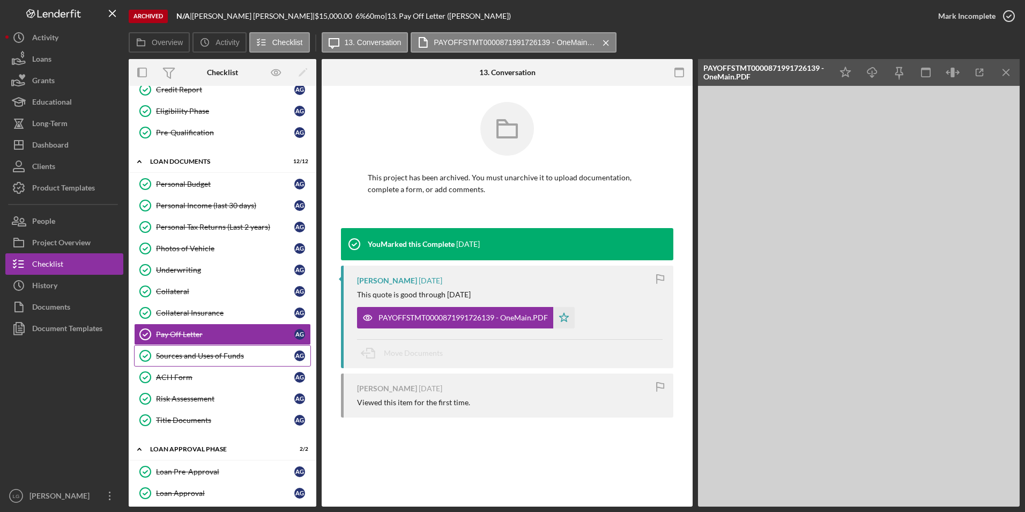
click at [193, 358] on div "Sources and Uses of Funds" at bounding box center [225, 355] width 138 height 9
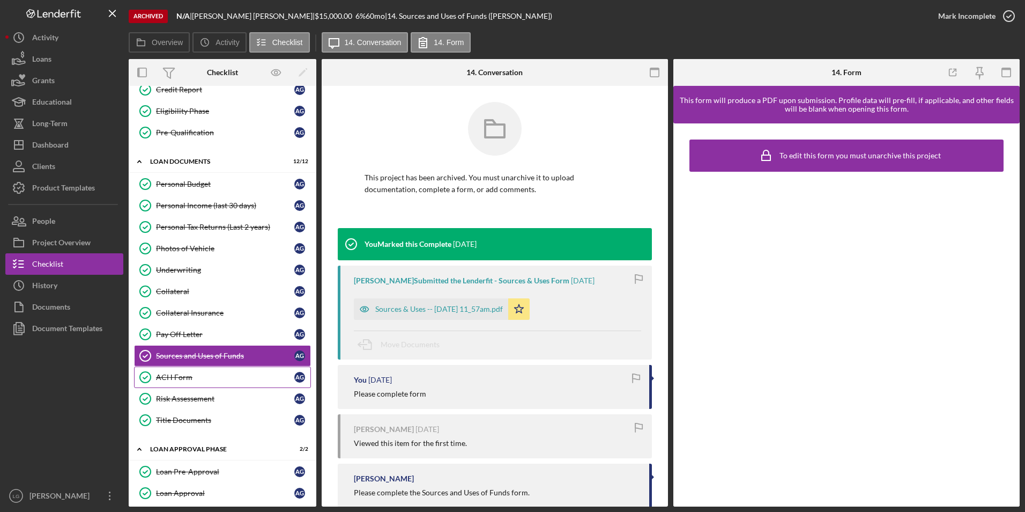
click at [189, 380] on div "ACH Form" at bounding box center [225, 377] width 138 height 9
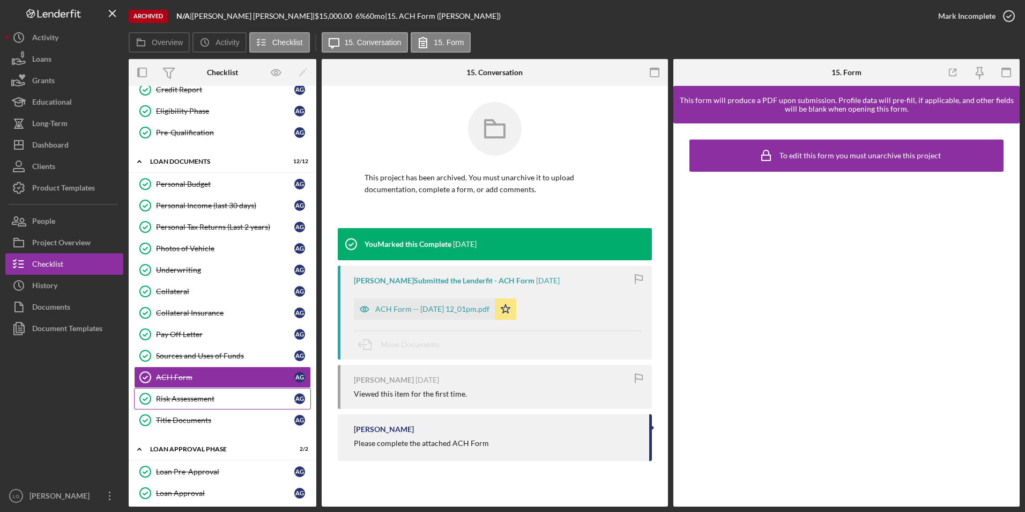
click at [212, 402] on div "Risk Assessement" at bounding box center [225, 398] width 138 height 9
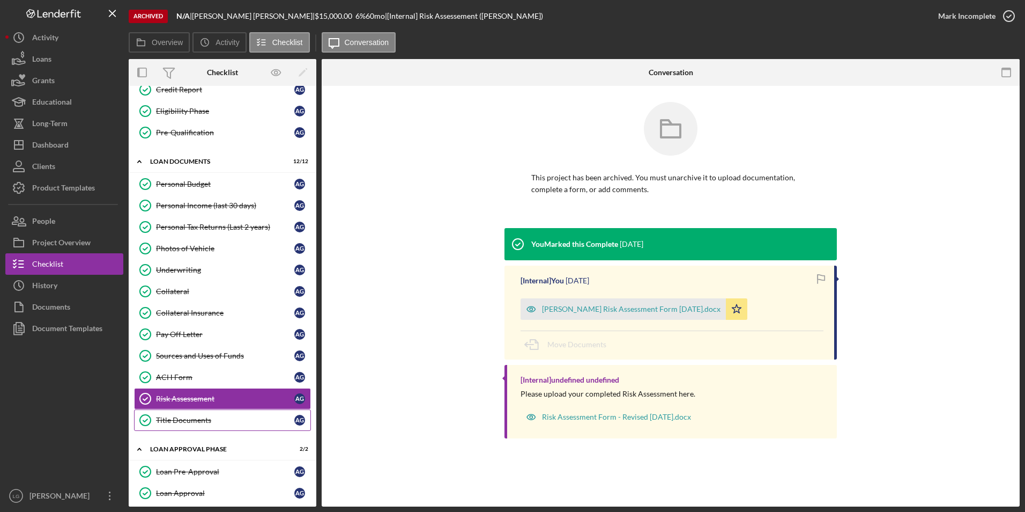
click at [204, 416] on div "Title Documents" at bounding box center [225, 420] width 138 height 9
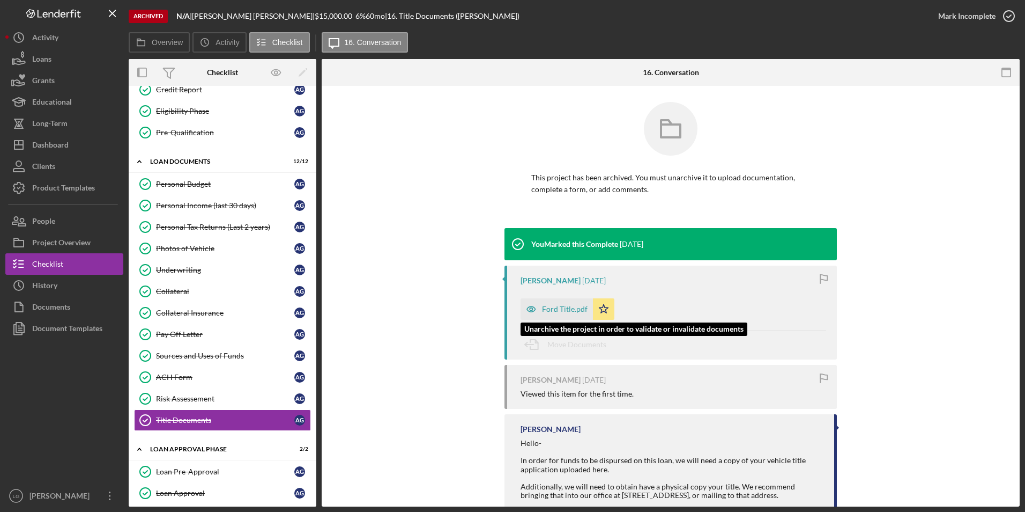
click at [556, 310] on div "Ford Title.pdf" at bounding box center [565, 309] width 46 height 9
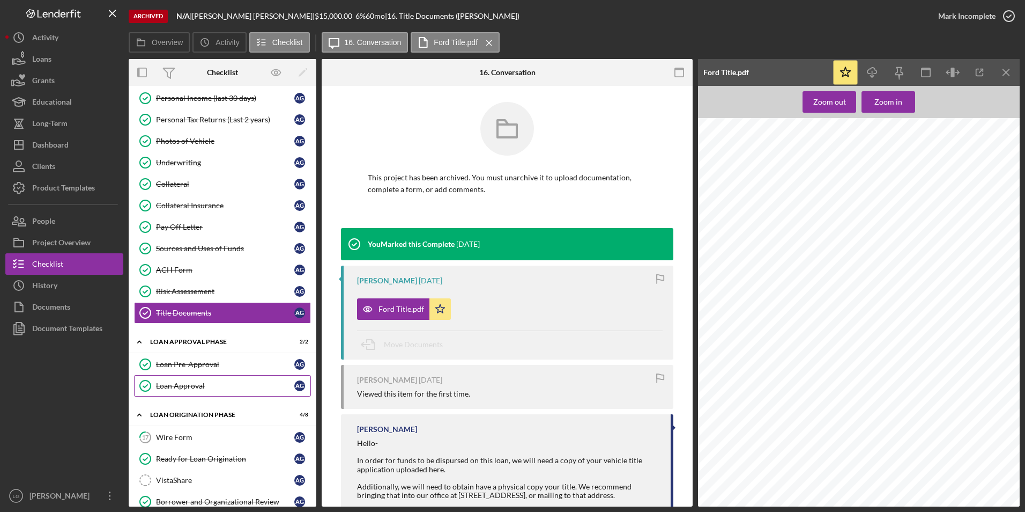
scroll to position [429, 0]
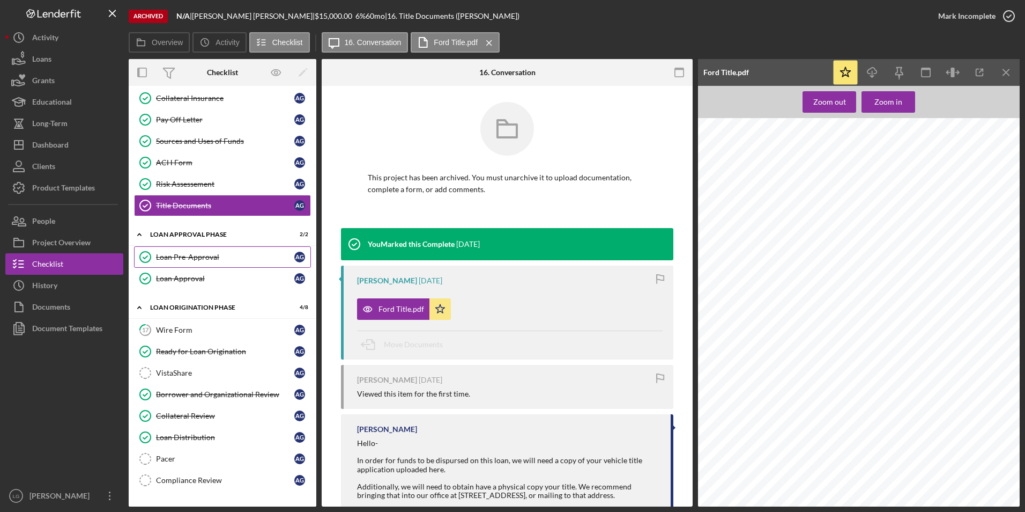
click at [197, 261] on div "Loan Pre-Approval" at bounding box center [225, 257] width 138 height 9
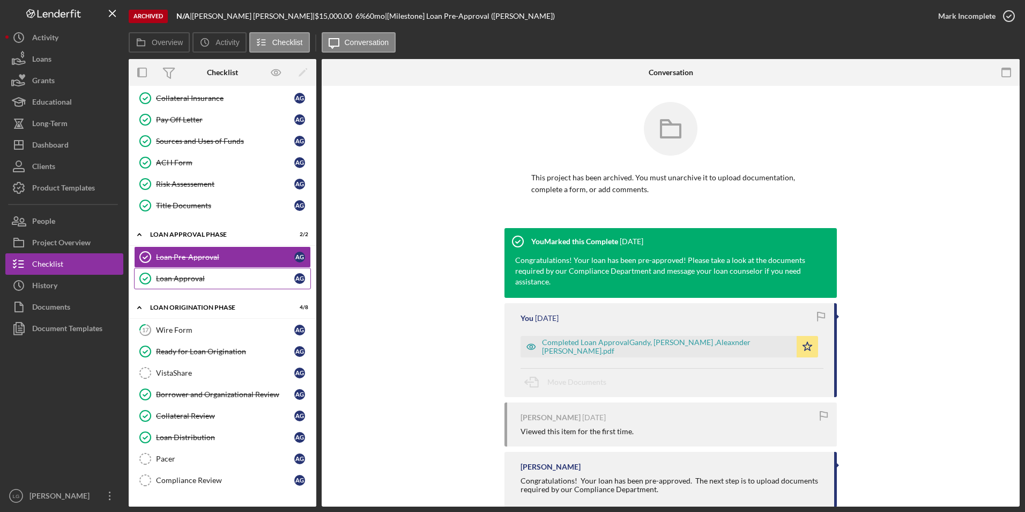
click at [198, 279] on div "Loan Approval" at bounding box center [225, 278] width 138 height 9
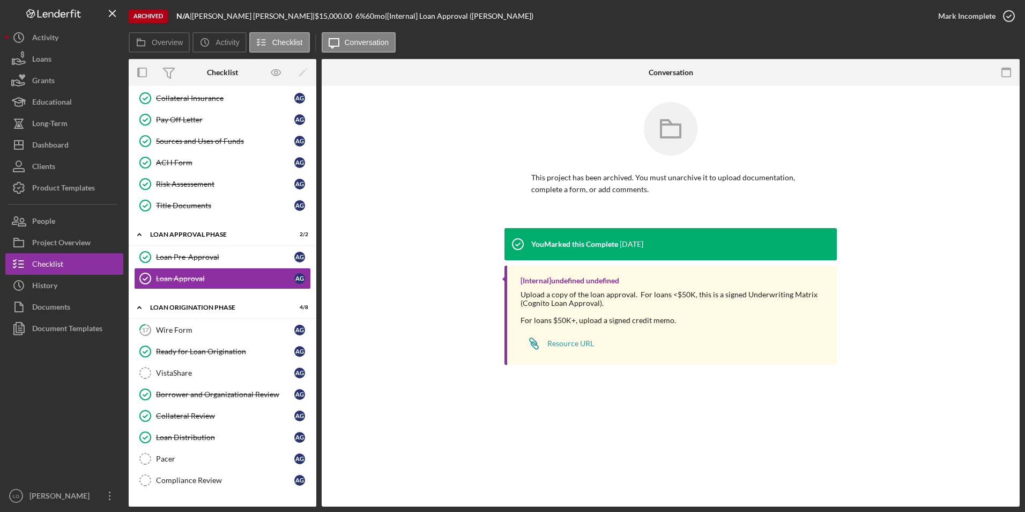
click at [191, 319] on div "Icon/Expander Loan Origination Phase 4 / 8 17 Wire Form A G Ready for Loan Orig…" at bounding box center [223, 396] width 188 height 199
click at [192, 331] on div "Wire Form" at bounding box center [225, 330] width 138 height 9
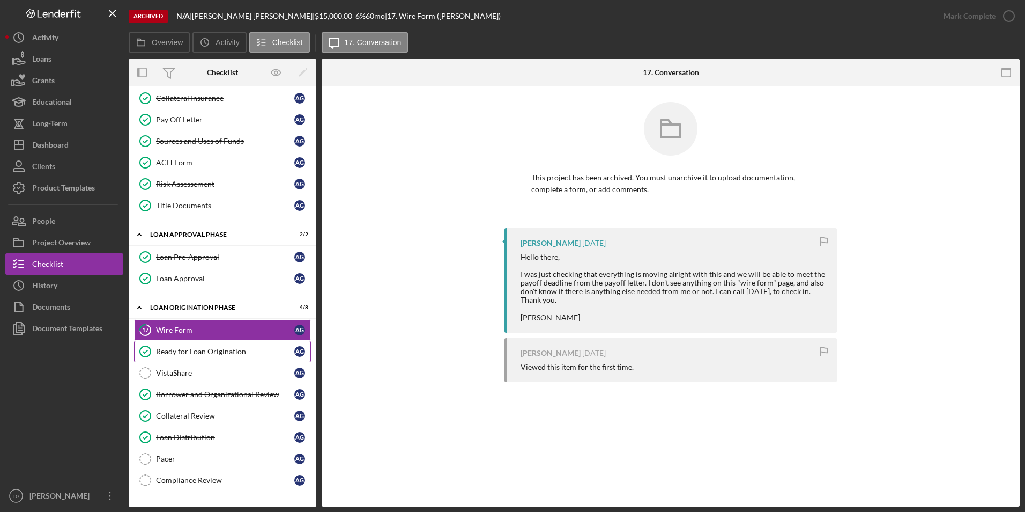
click at [196, 349] on div "Ready for Loan Origination" at bounding box center [225, 351] width 138 height 9
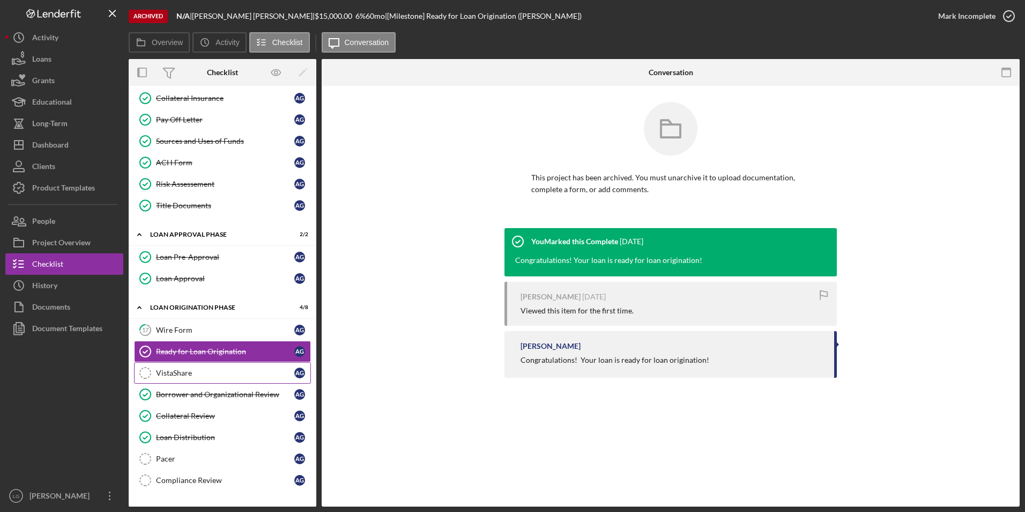
click at [196, 367] on link "VistaShare VistaShare A G" at bounding box center [222, 372] width 177 height 21
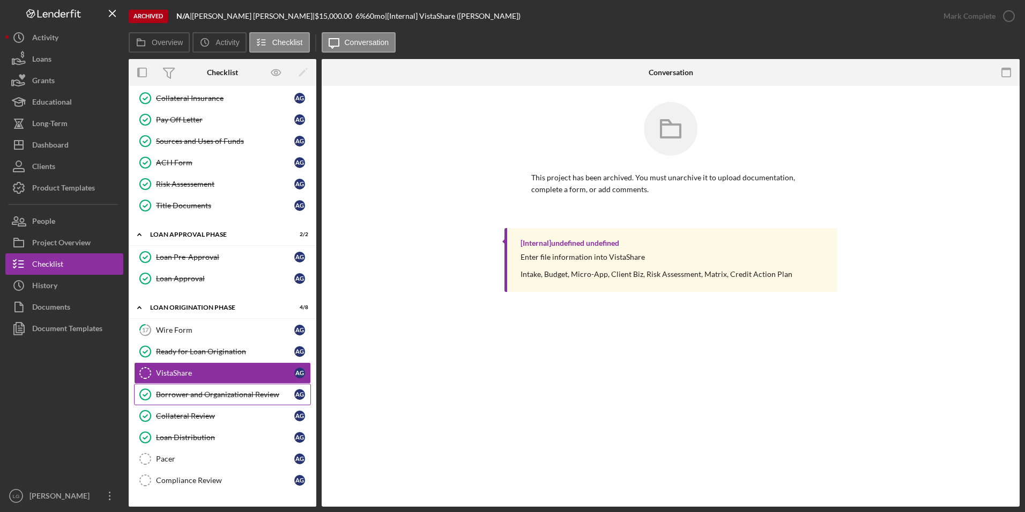
click at [193, 394] on div "Borrower and Organizational Review" at bounding box center [225, 394] width 138 height 9
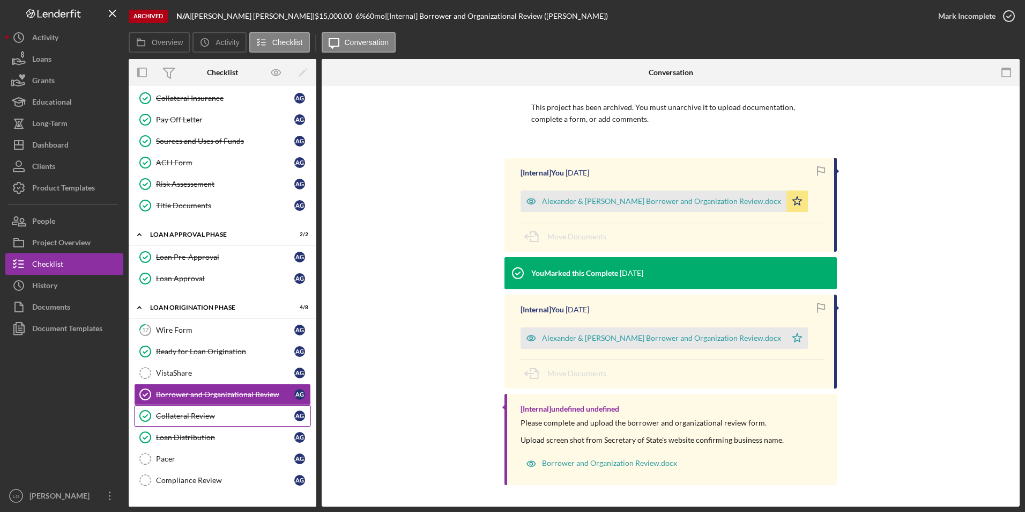
scroll to position [448, 0]
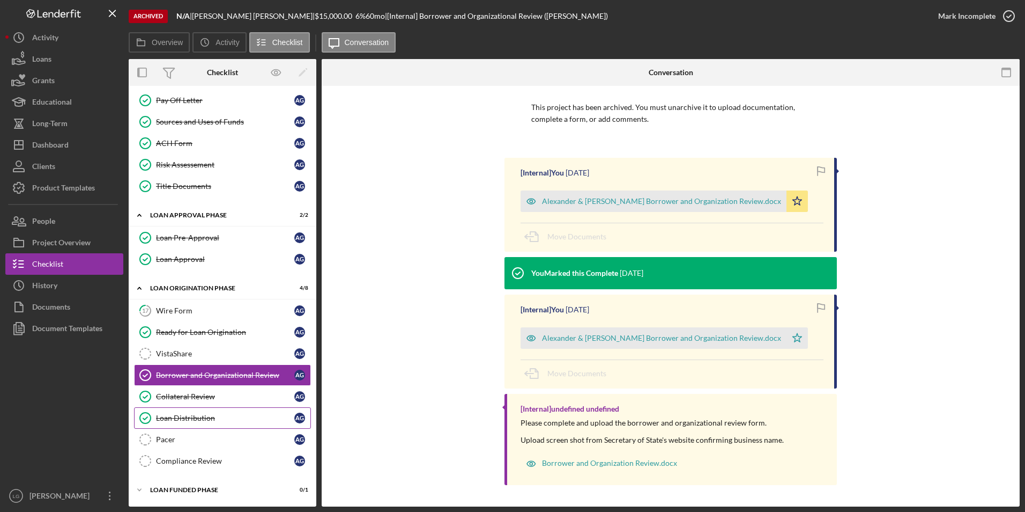
click at [199, 418] on div "Loan Distribution" at bounding box center [225, 417] width 138 height 9
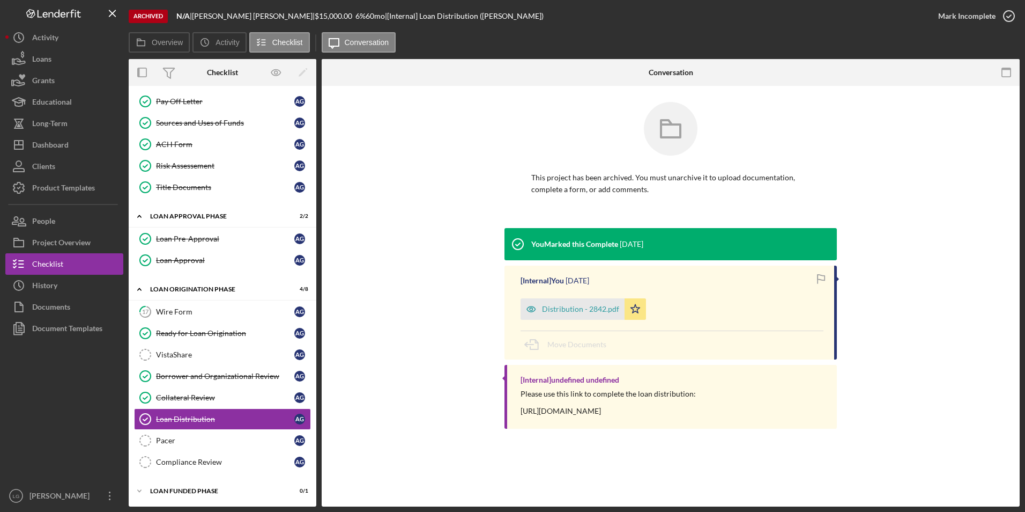
scroll to position [448, 0]
click at [141, 487] on icon "Icon/Expander" at bounding box center [139, 489] width 21 height 21
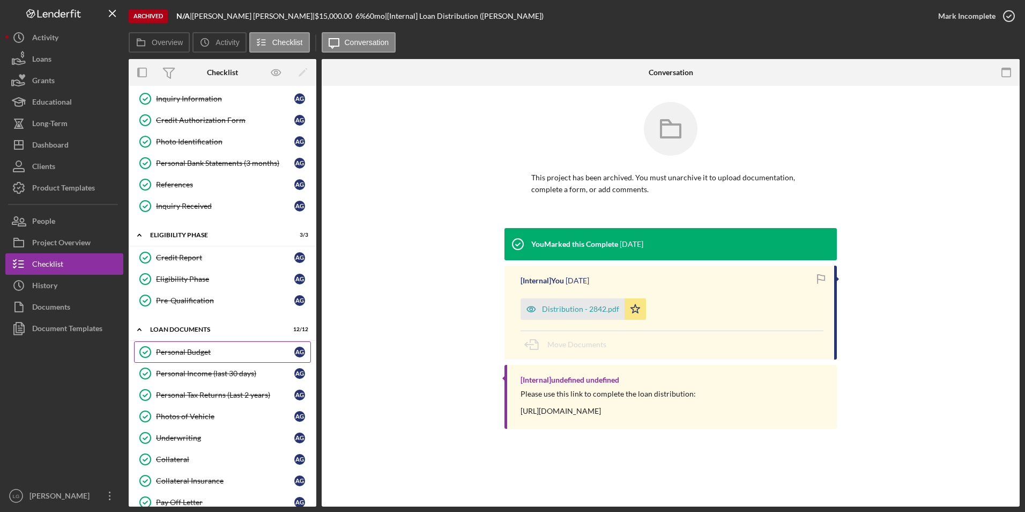
scroll to position [0, 0]
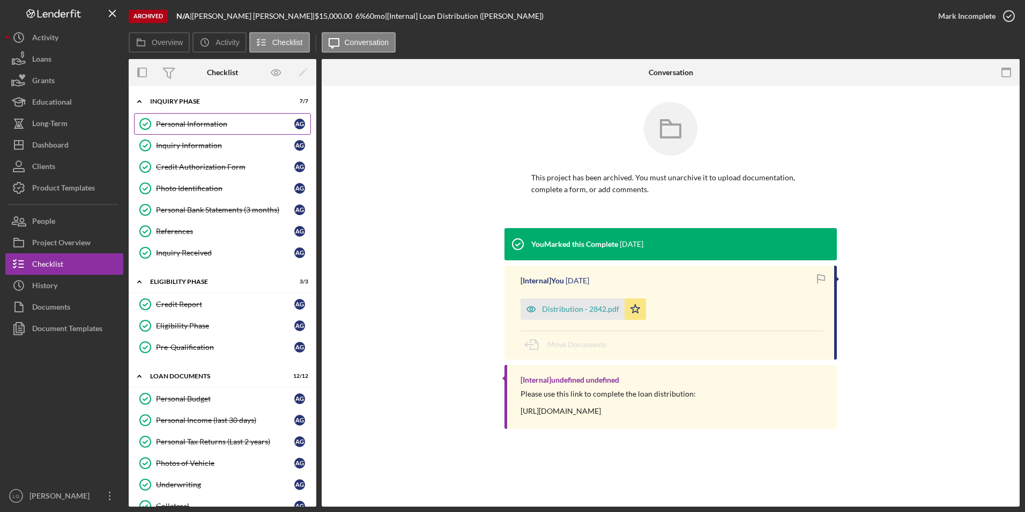
drag, startPoint x: 167, startPoint y: 114, endPoint x: 176, endPoint y: 114, distance: 9.1
click at [167, 114] on link "Personal Information Personal Information A G" at bounding box center [222, 123] width 177 height 21
